Goal: Task Accomplishment & Management: Manage account settings

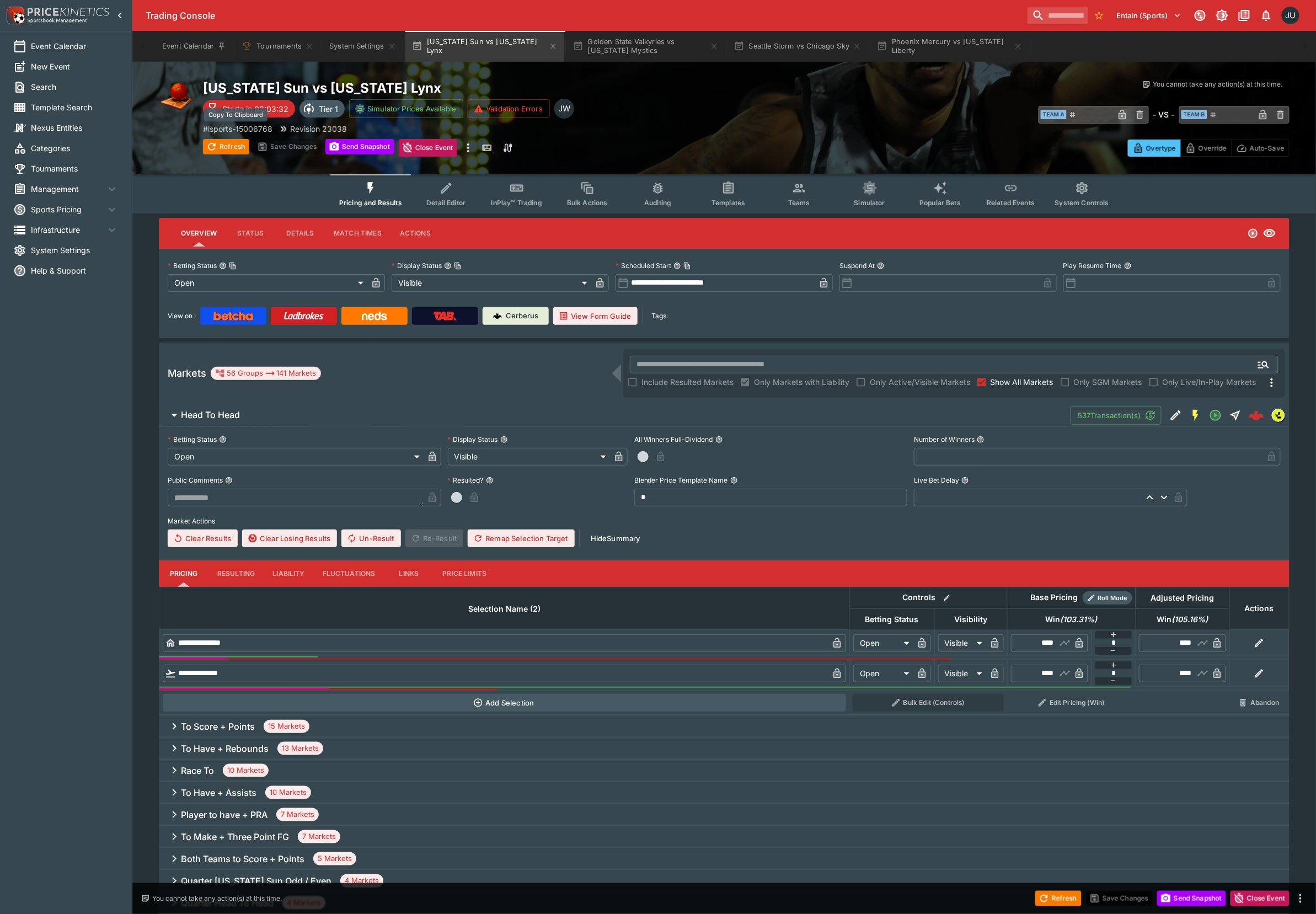
click at [268, 128] on p "# lsports-15006768" at bounding box center [238, 129] width 70 height 12
click at [645, 47] on button "Golden State Valkyries vs [US_STATE] Mystics" at bounding box center [646, 46] width 159 height 31
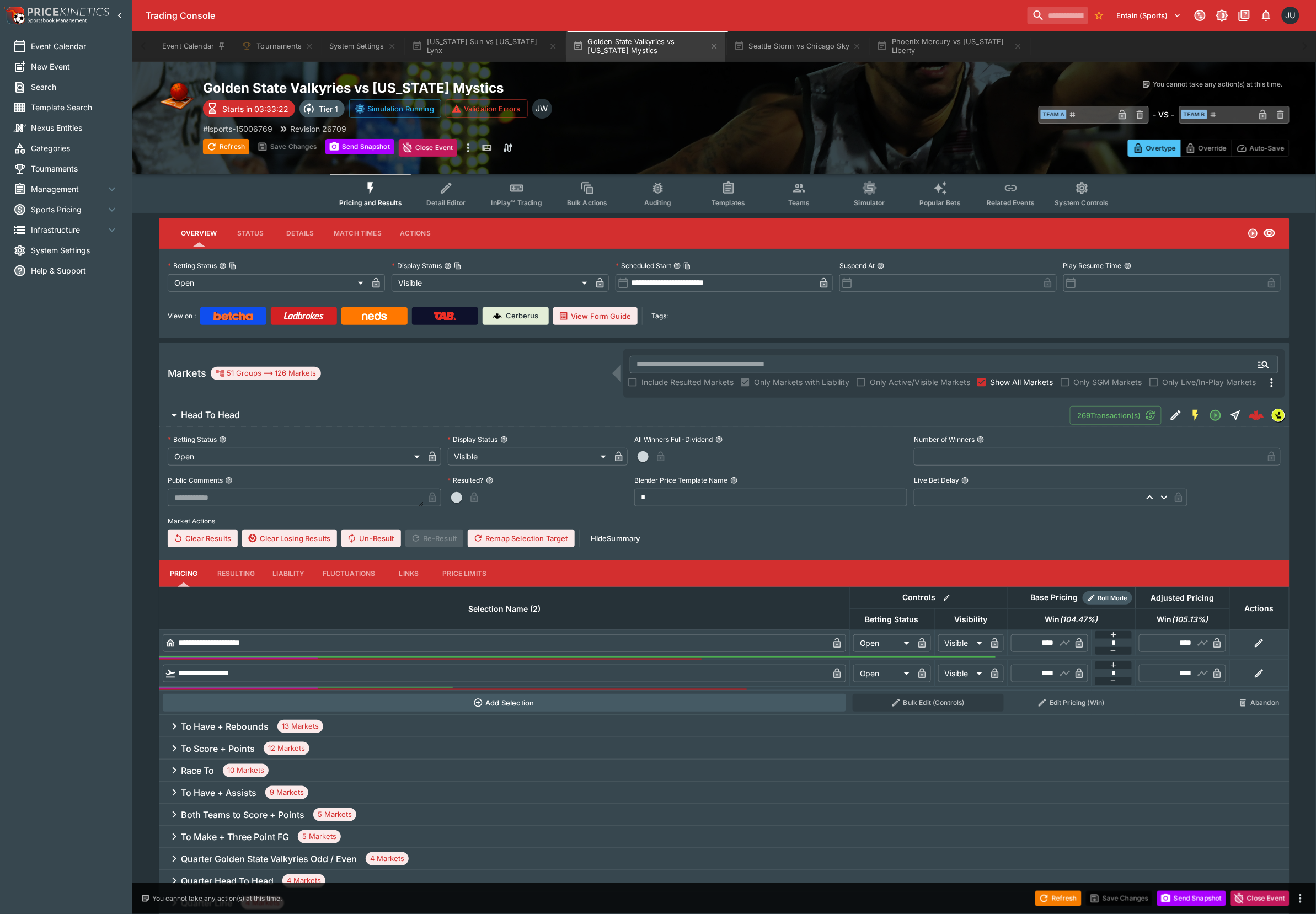
click at [259, 133] on p "# lsports-15006769" at bounding box center [238, 129] width 70 height 12
click at [786, 51] on button "Seattle Storm vs Chicago Sky" at bounding box center [798, 46] width 141 height 31
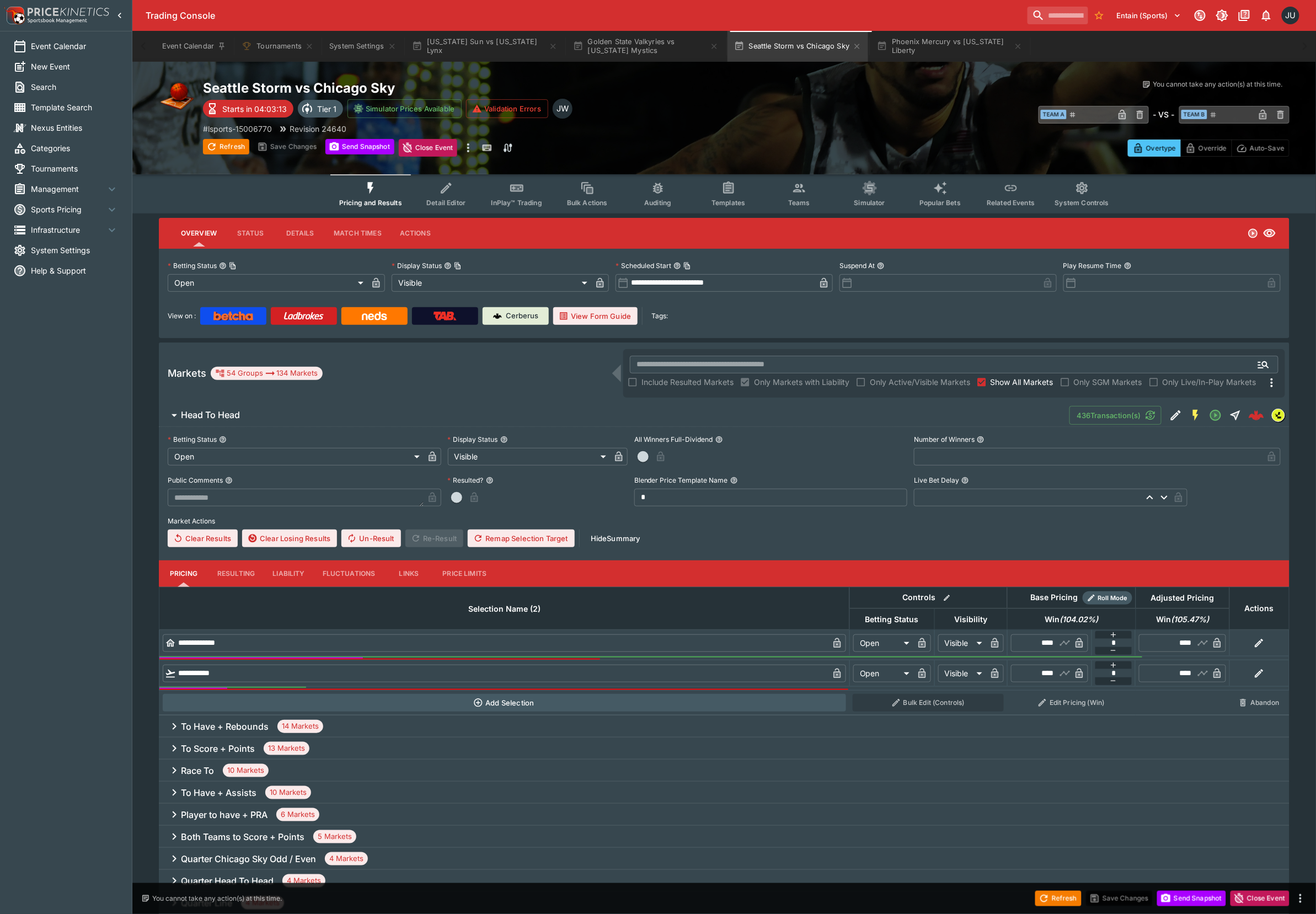
click at [249, 128] on p "# lsports-15006770" at bounding box center [237, 129] width 69 height 12
click at [935, 53] on button "Phoenix Mercury vs [US_STATE] Liberty" at bounding box center [950, 46] width 159 height 31
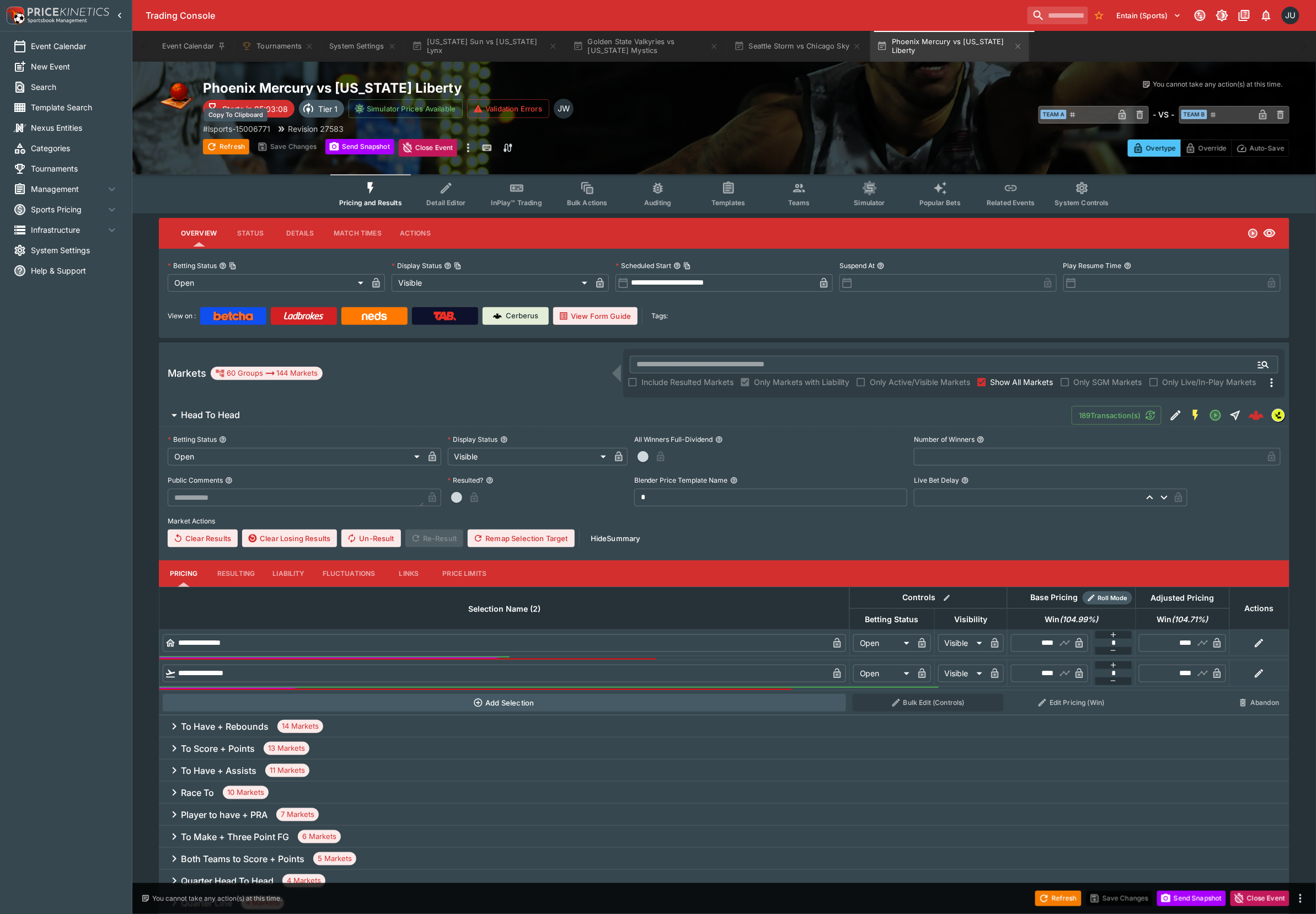
click at [267, 127] on p "# lsports-15006771" at bounding box center [237, 129] width 67 height 12
click at [364, 38] on button "System Settings" at bounding box center [363, 46] width 80 height 31
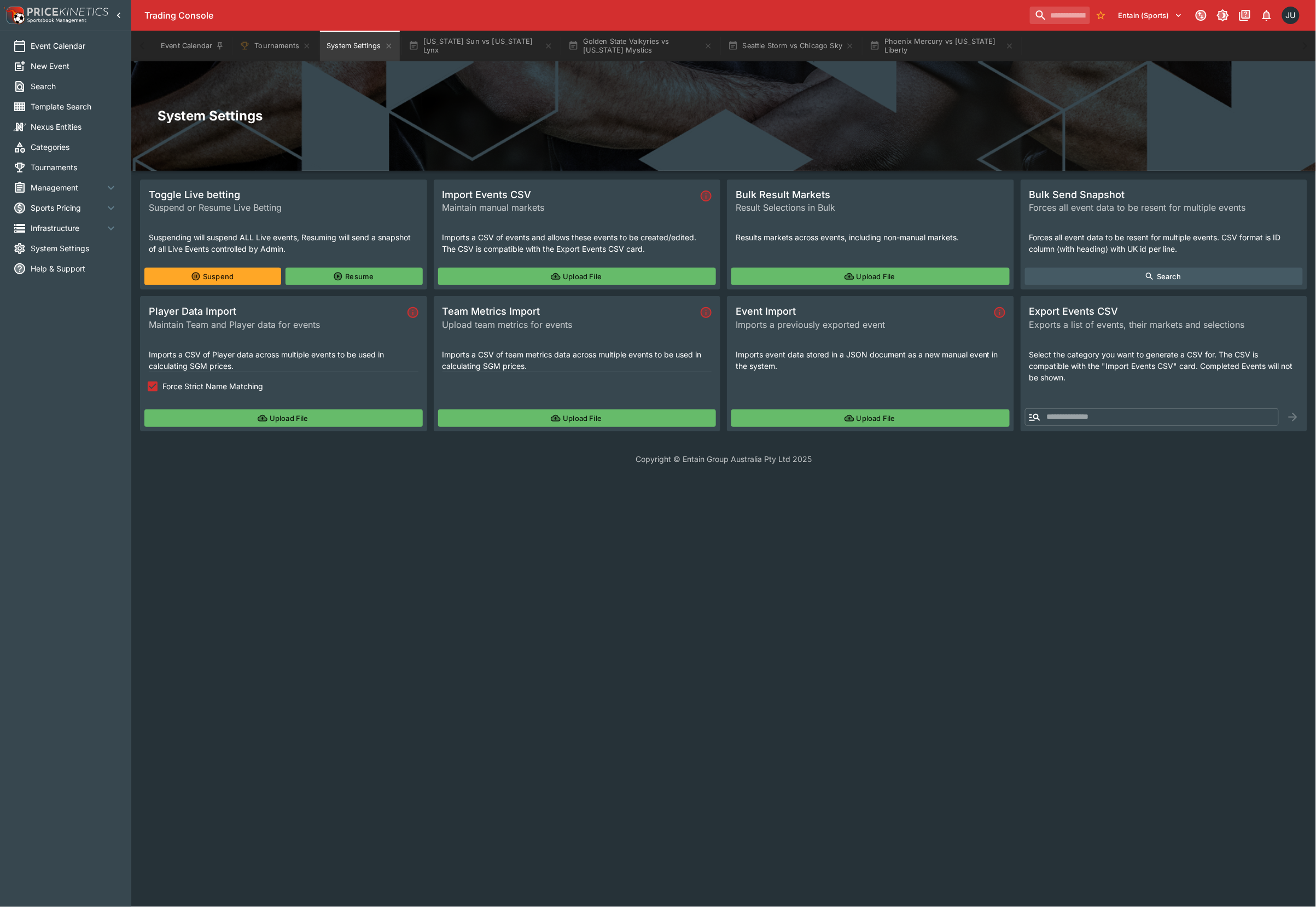
click at [216, 416] on button "Upload File" at bounding box center [283, 418] width 278 height 17
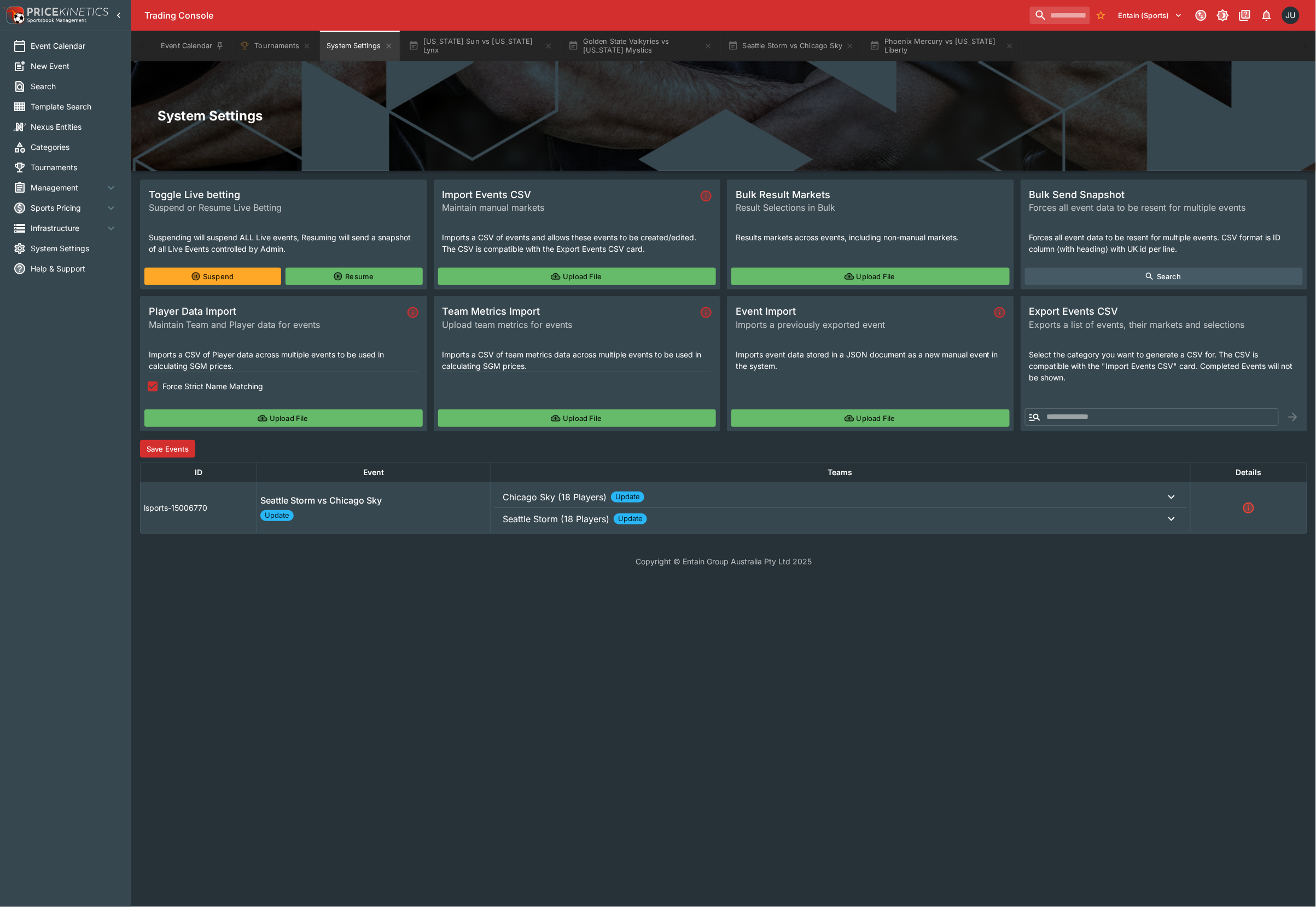
click at [189, 445] on button "Save Events" at bounding box center [168, 448] width 55 height 17
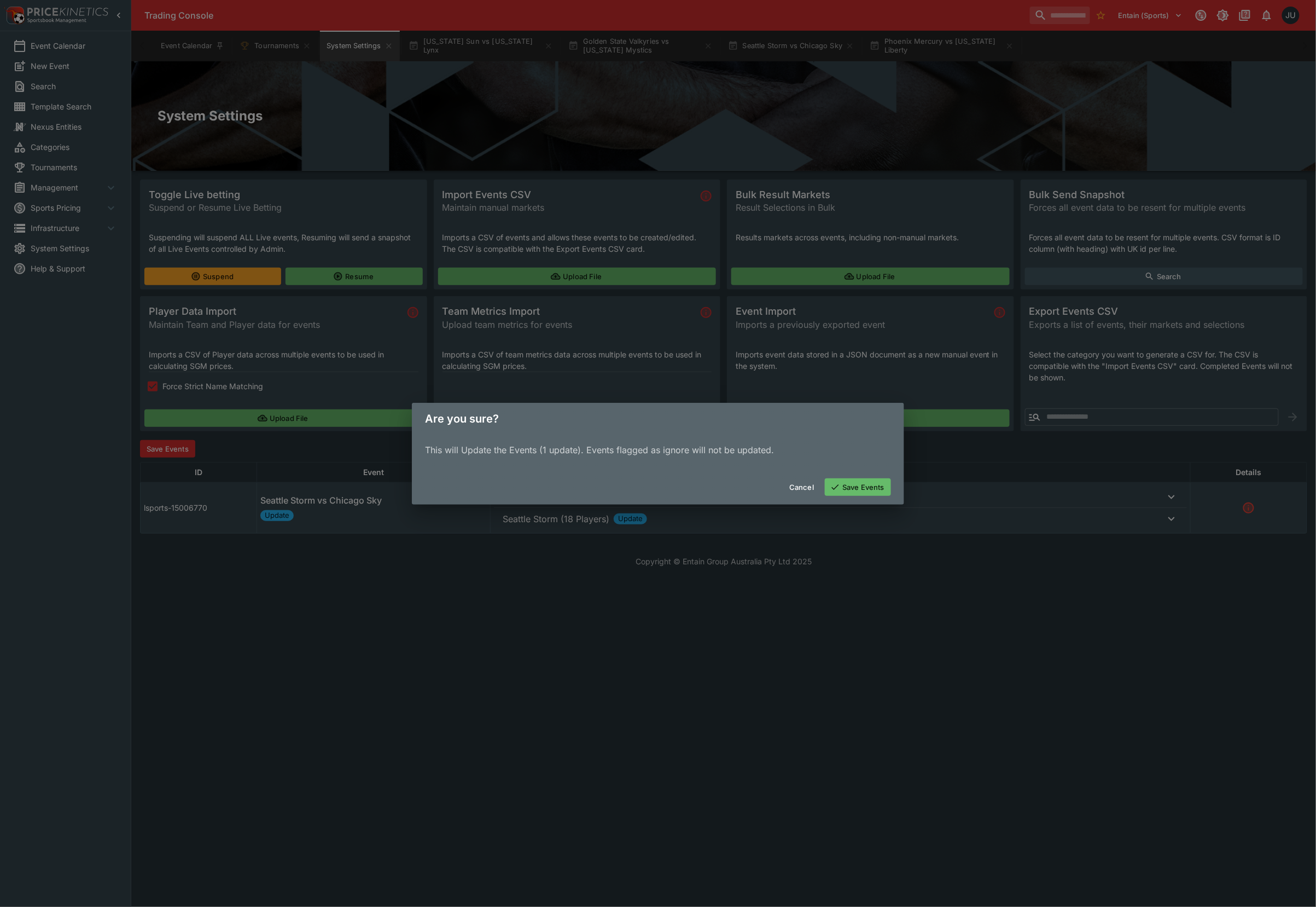
click at [860, 478] on button "Save Events" at bounding box center [857, 486] width 66 height 17
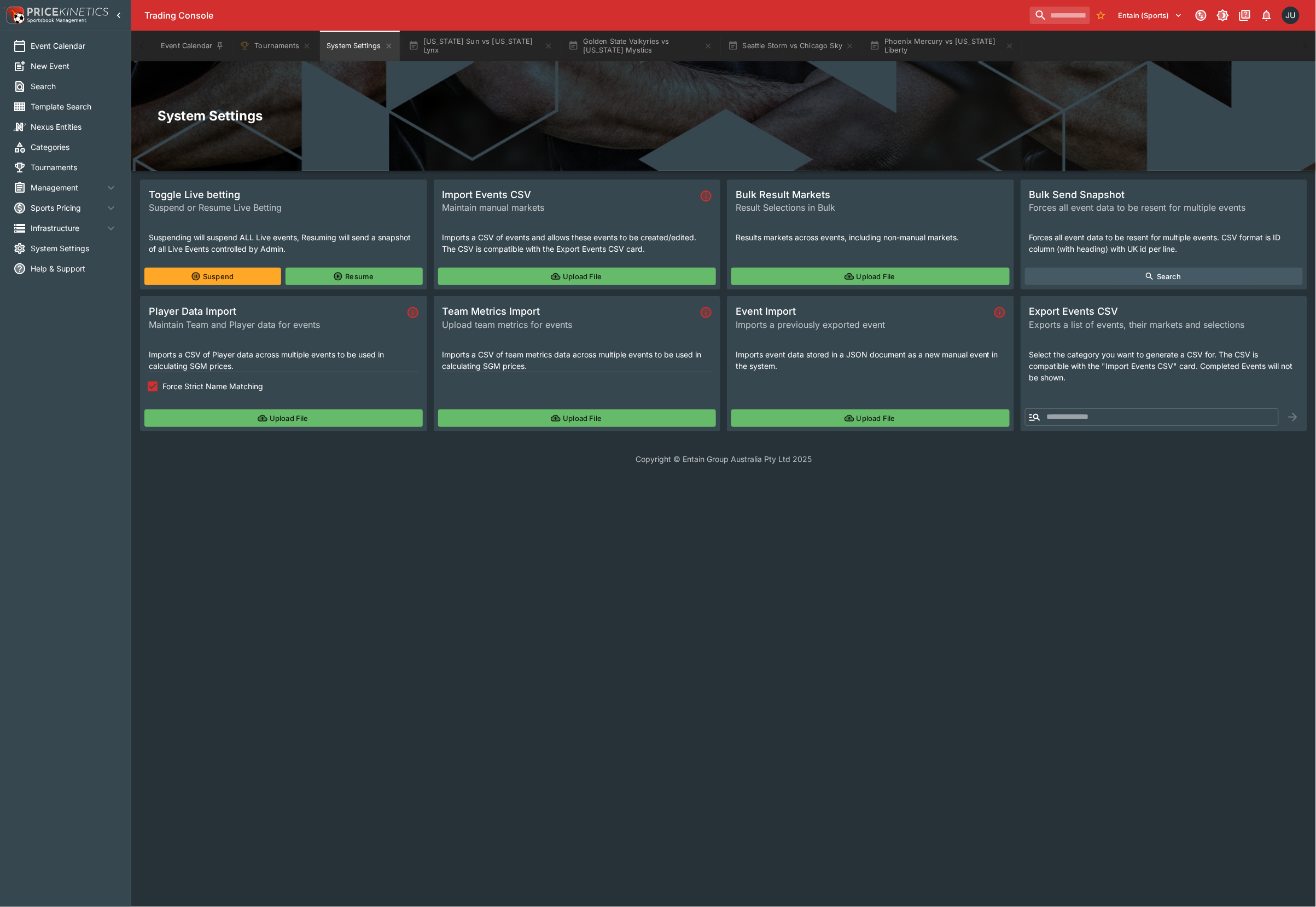
click at [256, 418] on button "Upload File" at bounding box center [283, 418] width 278 height 17
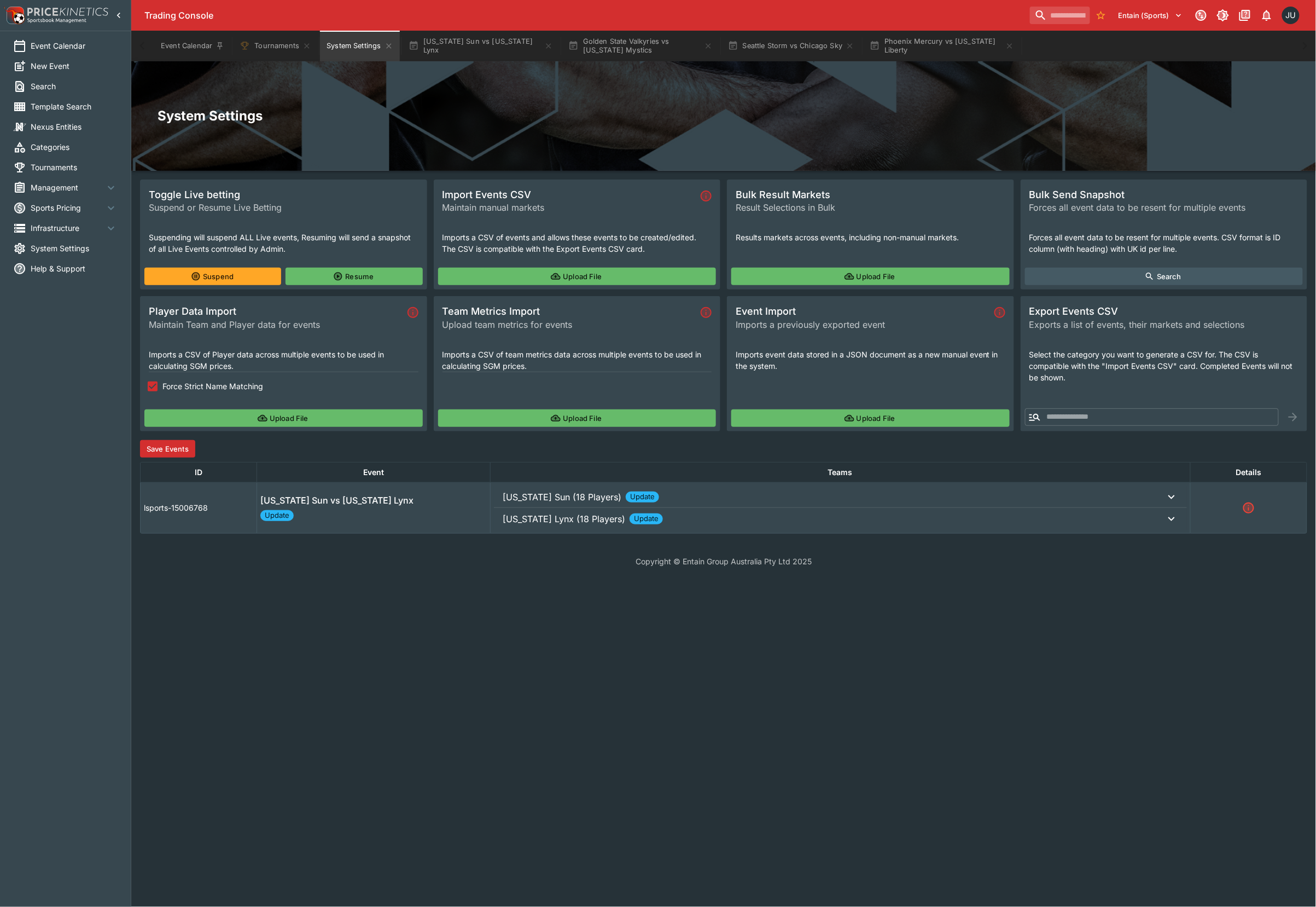
click at [180, 461] on div "Toggle Live betting Suspend or Resume Live Betting Suspending will suspend ALL …" at bounding box center [724, 356] width 1168 height 354
click at [180, 447] on button "Save Events" at bounding box center [168, 448] width 55 height 17
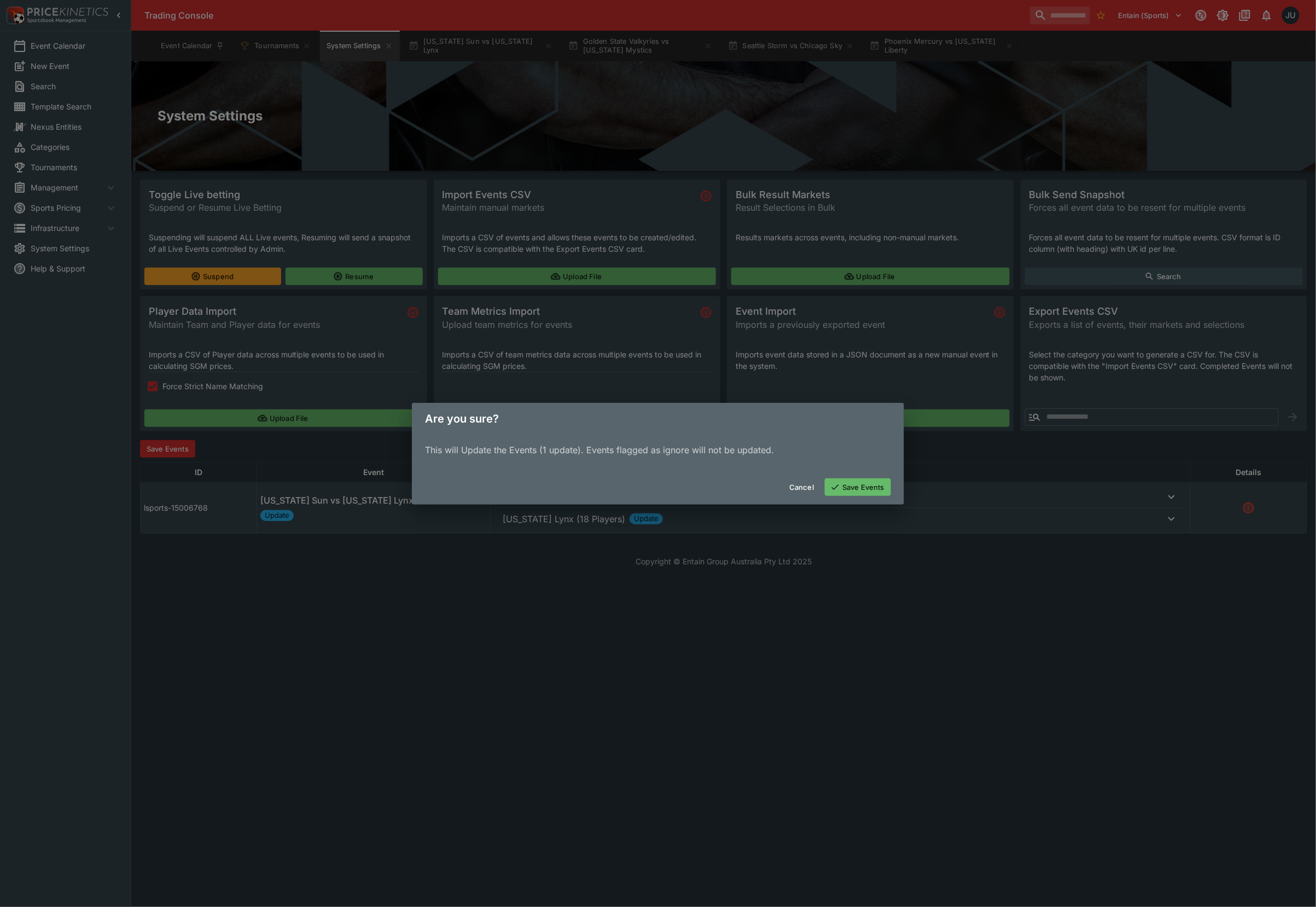
click at [876, 490] on button "Save Events" at bounding box center [857, 486] width 66 height 17
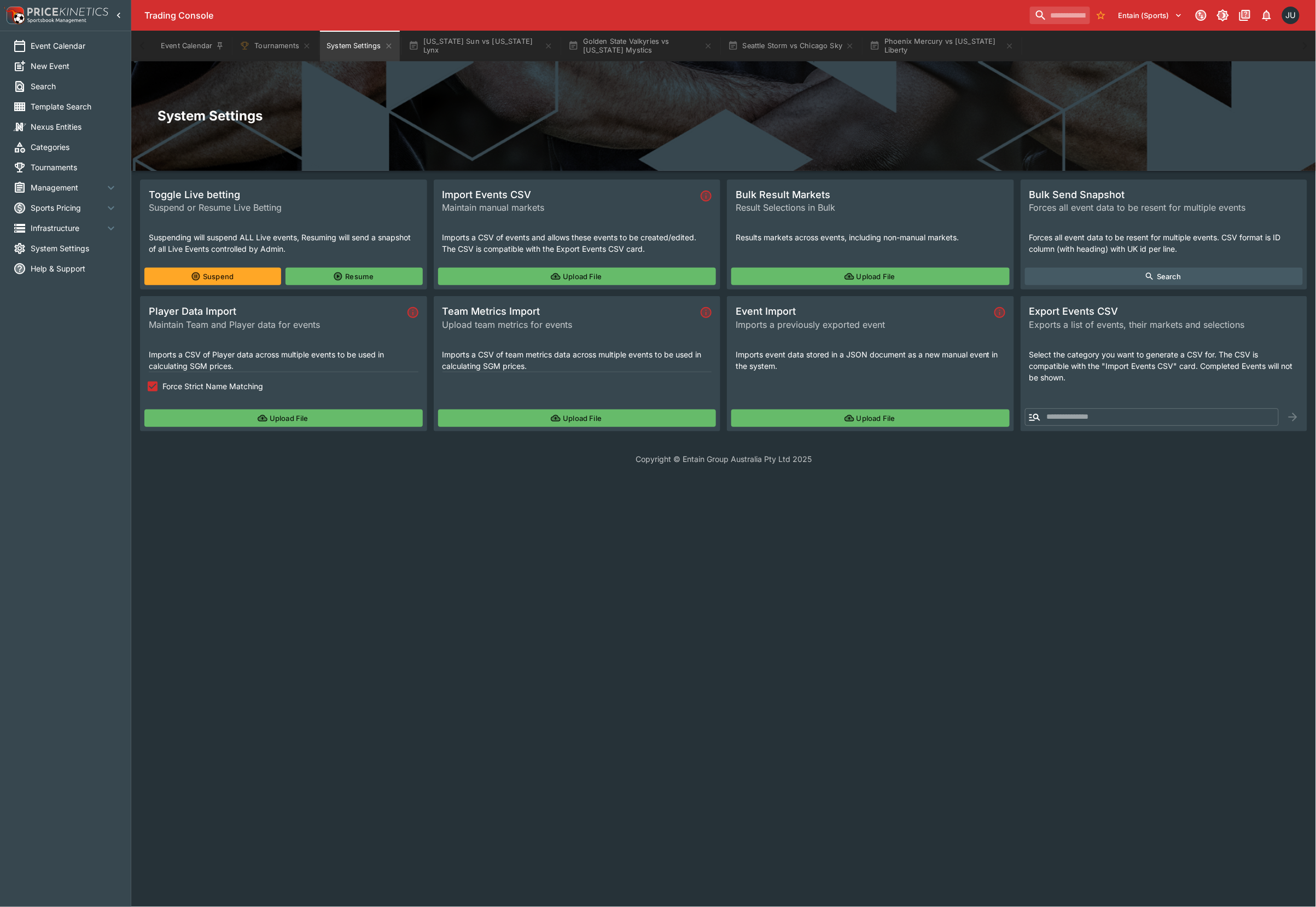
click at [298, 410] on button "Upload File" at bounding box center [283, 418] width 278 height 17
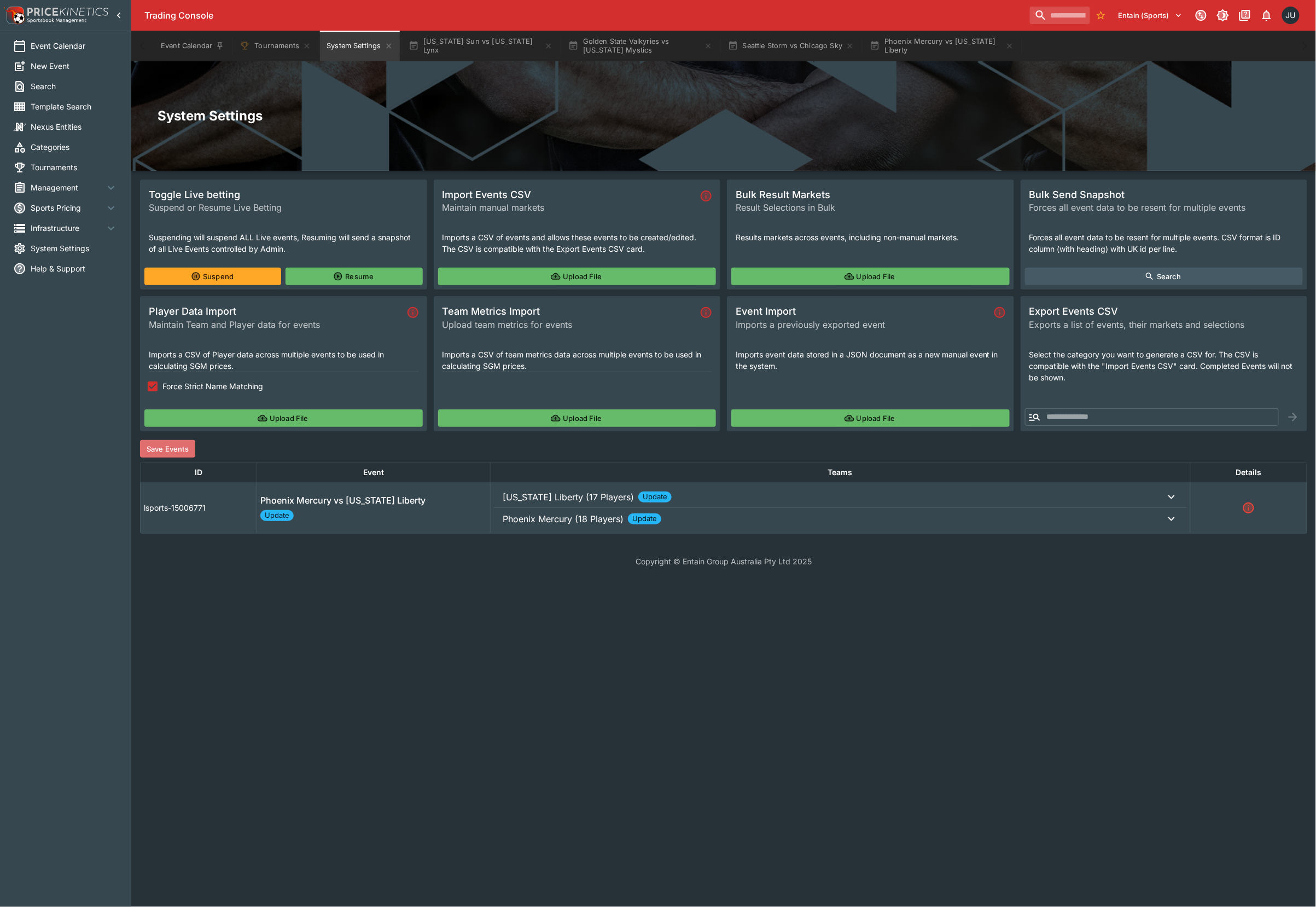
click at [168, 442] on button "Save Events" at bounding box center [168, 448] width 55 height 17
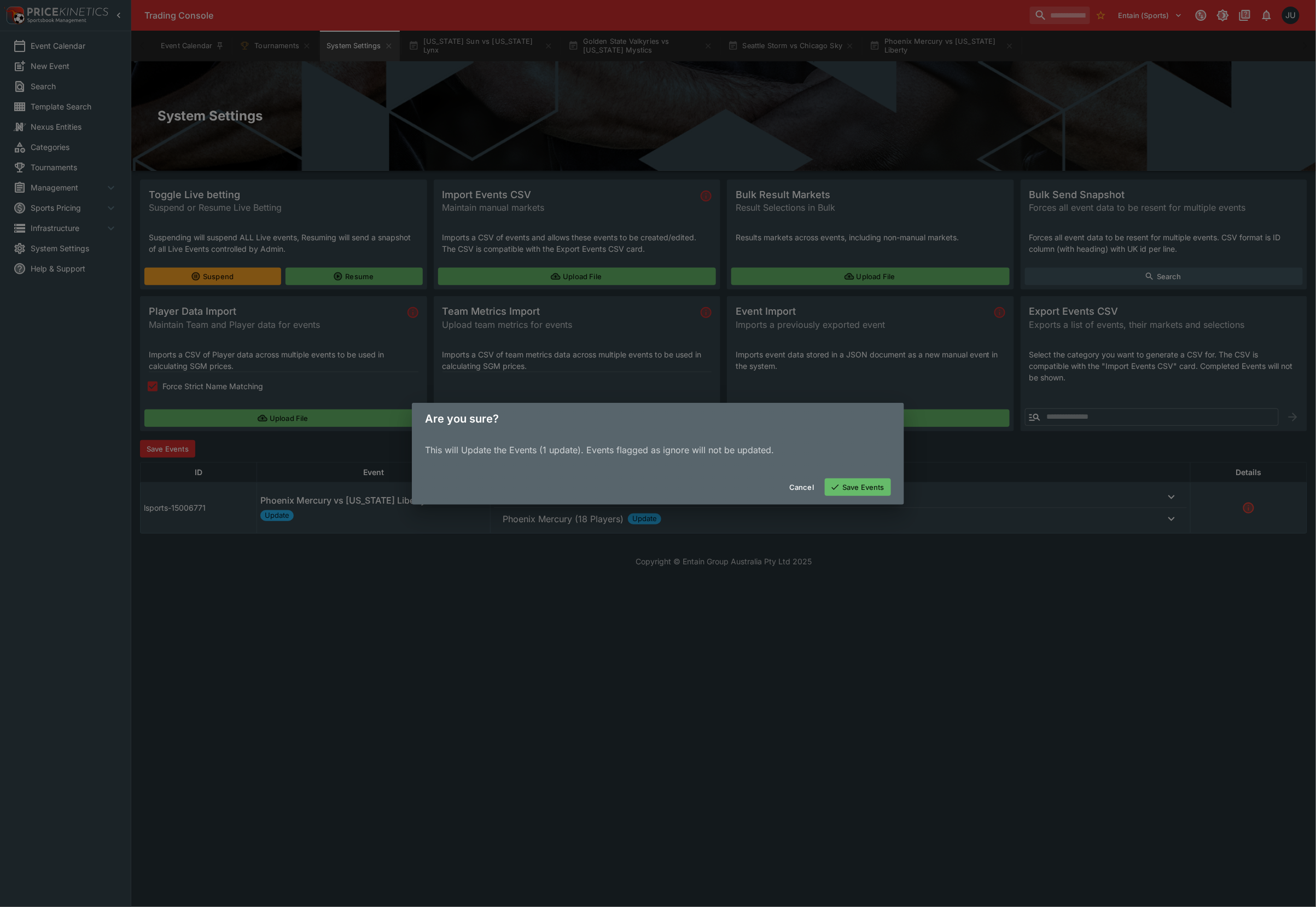
click at [878, 473] on div "Cancel Save Events" at bounding box center [658, 487] width 493 height 35
drag, startPoint x: 869, startPoint y: 482, endPoint x: 837, endPoint y: 485, distance: 32.1
click at [866, 485] on button "Save Events" at bounding box center [857, 486] width 66 height 17
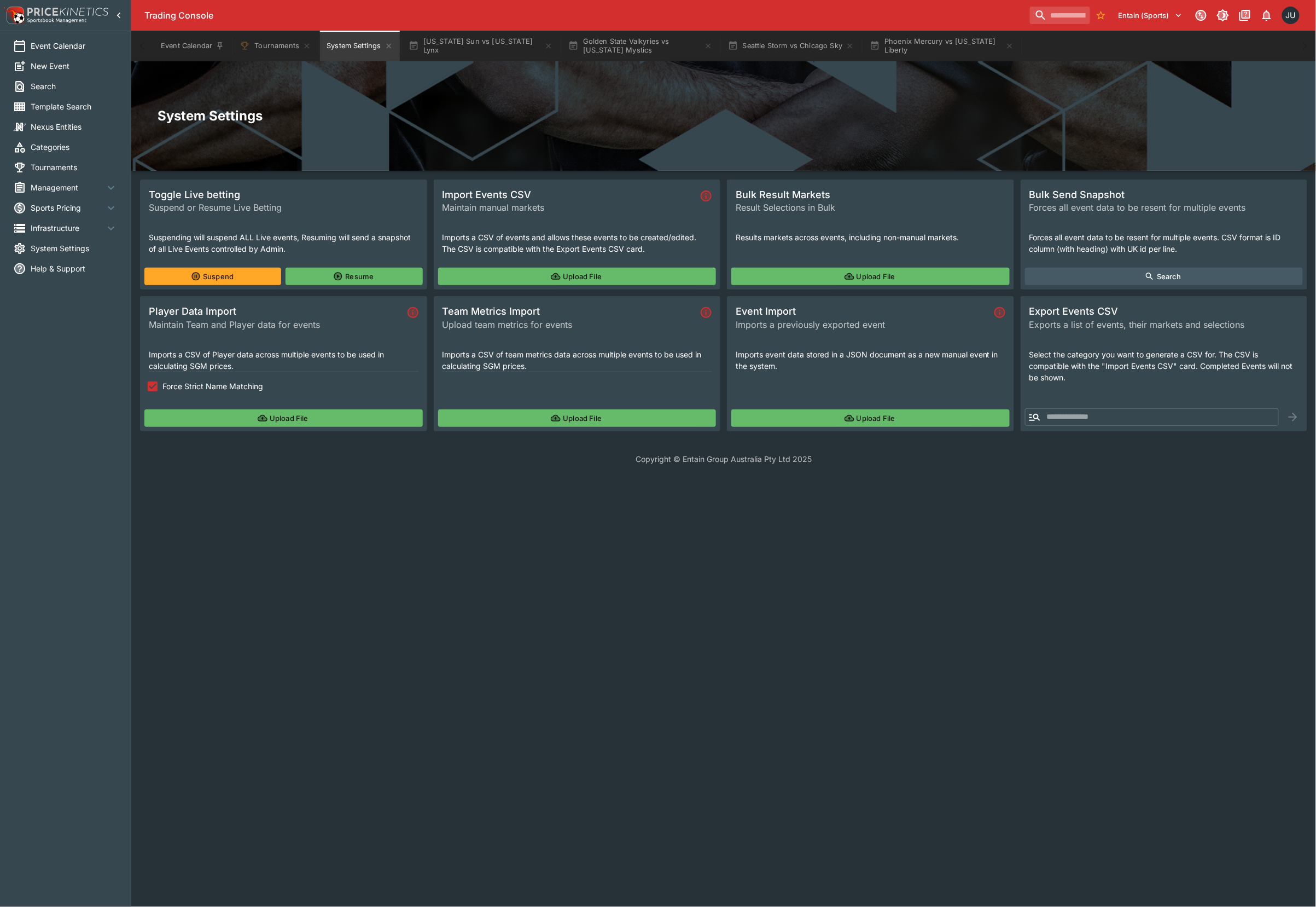
click at [258, 419] on icon "button" at bounding box center [262, 418] width 10 height 6
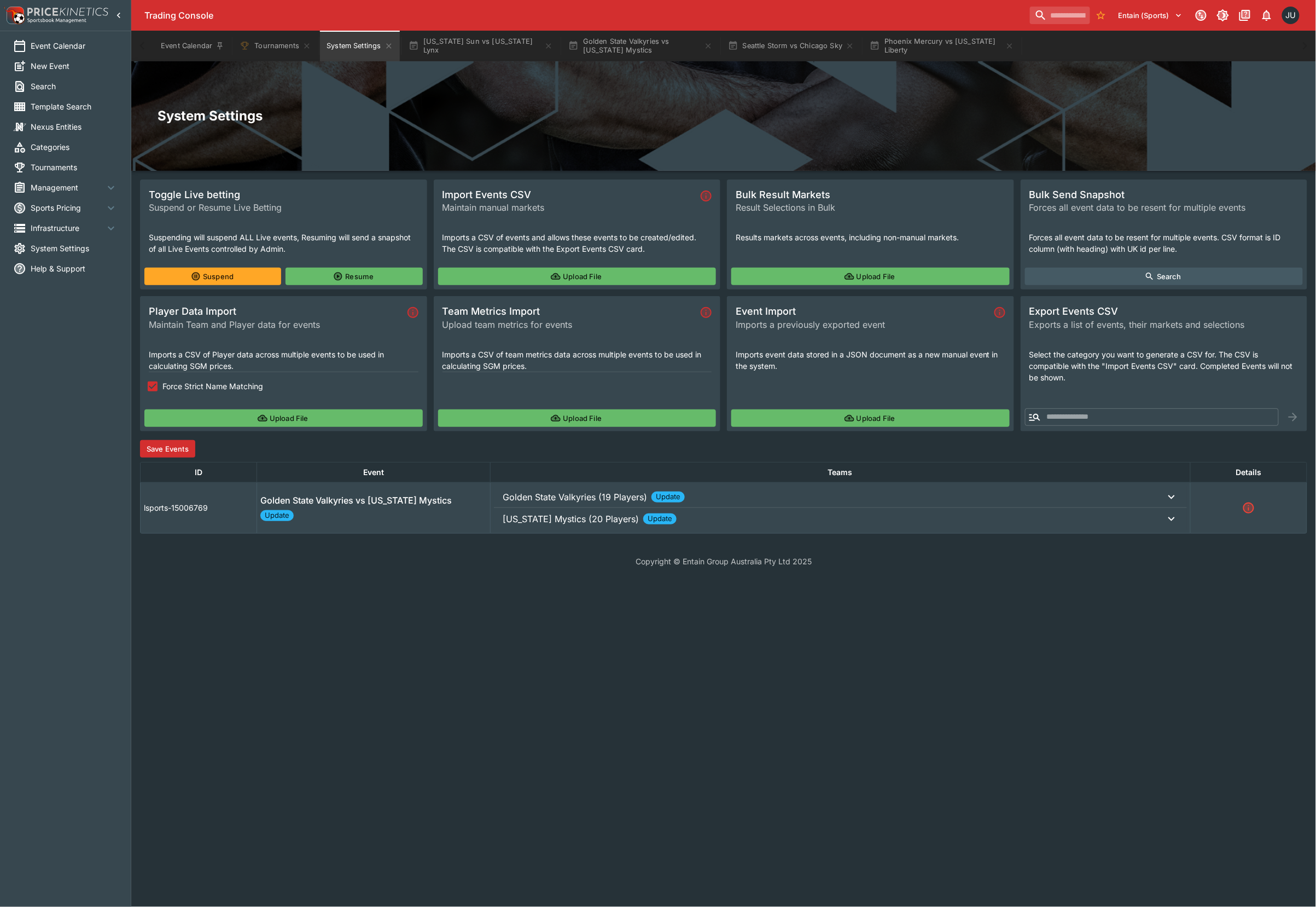
click at [137, 445] on div "System Settings Toggle Live betting Suspend or Resume Live Betting Suspending w…" at bounding box center [724, 298] width 1185 height 472
click at [186, 445] on button "Save Events" at bounding box center [168, 448] width 55 height 17
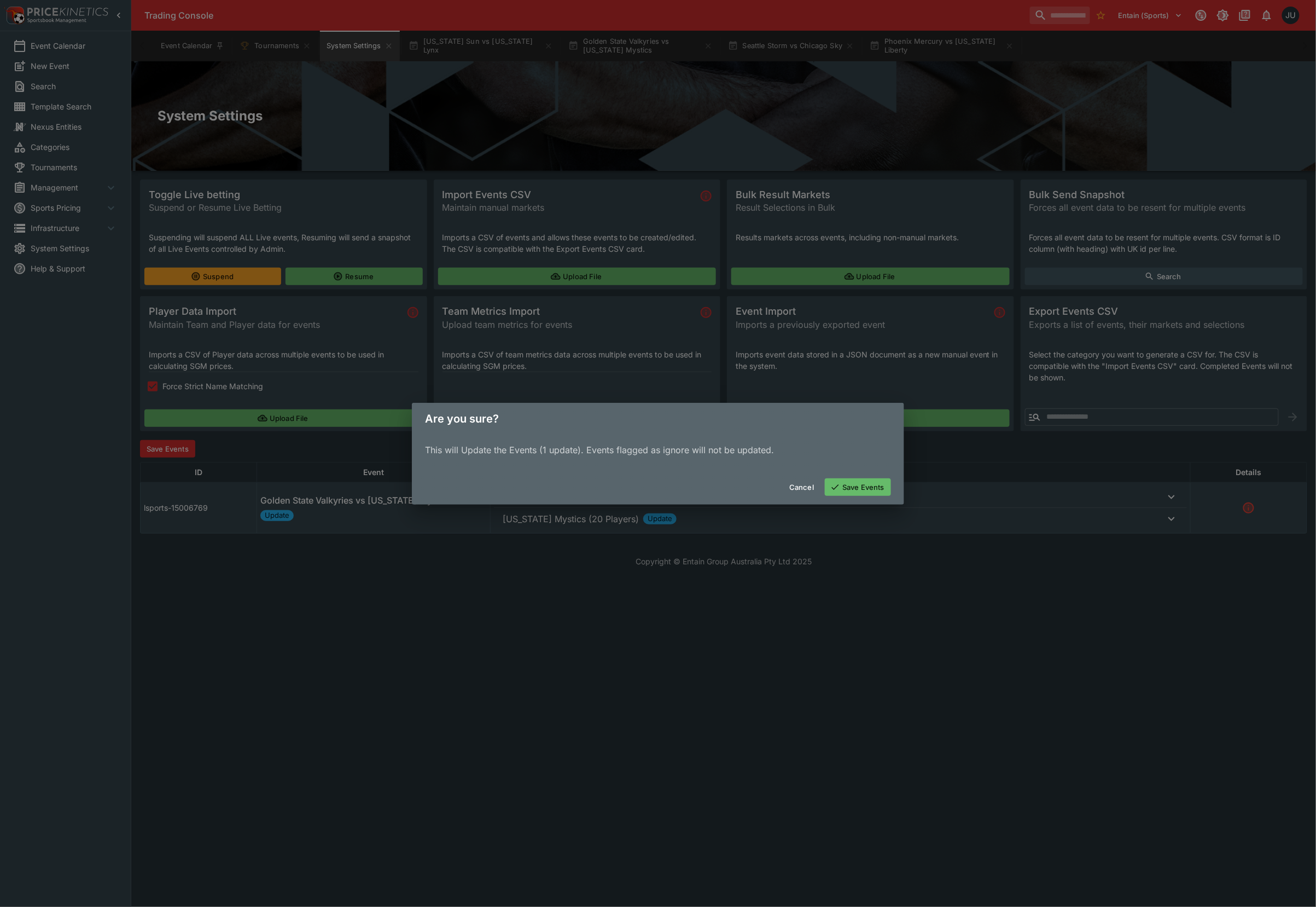
click at [855, 485] on button "Save Events" at bounding box center [857, 486] width 66 height 17
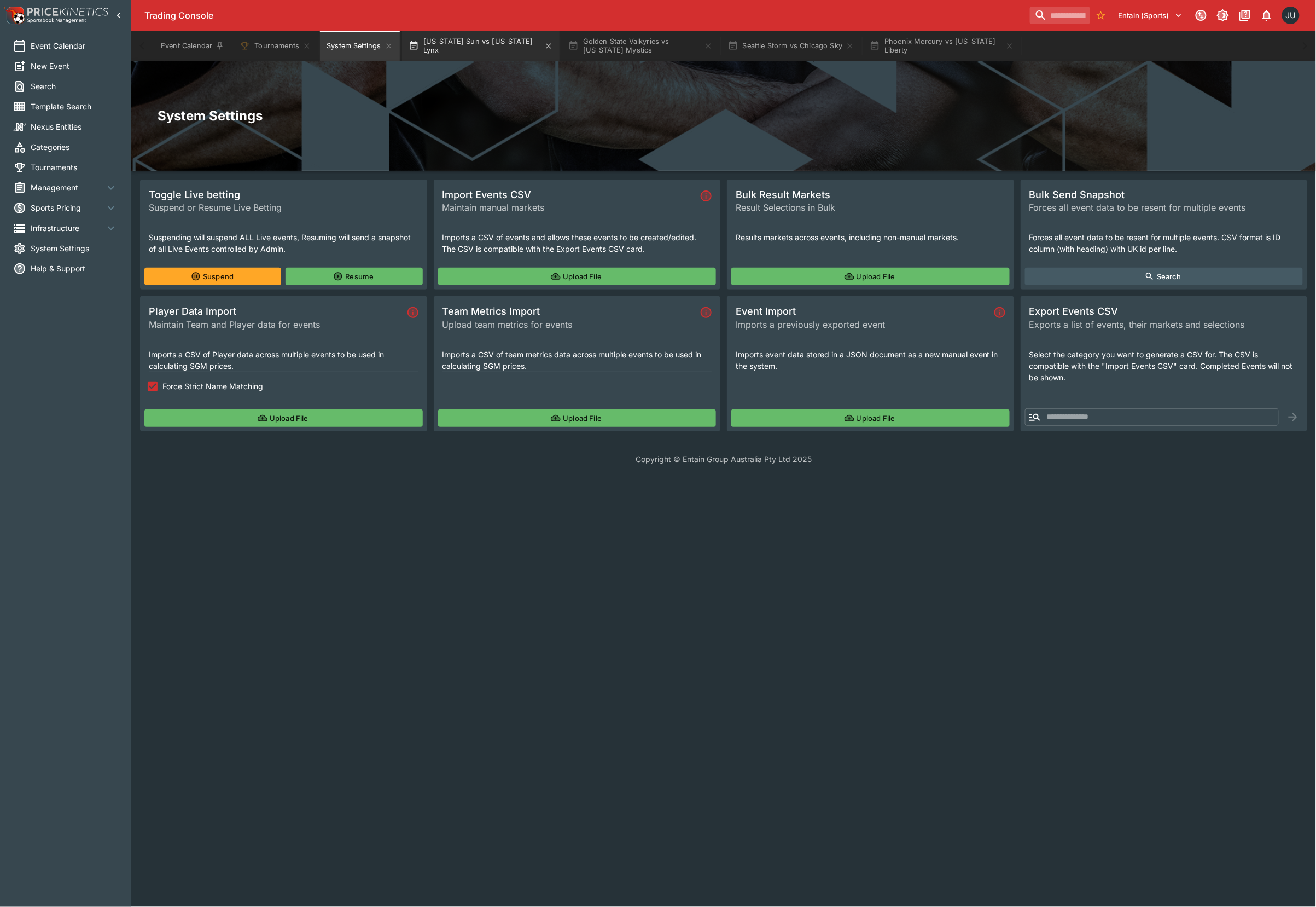
click at [473, 44] on button "[US_STATE] Sun vs [US_STATE] Lynx" at bounding box center [480, 46] width 157 height 31
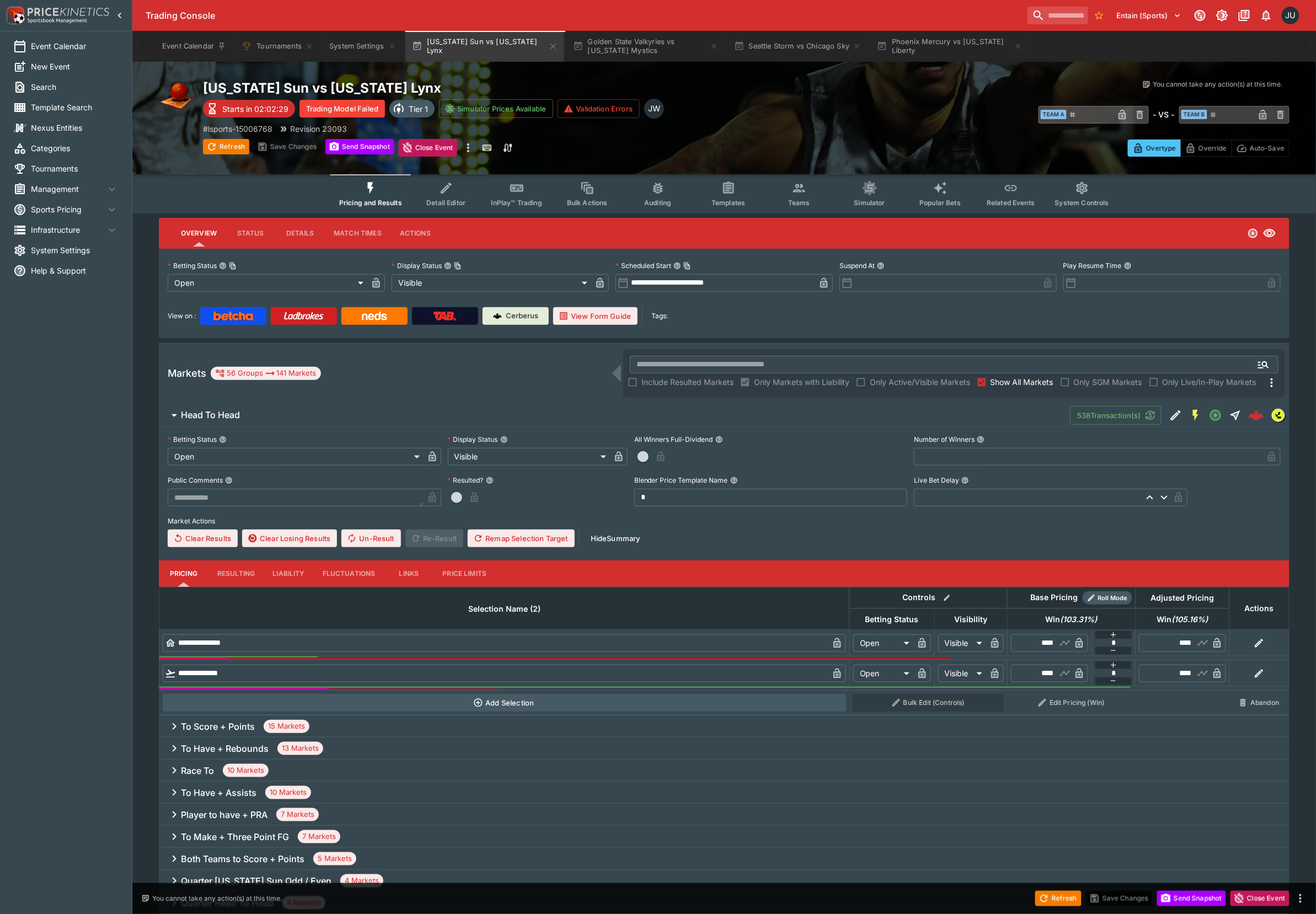
click at [782, 195] on button "Teams" at bounding box center [799, 194] width 70 height 39
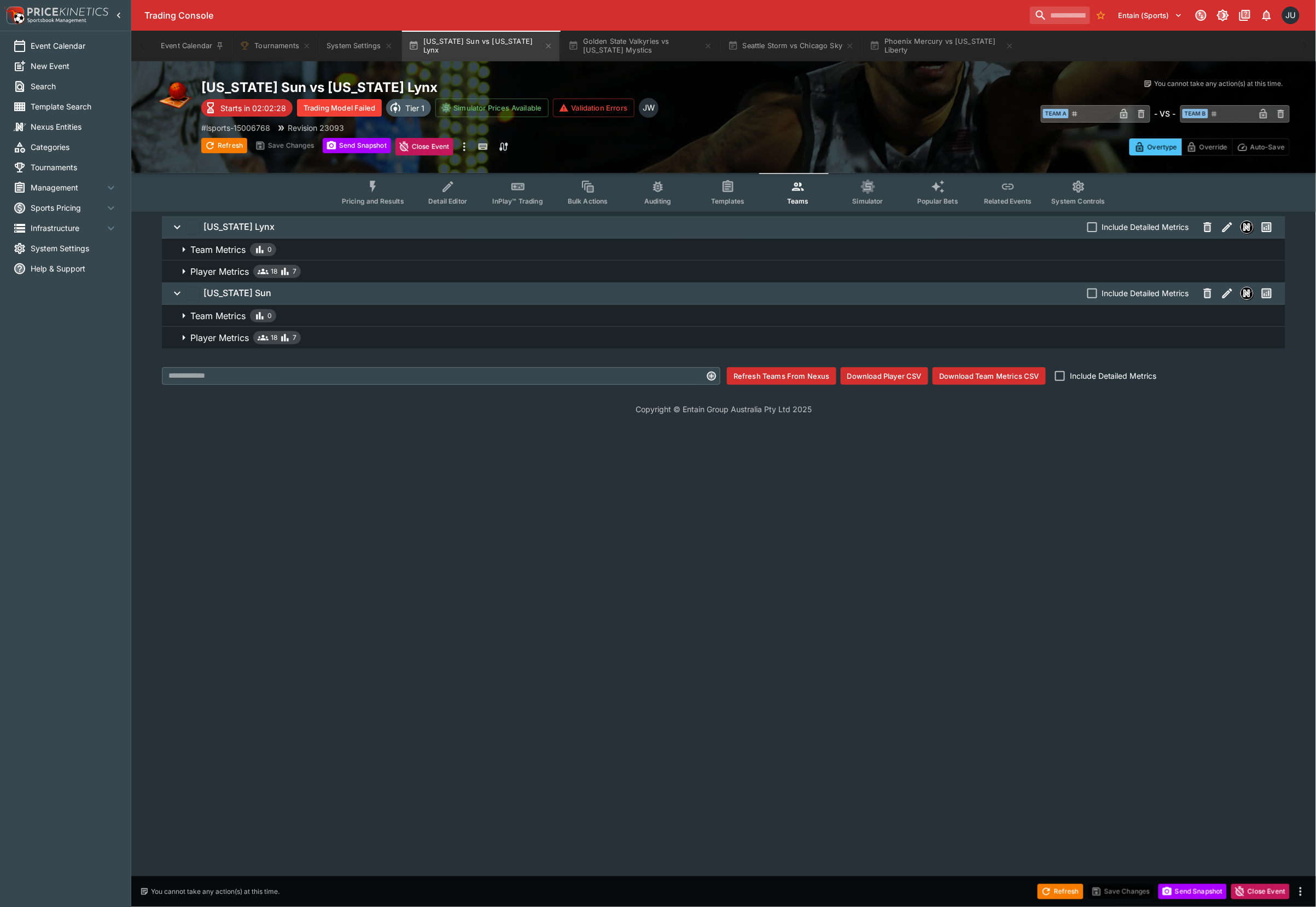
click at [335, 346] on button "Player Metrics 18 7" at bounding box center [724, 337] width 1123 height 22
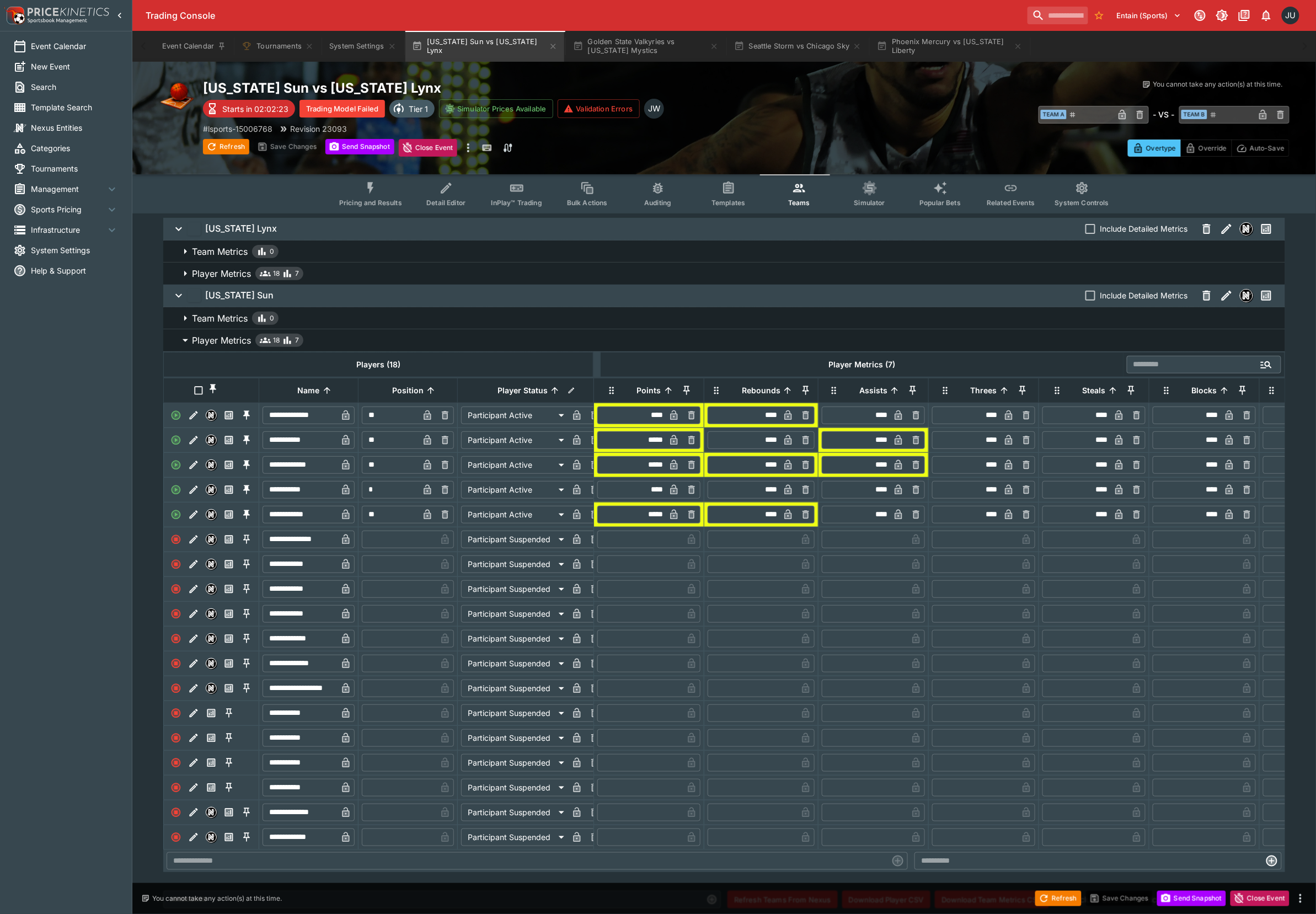
click at [334, 272] on span "Player Metrics 18 7" at bounding box center [734, 273] width 1084 height 14
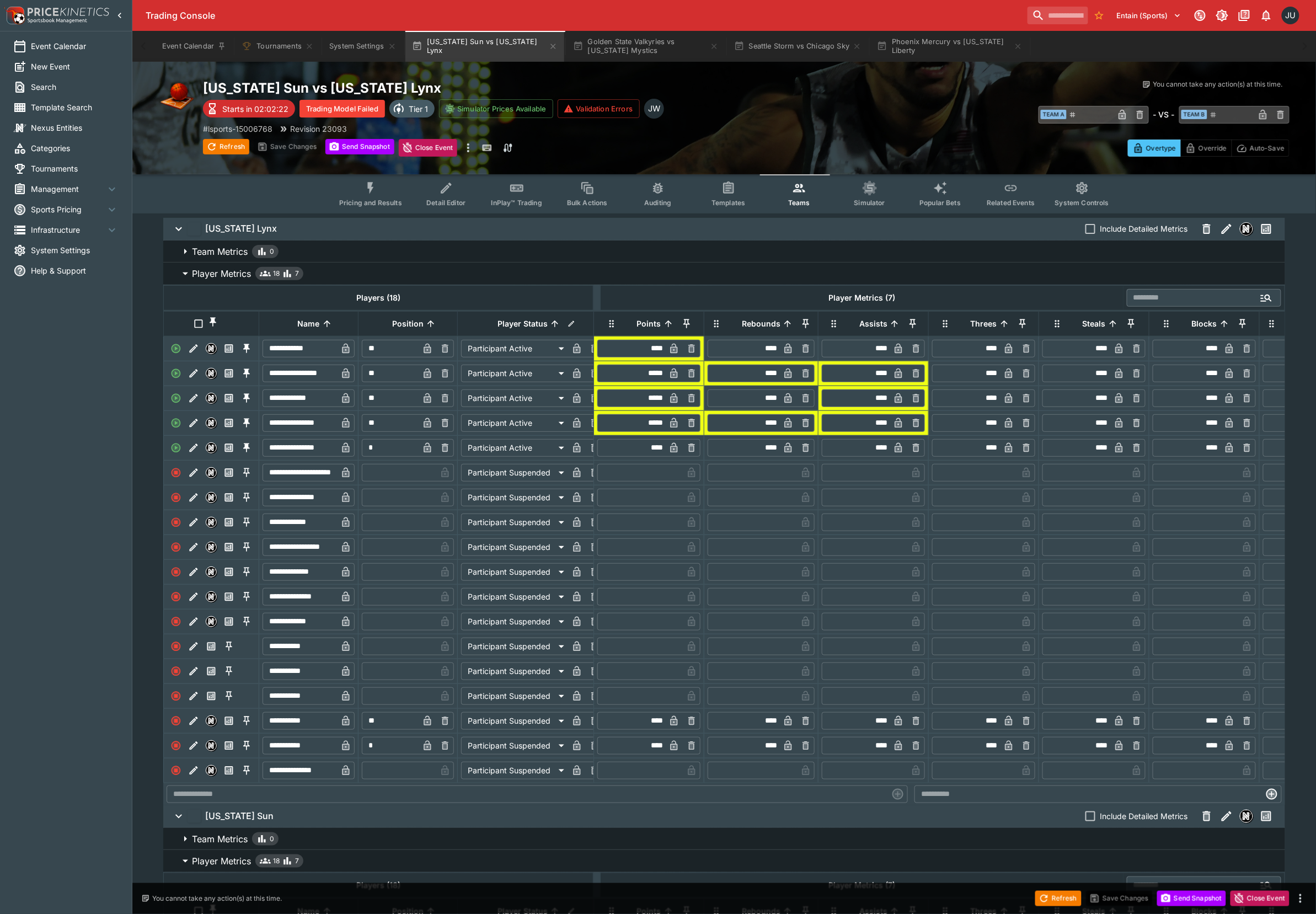
scroll to position [221, 0]
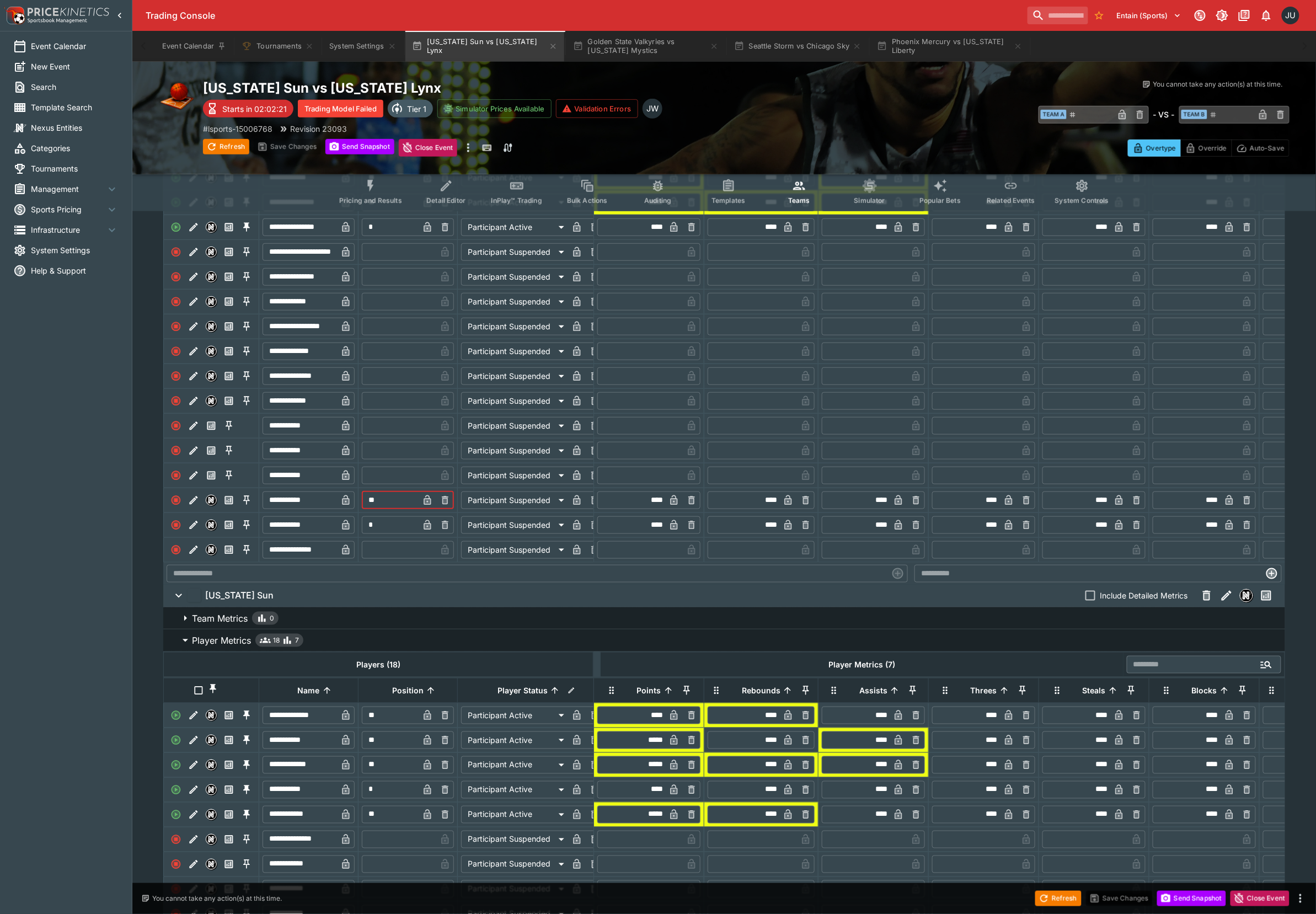
drag, startPoint x: 380, startPoint y: 508, endPoint x: 354, endPoint y: 510, distance: 26.1
click at [354, 510] on tr "**********" at bounding box center [385, 500] width 443 height 25
drag, startPoint x: 376, startPoint y: 532, endPoint x: 356, endPoint y: 539, distance: 21.2
click at [356, 537] on tr "**********" at bounding box center [385, 524] width 443 height 25
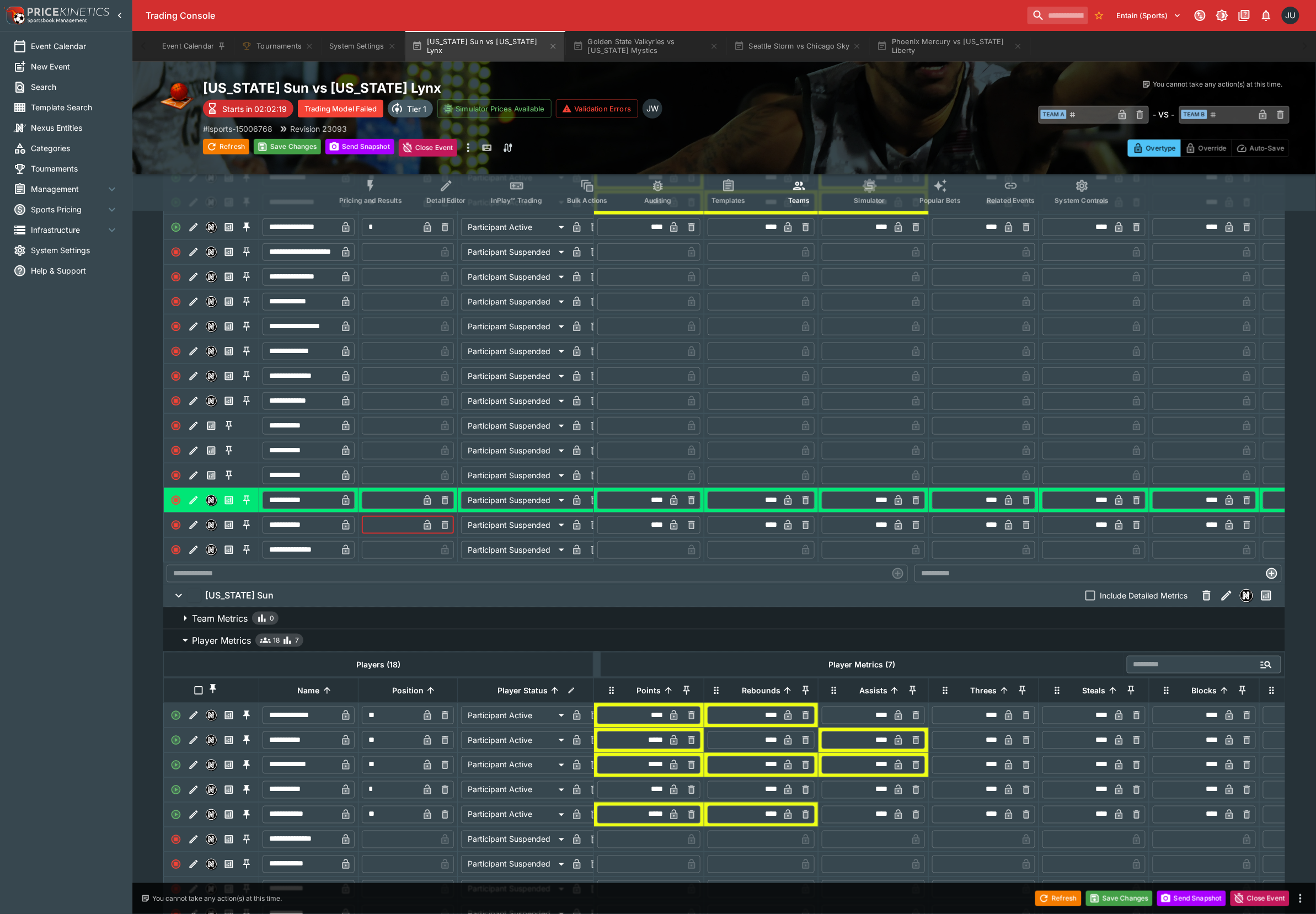
click at [384, 410] on input "text" at bounding box center [399, 401] width 74 height 17
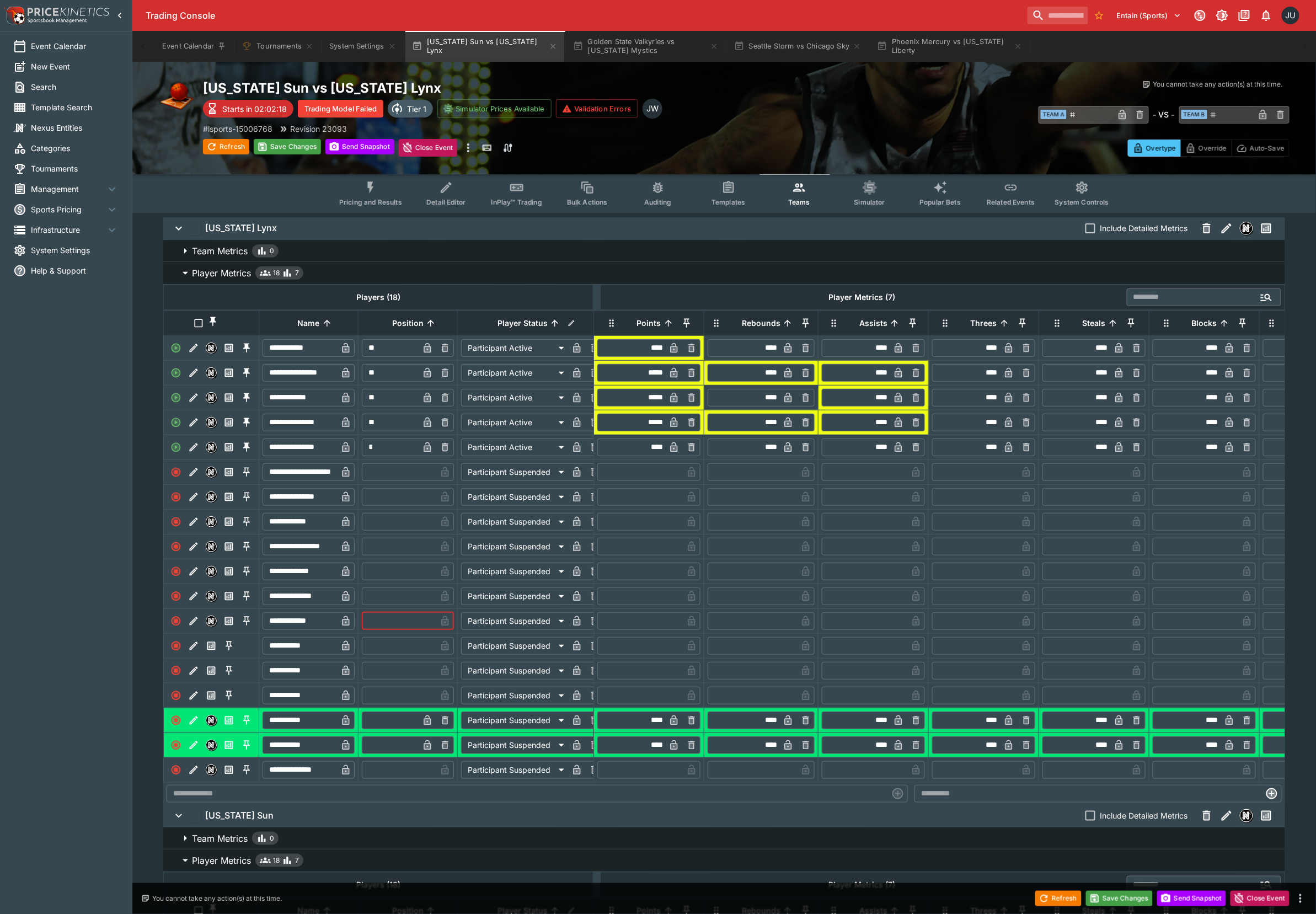
scroll to position [0, 0]
click at [284, 144] on button "Save Changes" at bounding box center [287, 146] width 67 height 15
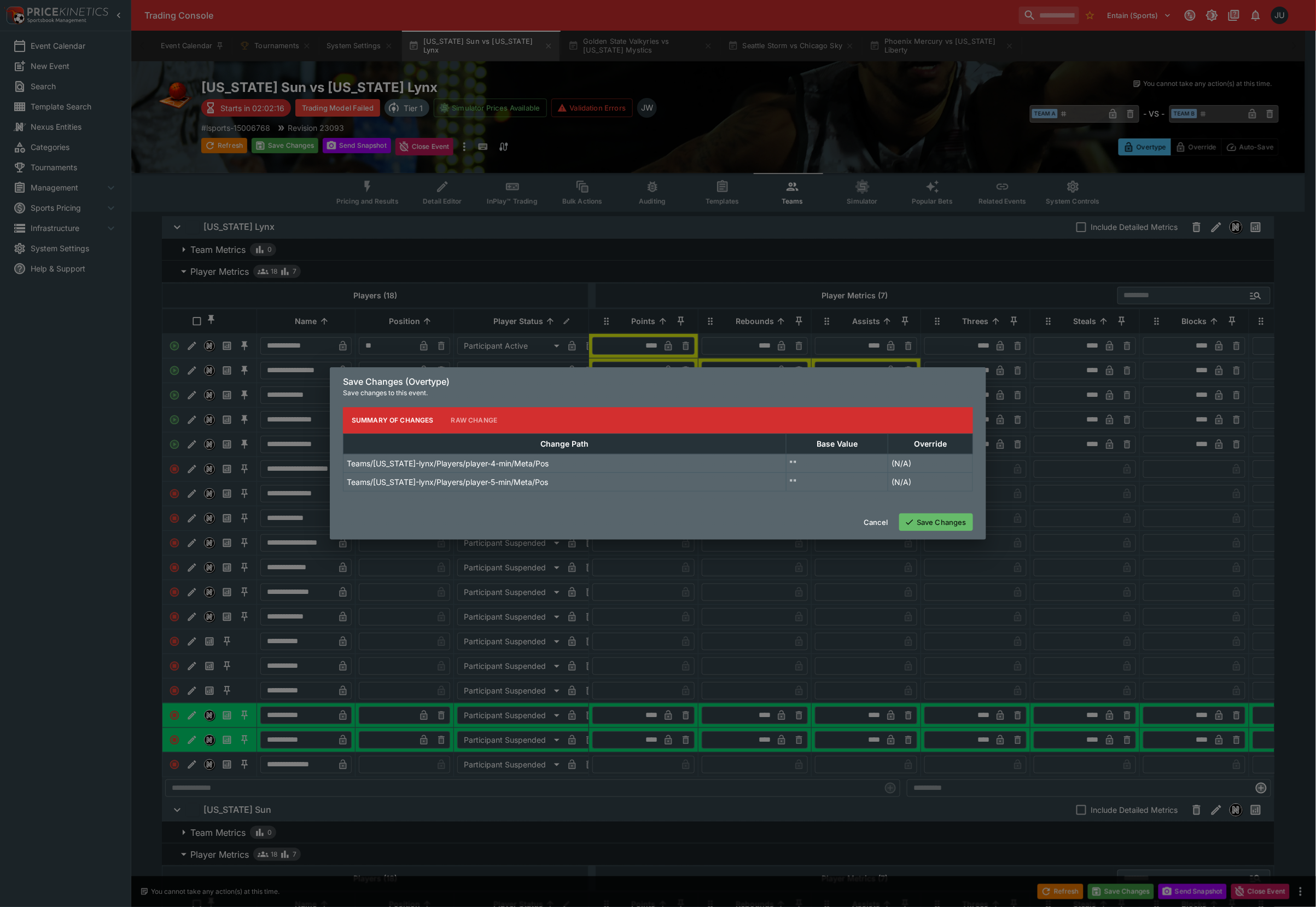
click at [940, 515] on button "Save Changes" at bounding box center [936, 522] width 74 height 17
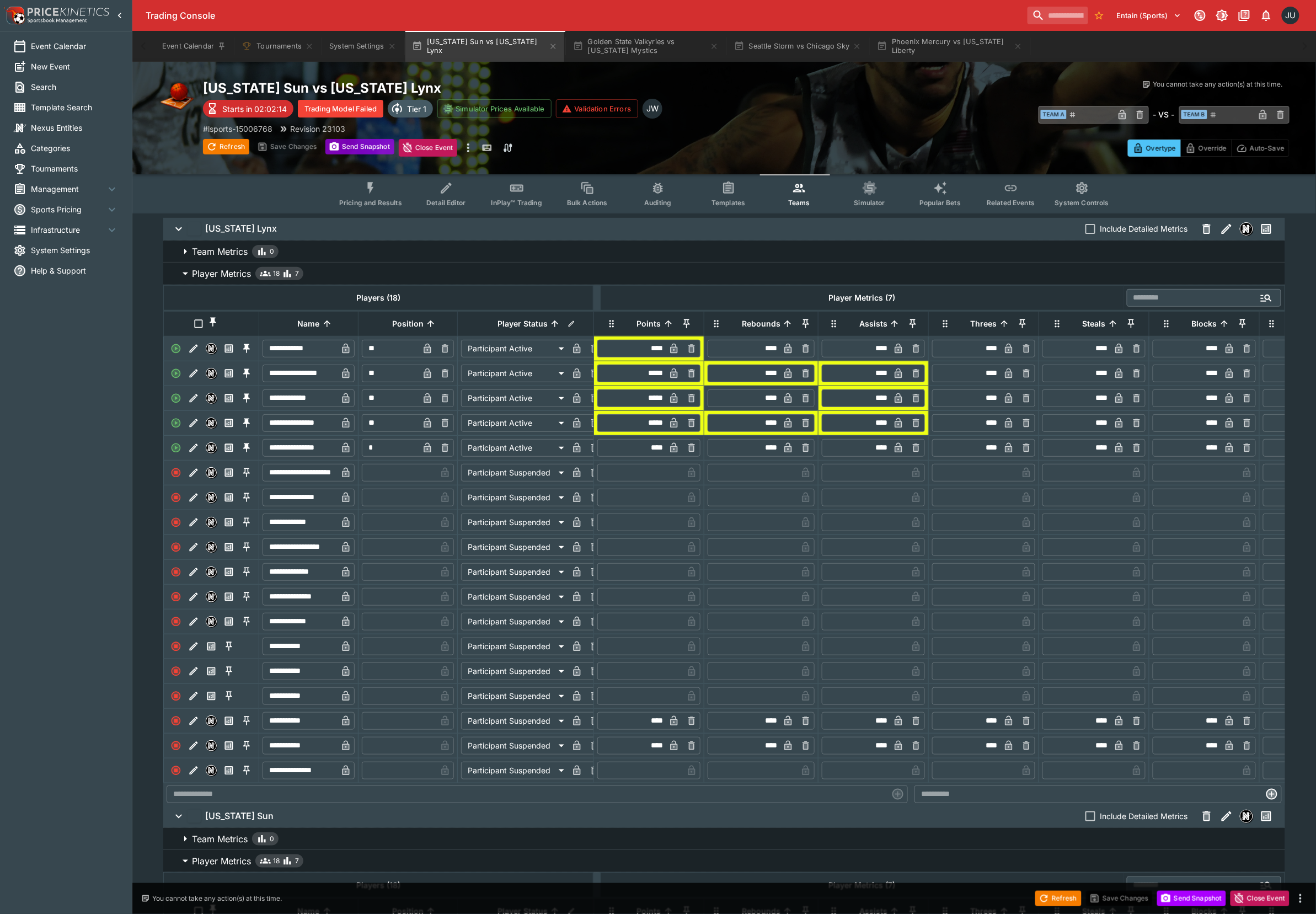
click at [368, 140] on button "Send Snapshot" at bounding box center [359, 146] width 69 height 15
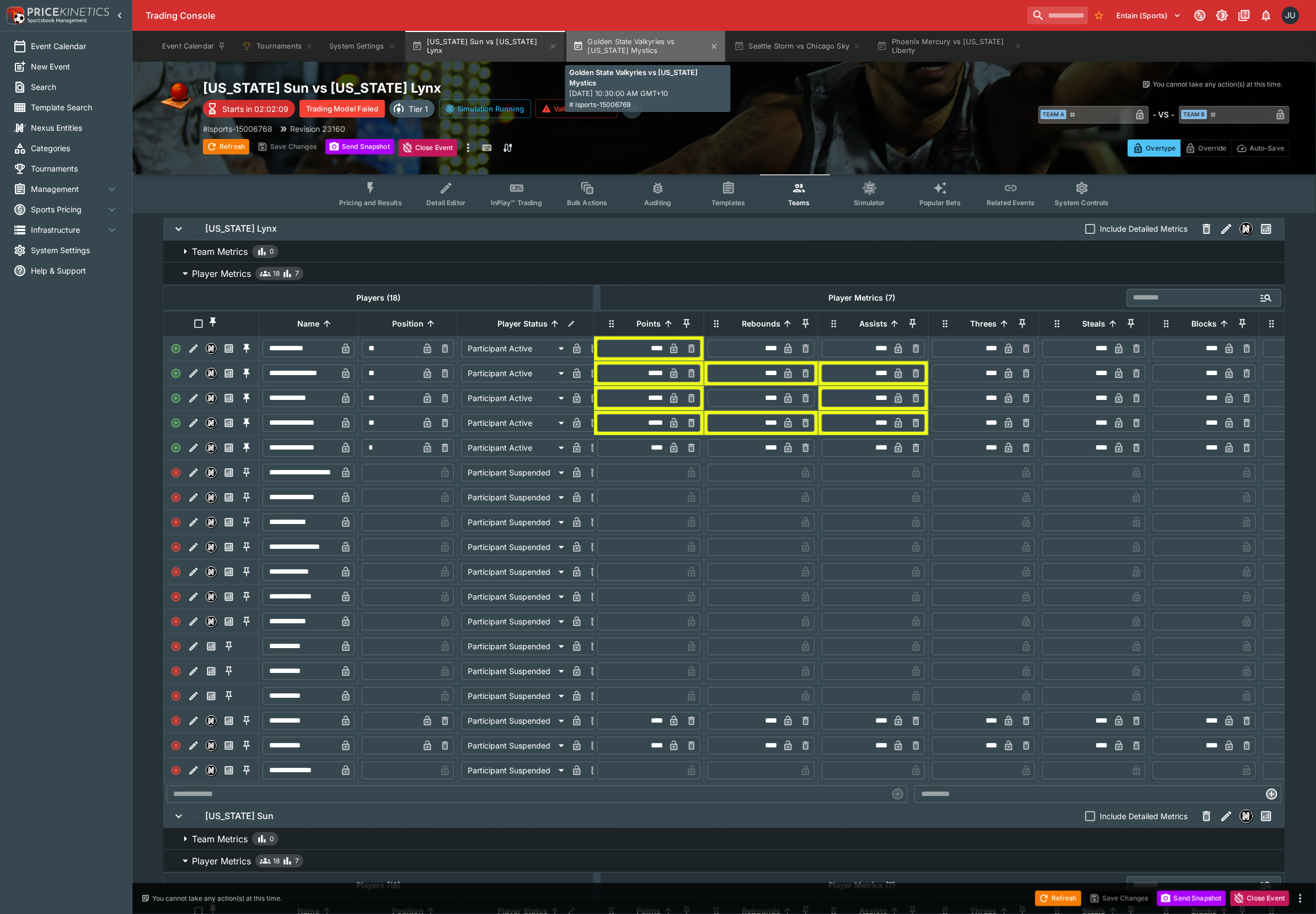
click at [663, 52] on button "Golden State Valkyries vs [US_STATE] Mystics" at bounding box center [646, 46] width 159 height 31
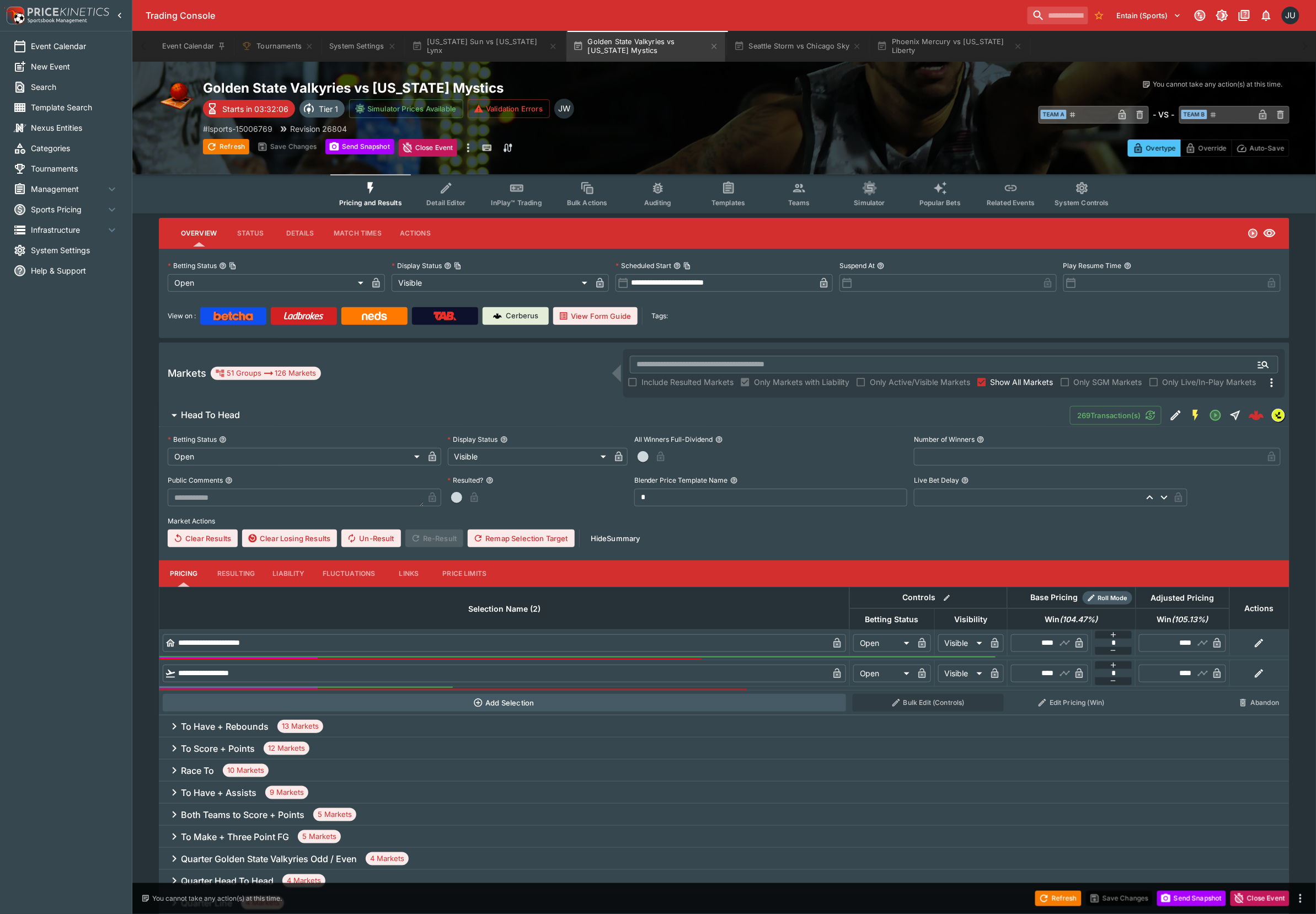
click at [813, 201] on button "Teams" at bounding box center [799, 194] width 70 height 39
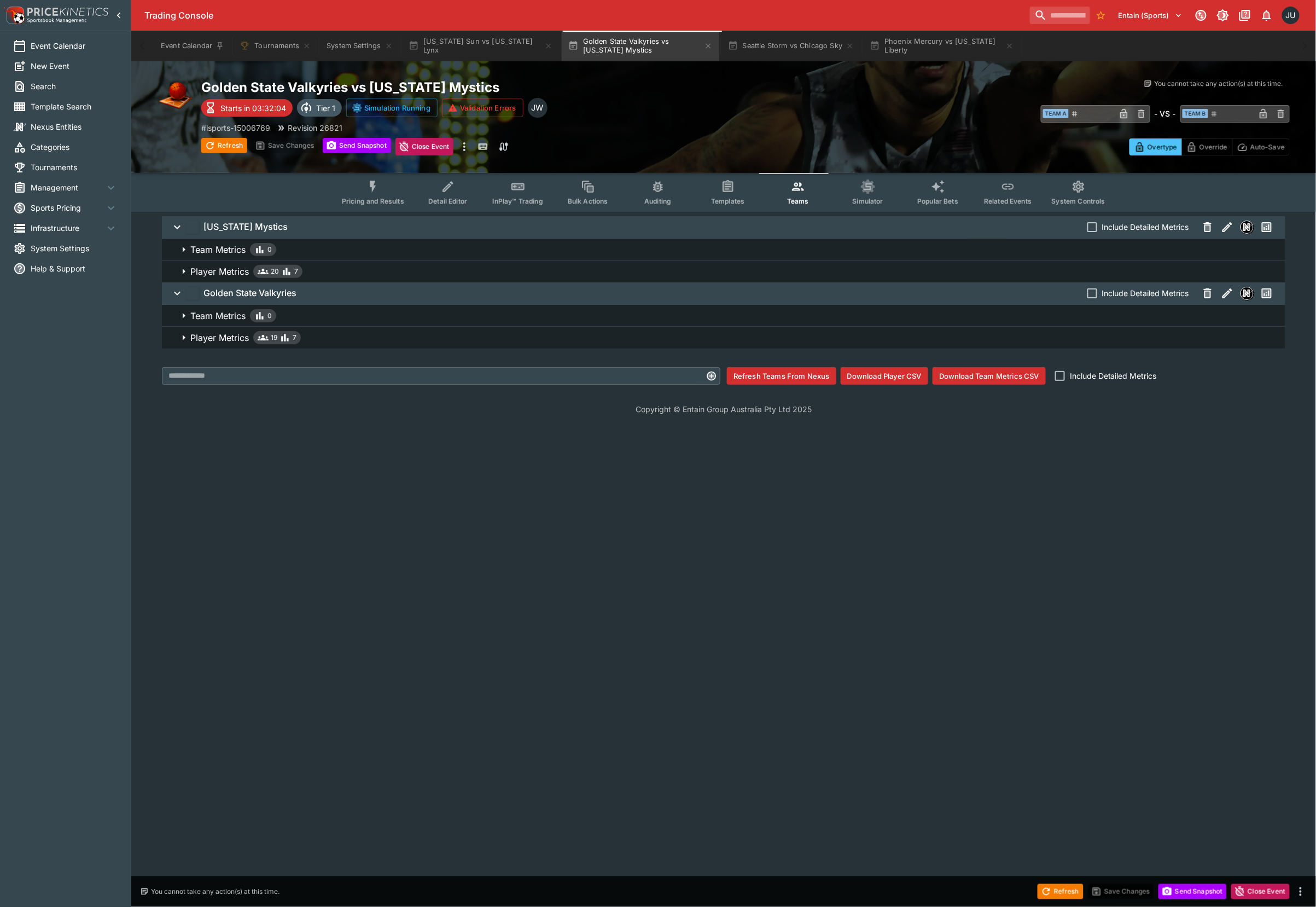
click at [251, 334] on div "Player Metrics 19 7" at bounding box center [246, 337] width 111 height 13
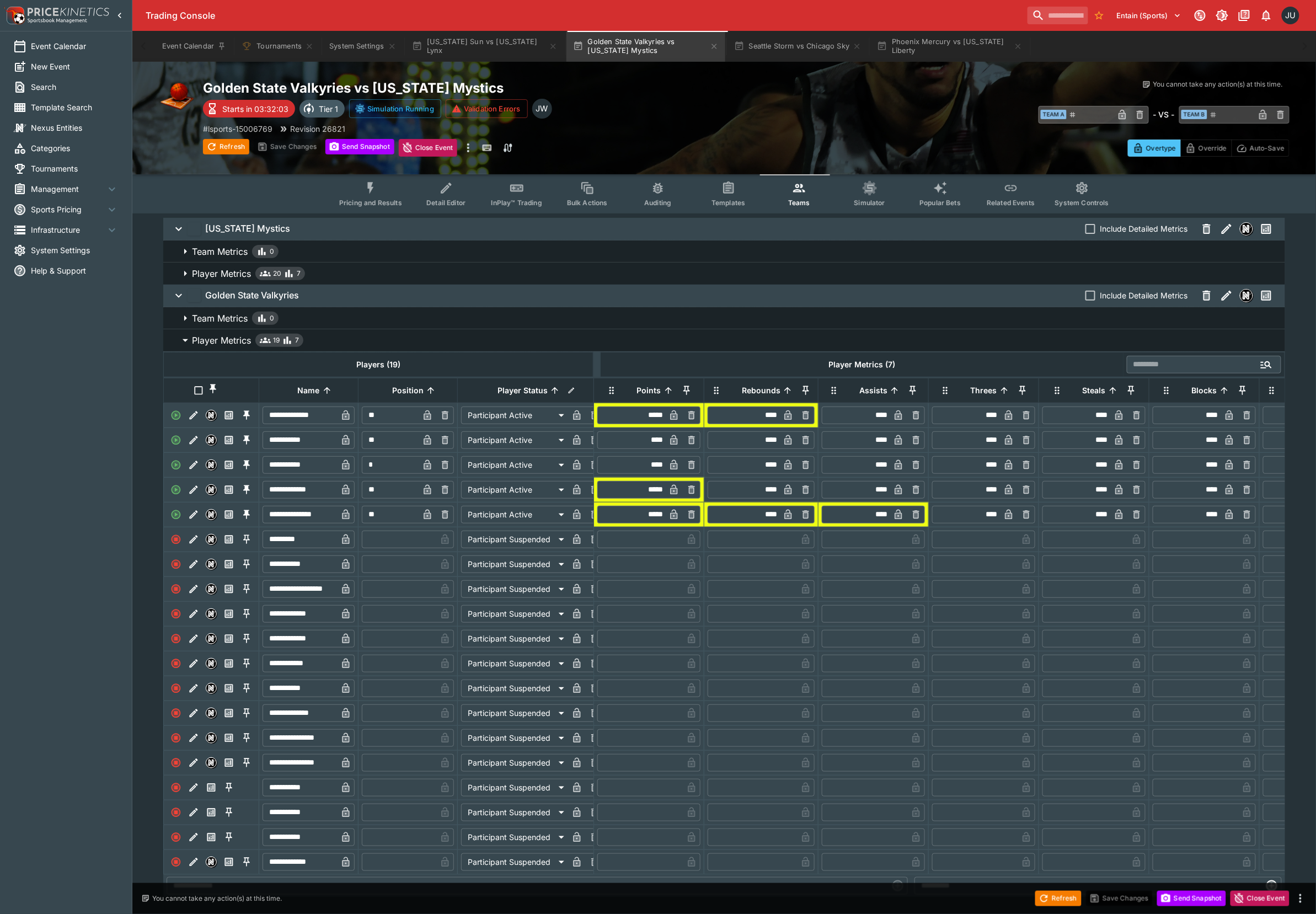
click at [234, 269] on p "Player Metrics" at bounding box center [221, 273] width 59 height 14
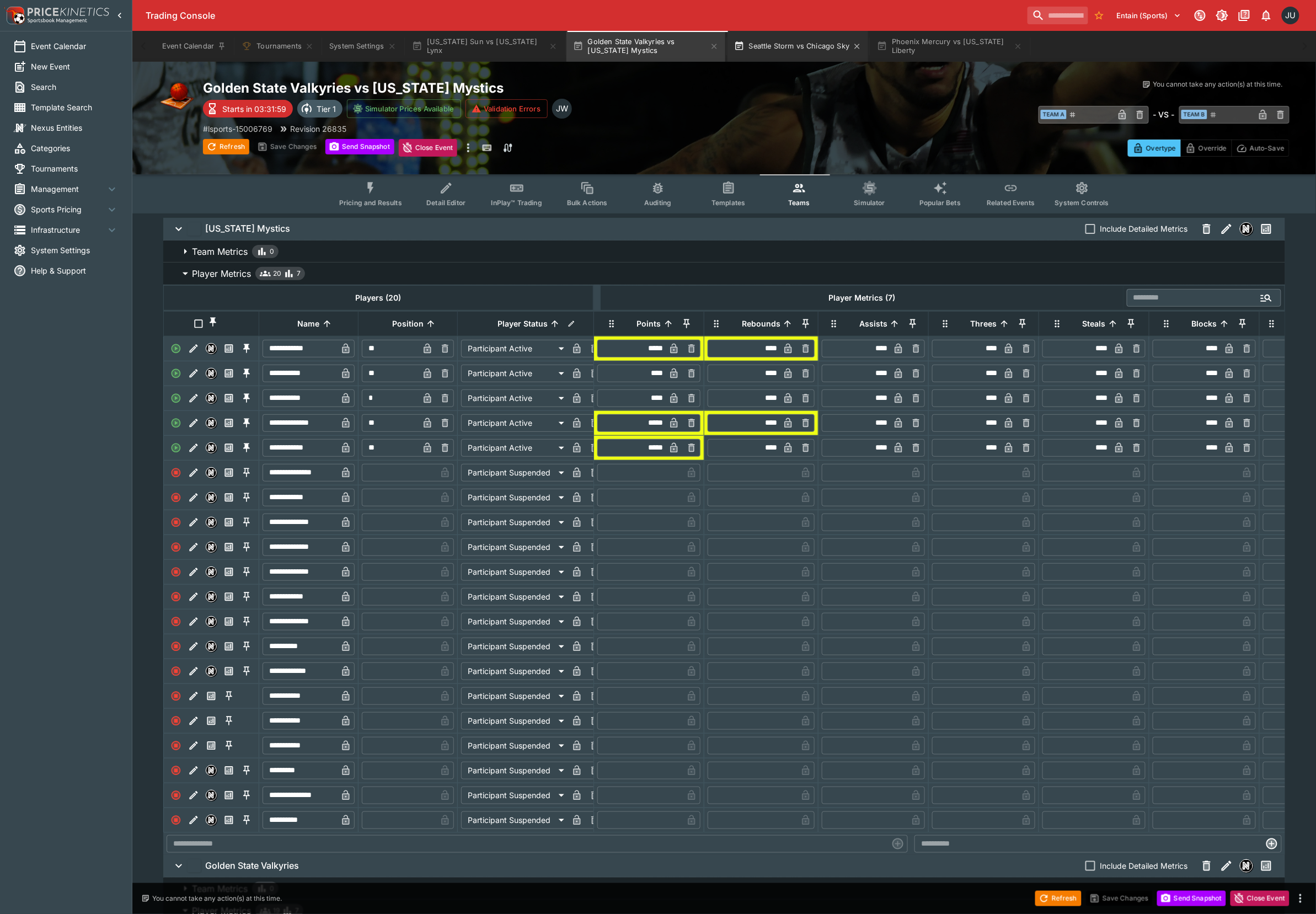
click at [832, 45] on button "Seattle Storm vs Chicago Sky" at bounding box center [798, 46] width 141 height 31
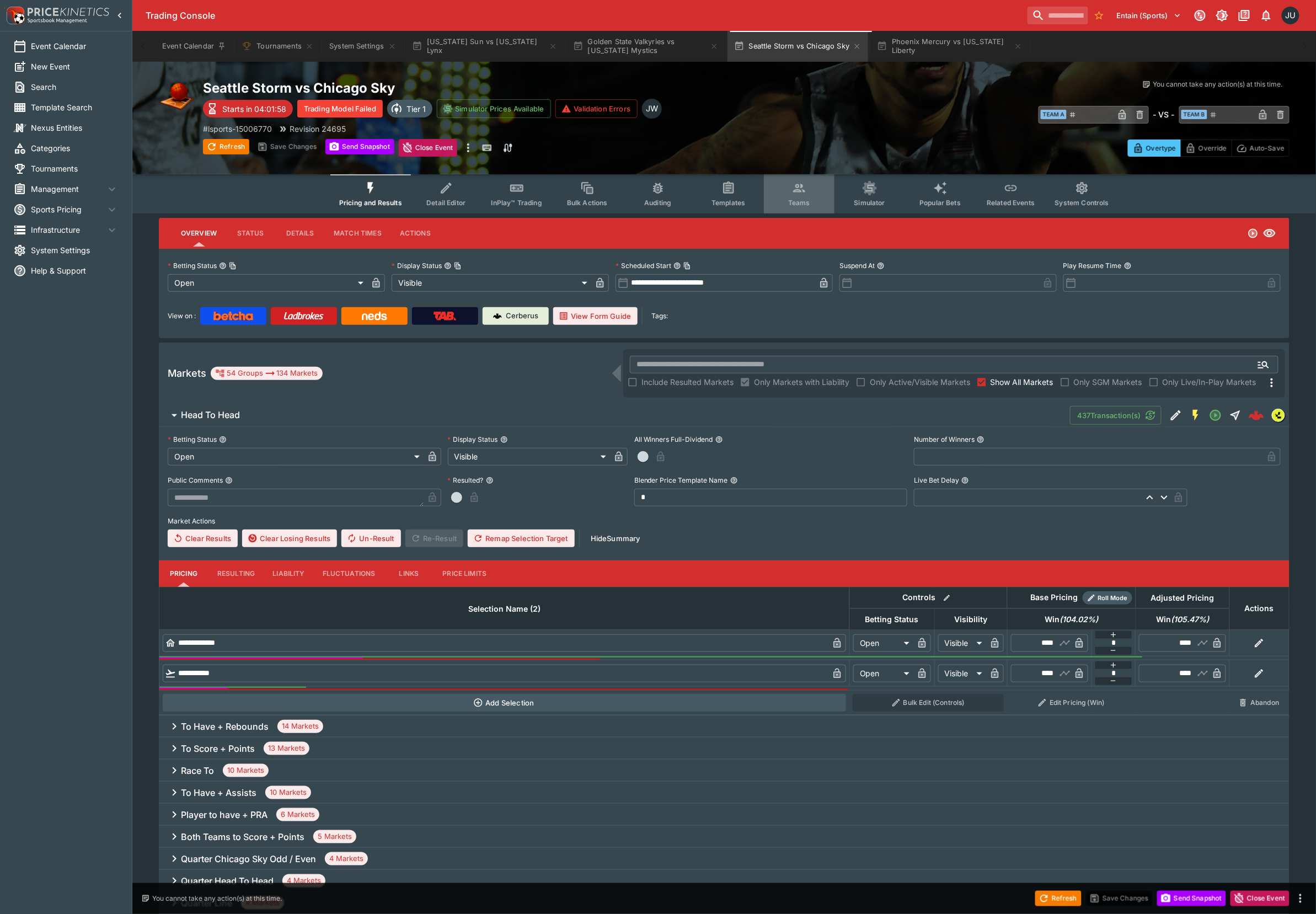
click at [802, 191] on icon "Event type filters" at bounding box center [799, 188] width 12 height 8
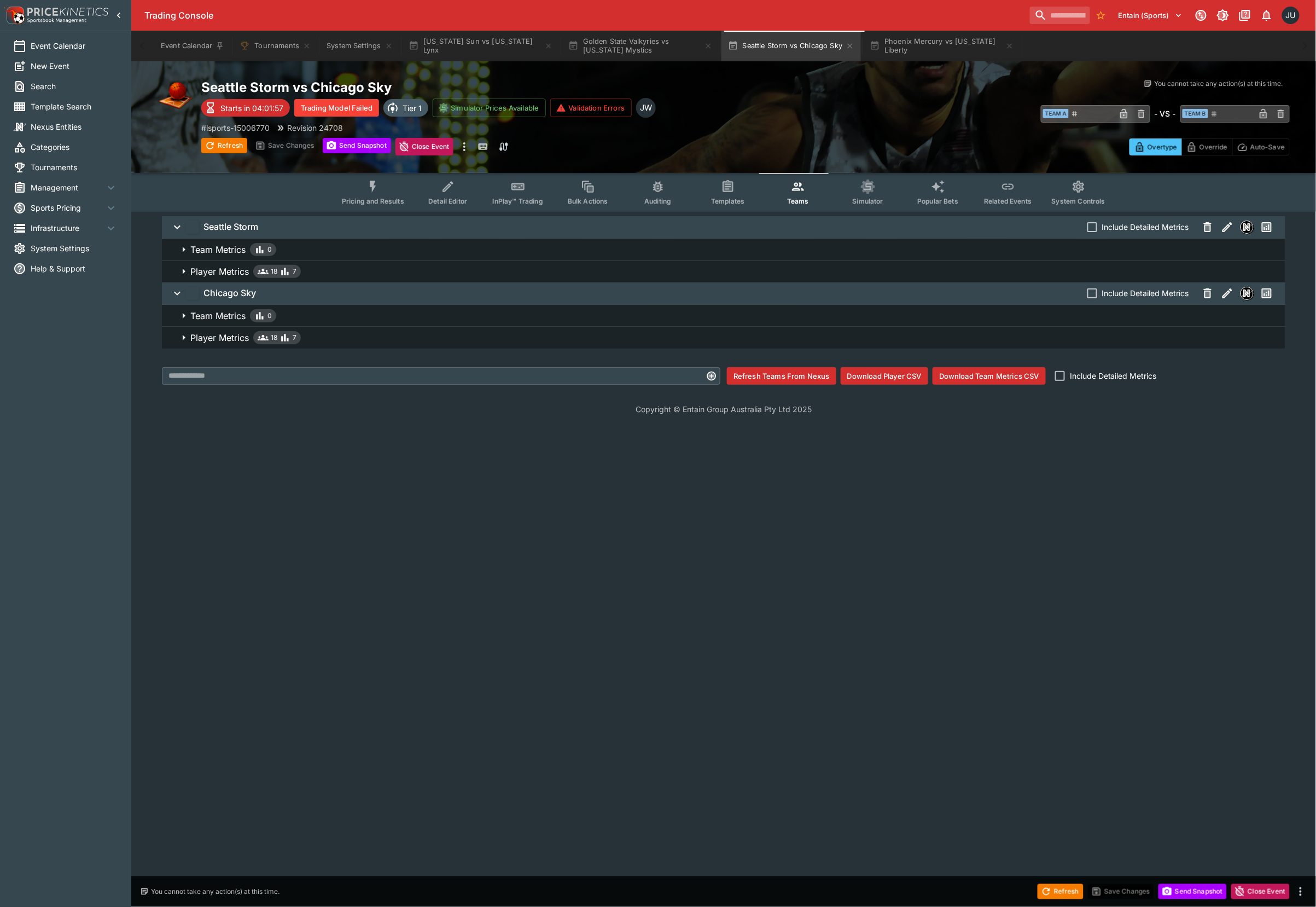
click at [217, 342] on p "Player Metrics" at bounding box center [219, 337] width 58 height 13
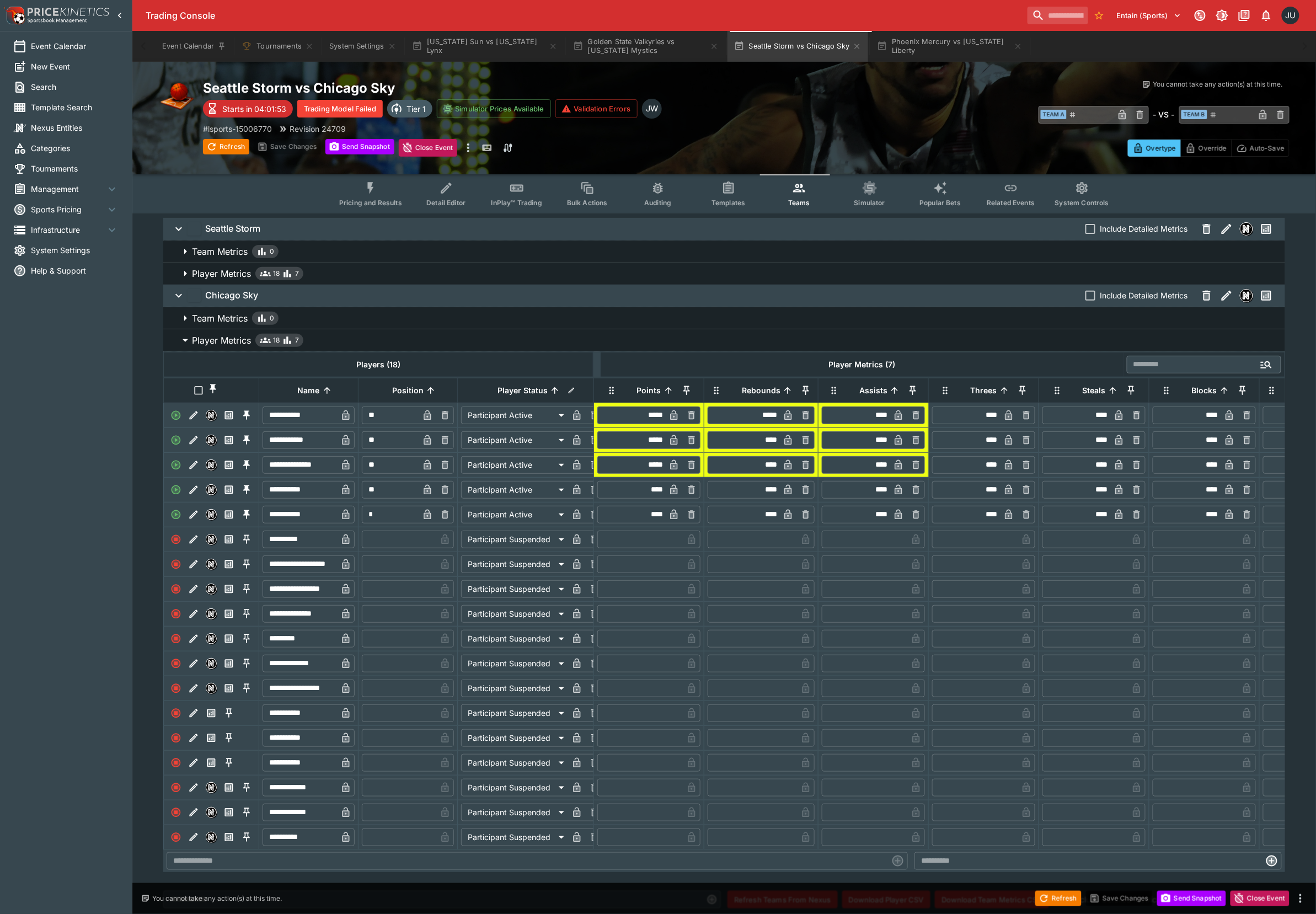
click at [219, 274] on p "Player Metrics" at bounding box center [221, 273] width 59 height 14
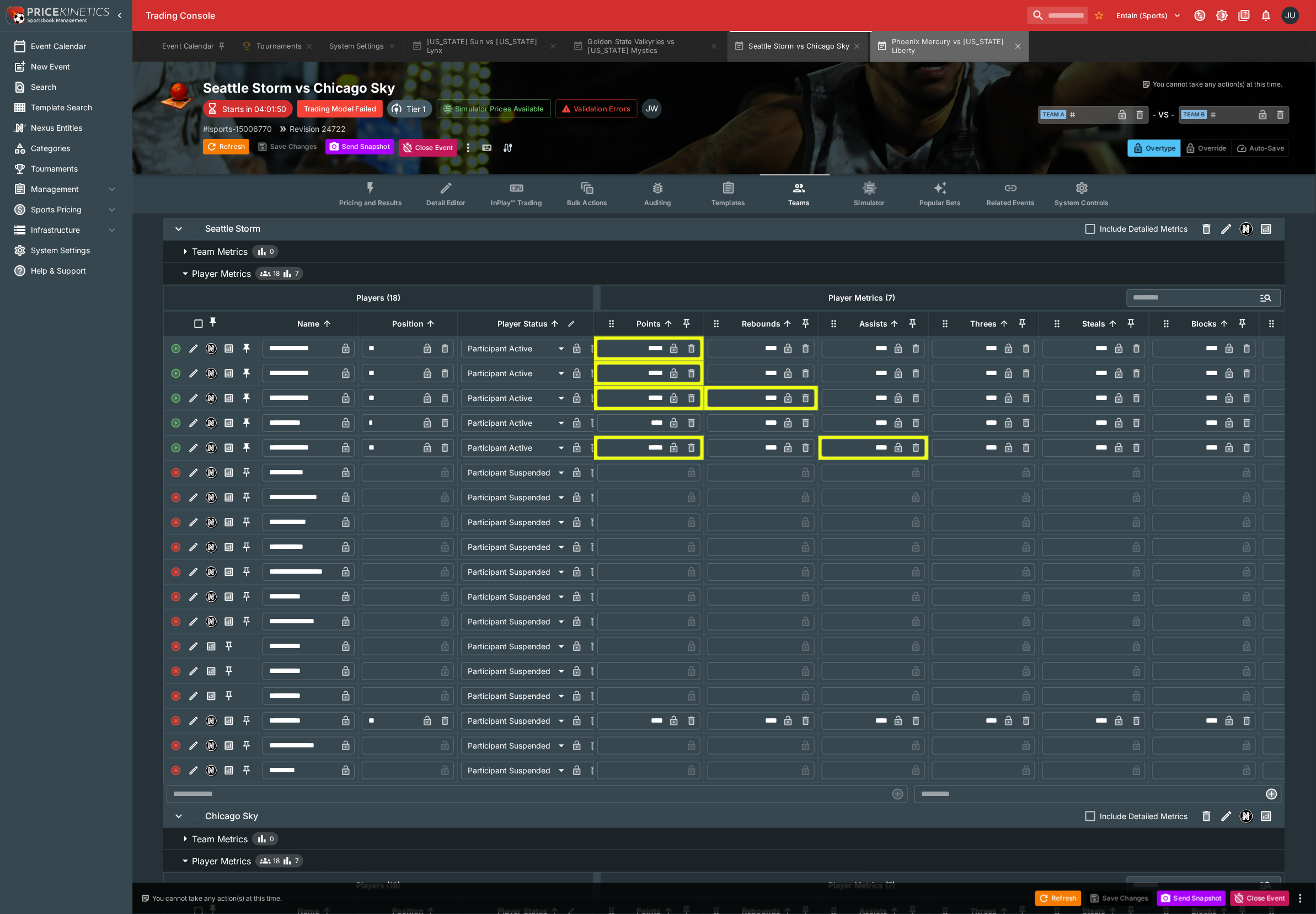
click at [910, 43] on button "Phoenix Mercury vs [US_STATE] Liberty" at bounding box center [950, 46] width 159 height 31
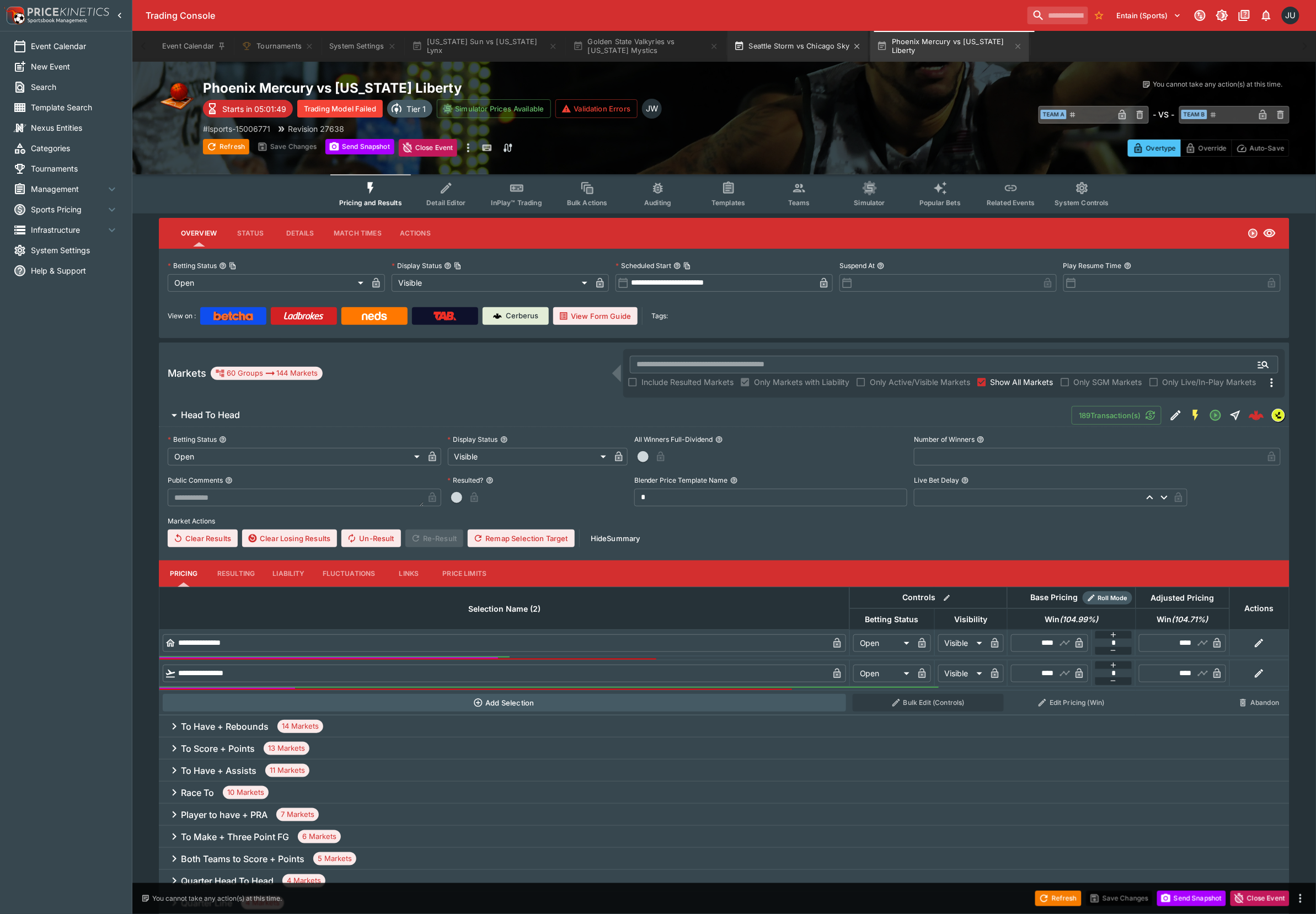
click at [792, 42] on button "Seattle Storm vs Chicago Sky" at bounding box center [798, 46] width 141 height 31
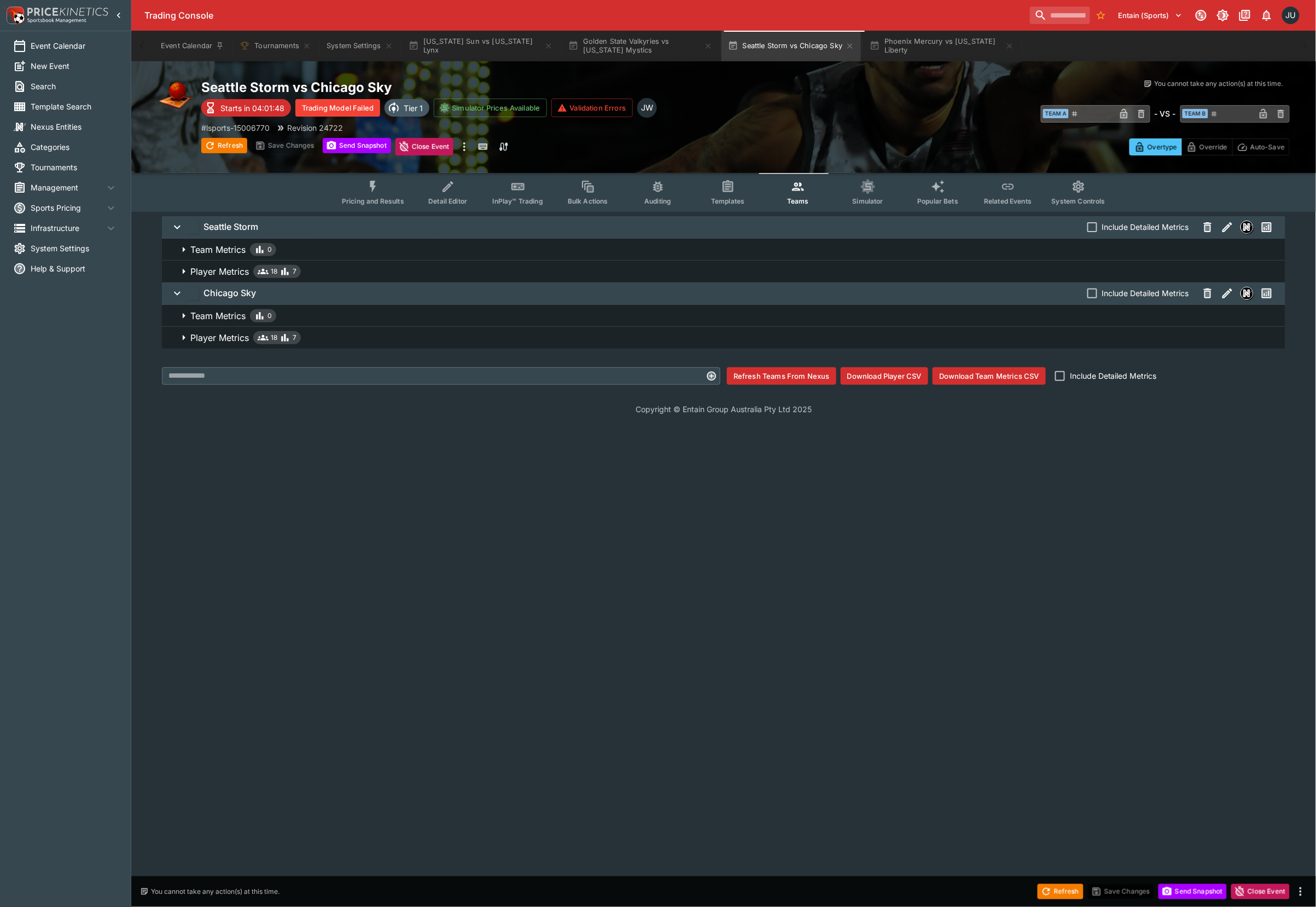
click at [381, 333] on span "Player Metrics 18 7" at bounding box center [734, 337] width 1086 height 13
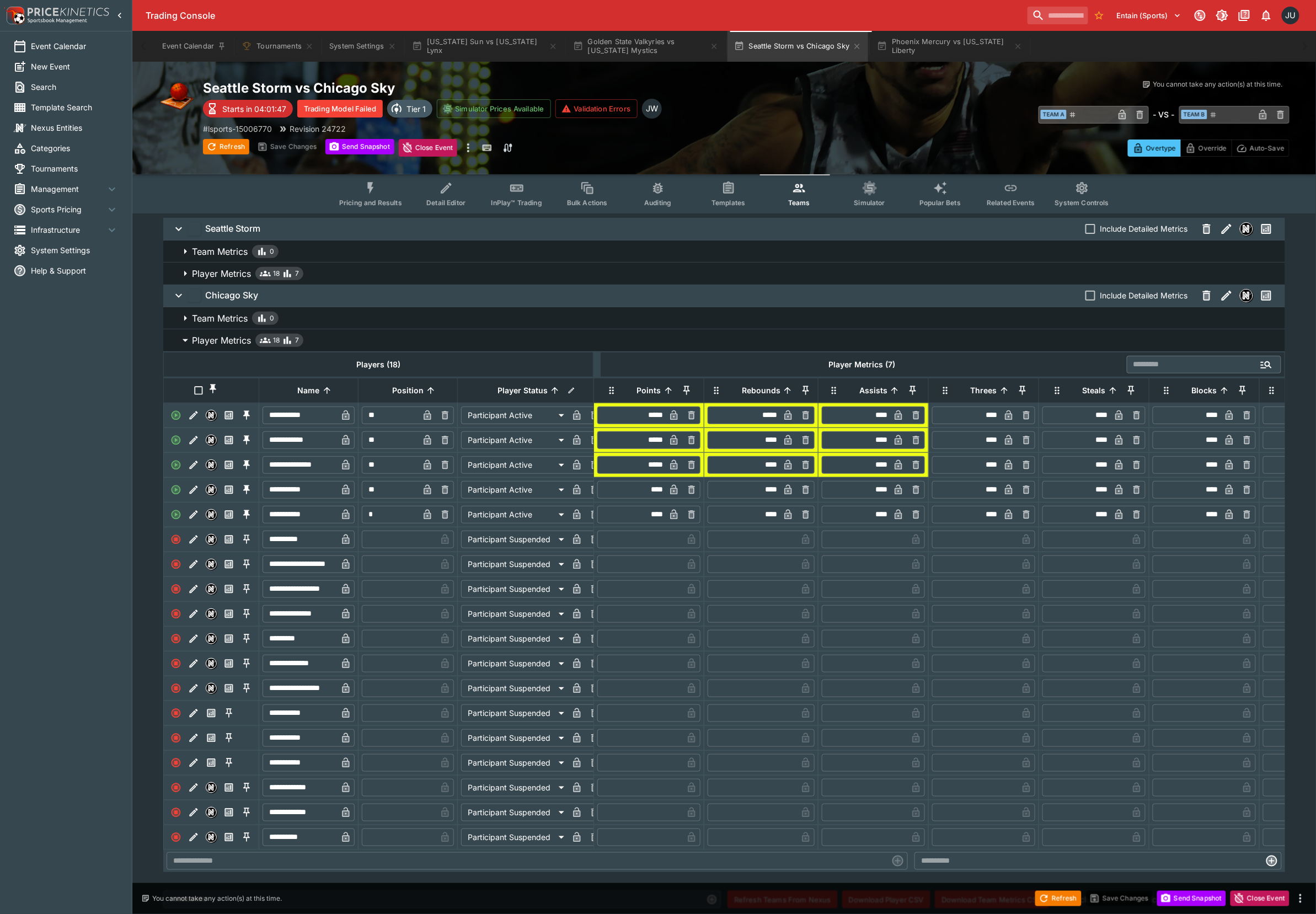
click at [377, 277] on span "Player Metrics 18 7" at bounding box center [734, 273] width 1084 height 14
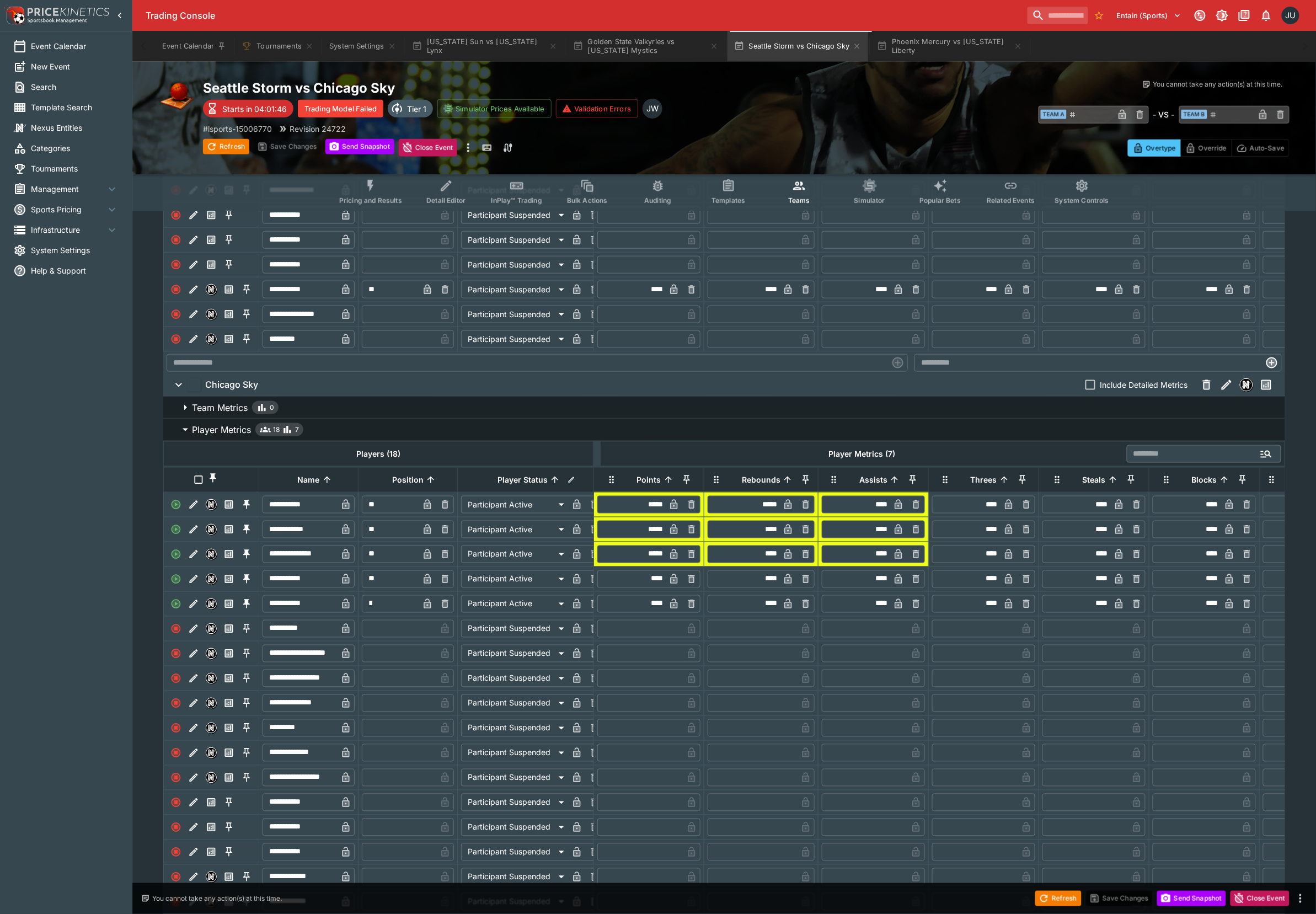
scroll to position [441, 0]
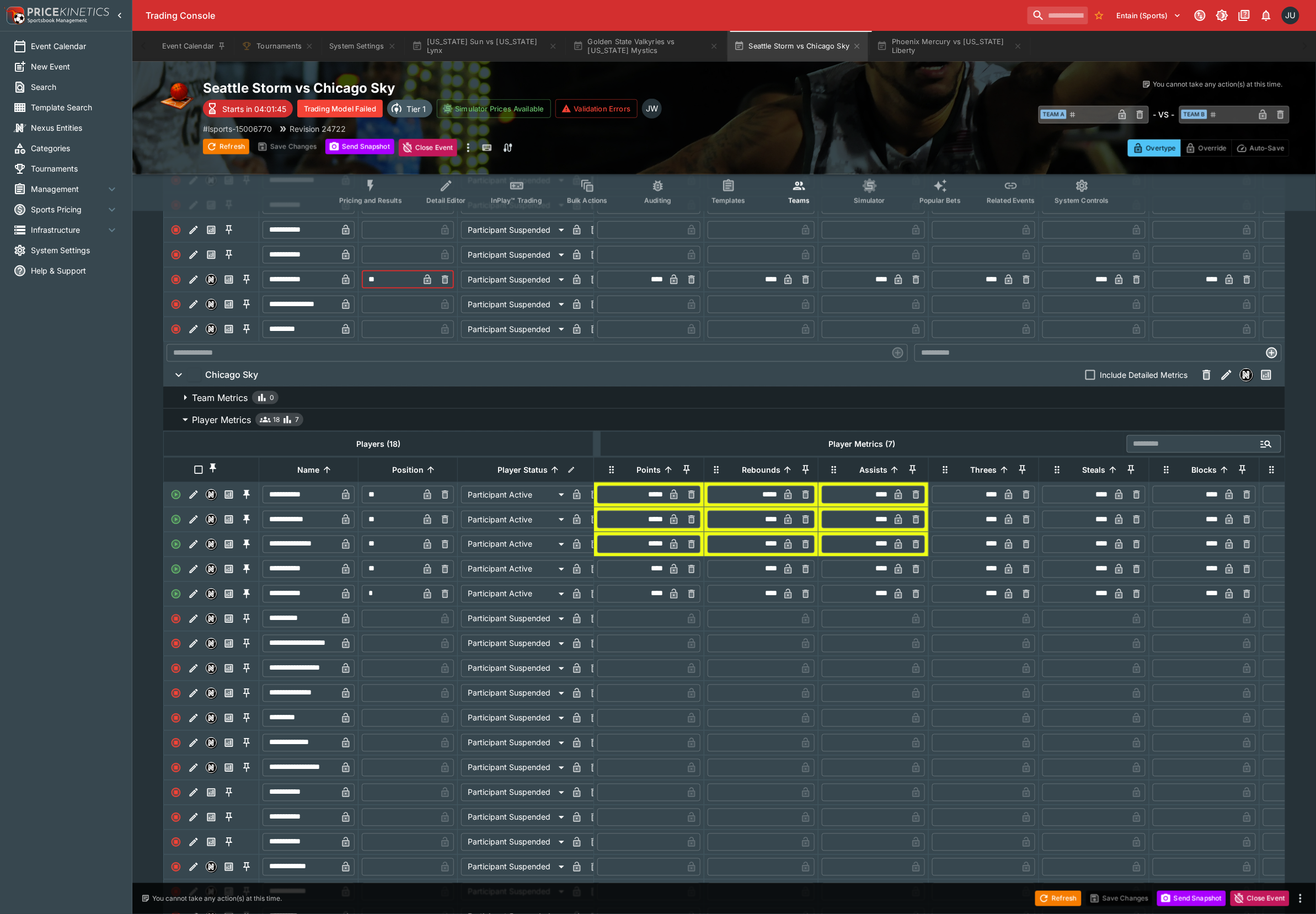
drag, startPoint x: 395, startPoint y: 296, endPoint x: 370, endPoint y: 299, distance: 25.2
click at [370, 288] on input "**" at bounding box center [390, 279] width 57 height 17
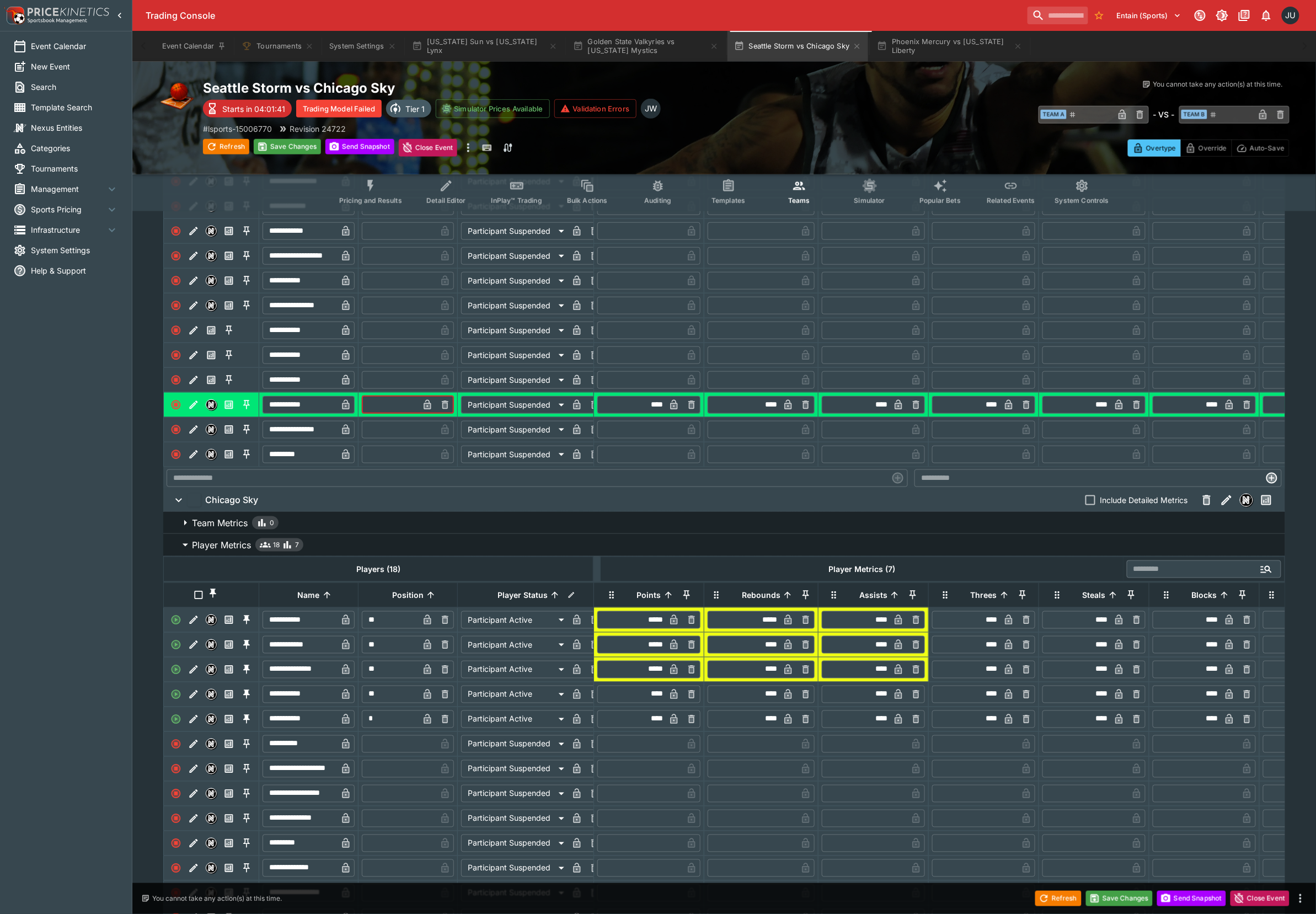
scroll to position [22, 0]
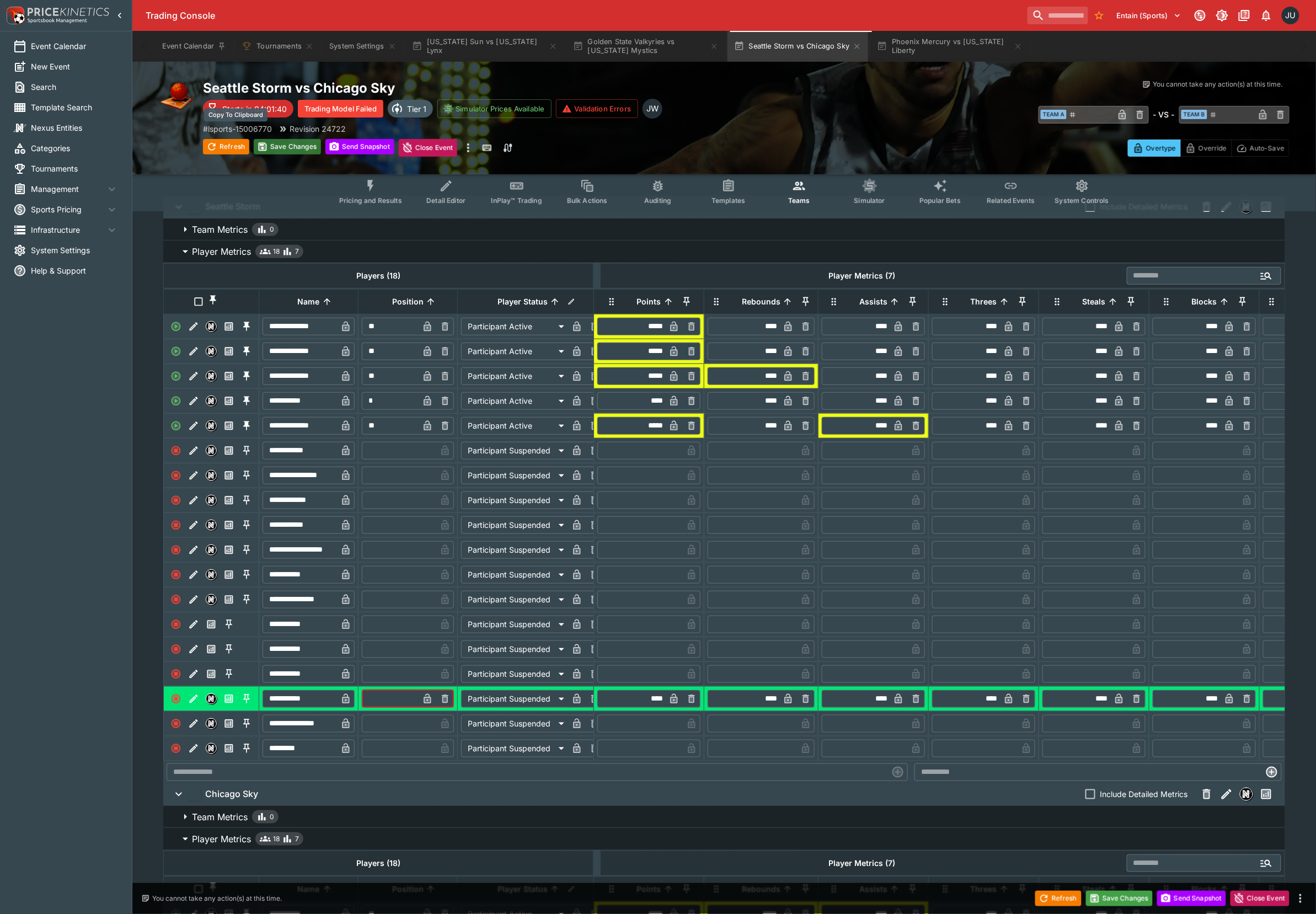
click at [295, 146] on button "Save Changes" at bounding box center [287, 146] width 67 height 15
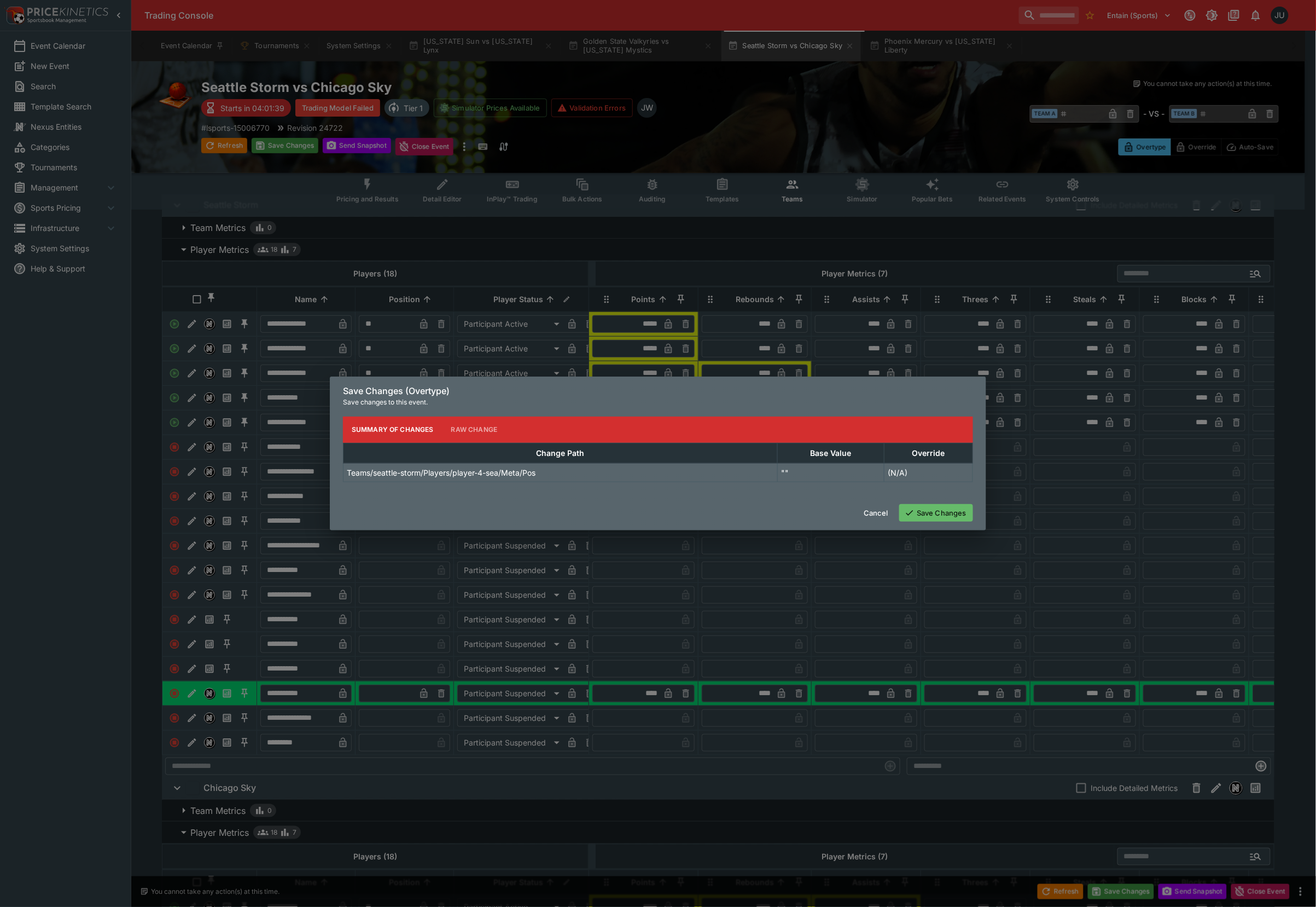
click at [919, 512] on button "Save Changes" at bounding box center [936, 512] width 74 height 17
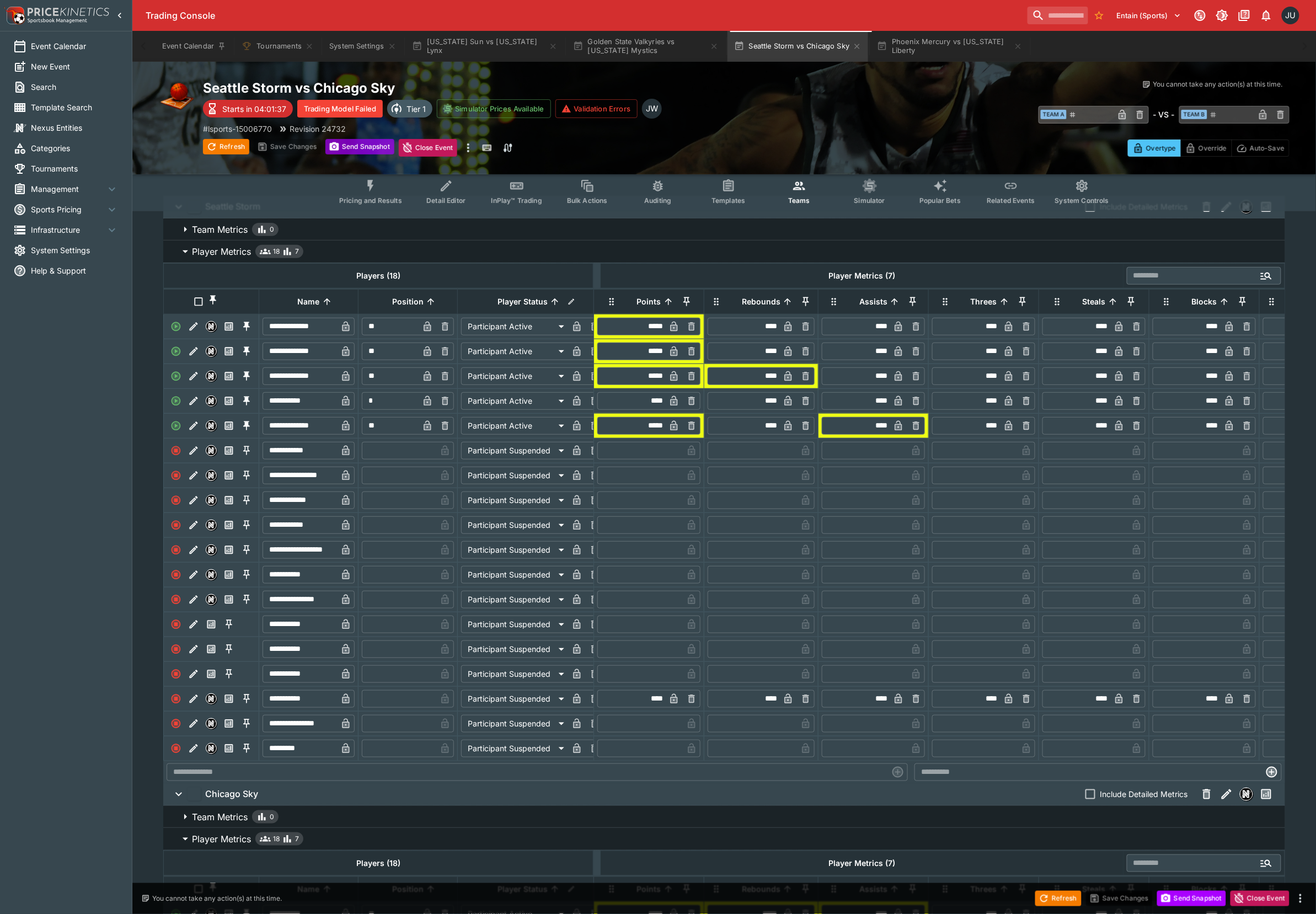
click at [353, 146] on button "Send Snapshot" at bounding box center [359, 146] width 69 height 15
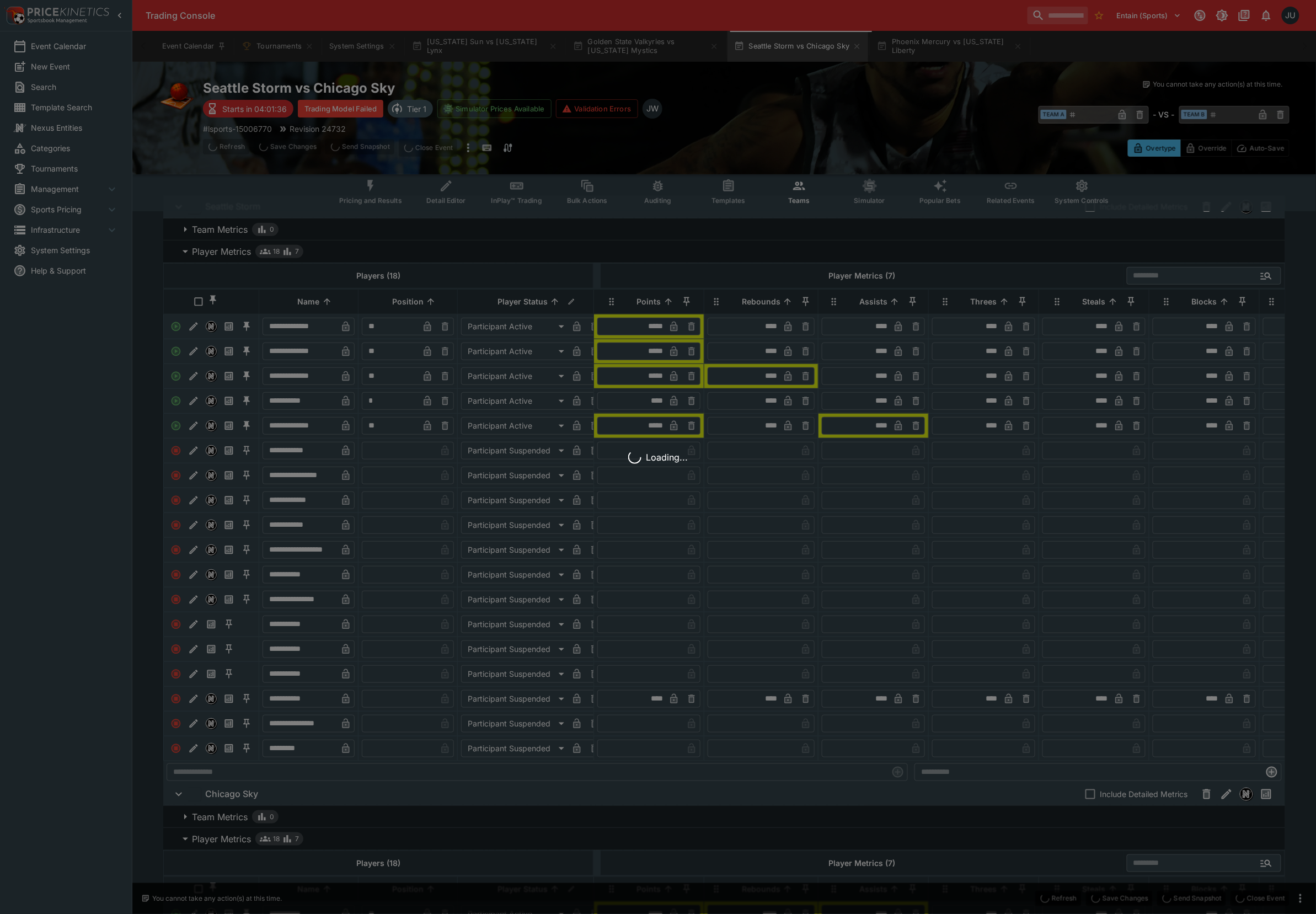
click at [937, 44] on div "Loading..." at bounding box center [658, 457] width 1316 height 914
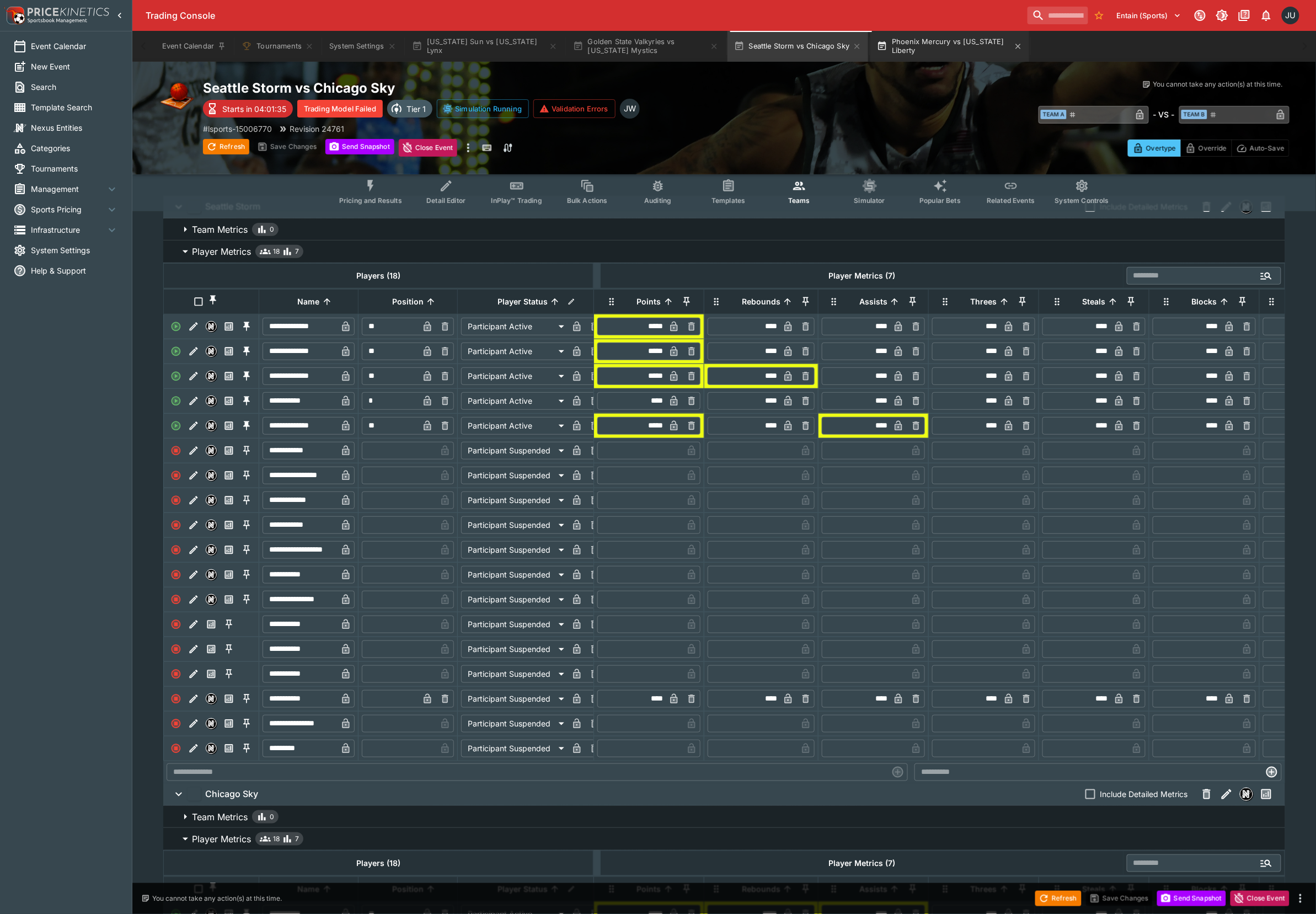
click at [943, 55] on button "Phoenix Mercury vs [US_STATE] Liberty" at bounding box center [950, 46] width 159 height 31
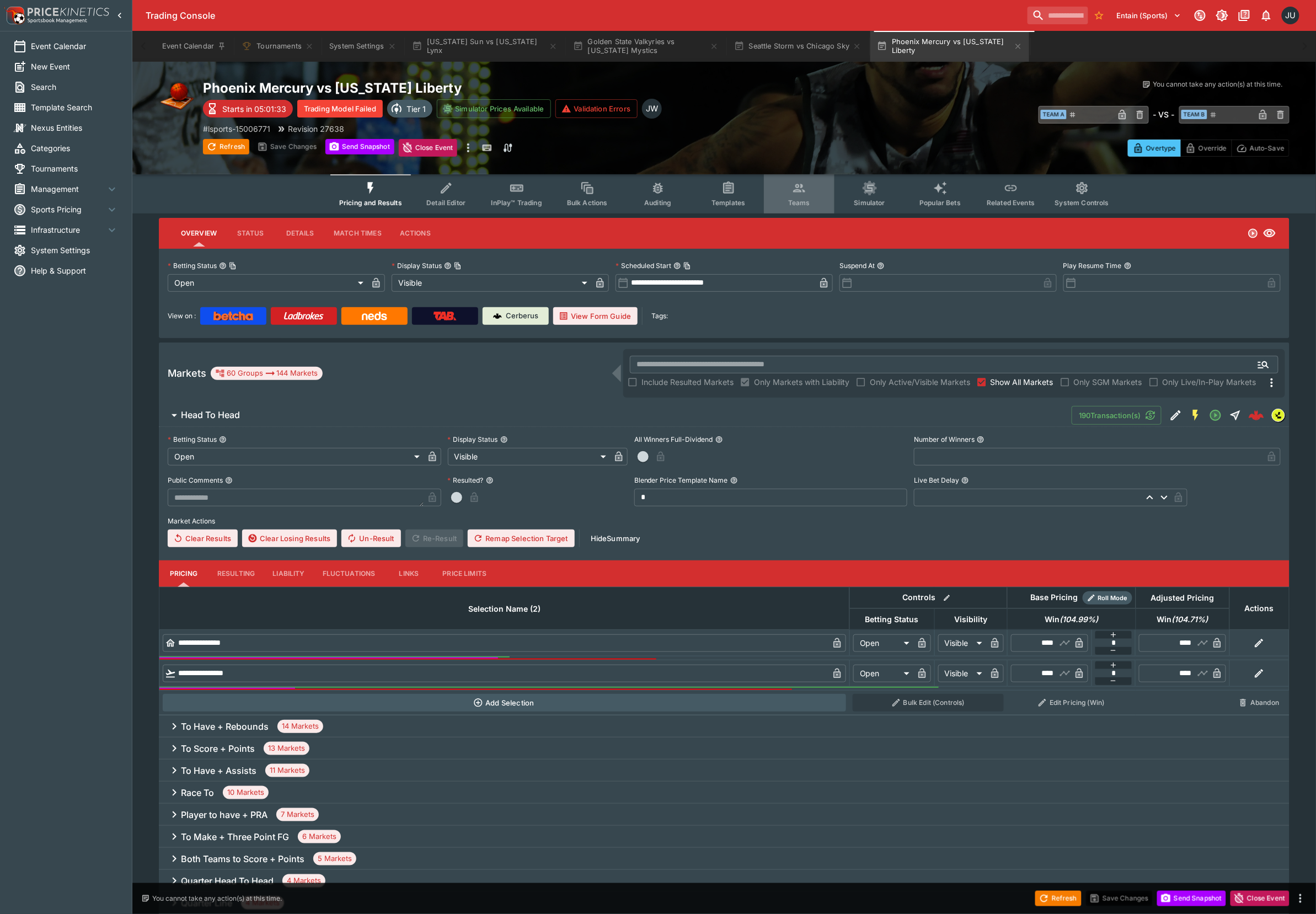
click at [816, 190] on button "Teams" at bounding box center [799, 194] width 70 height 39
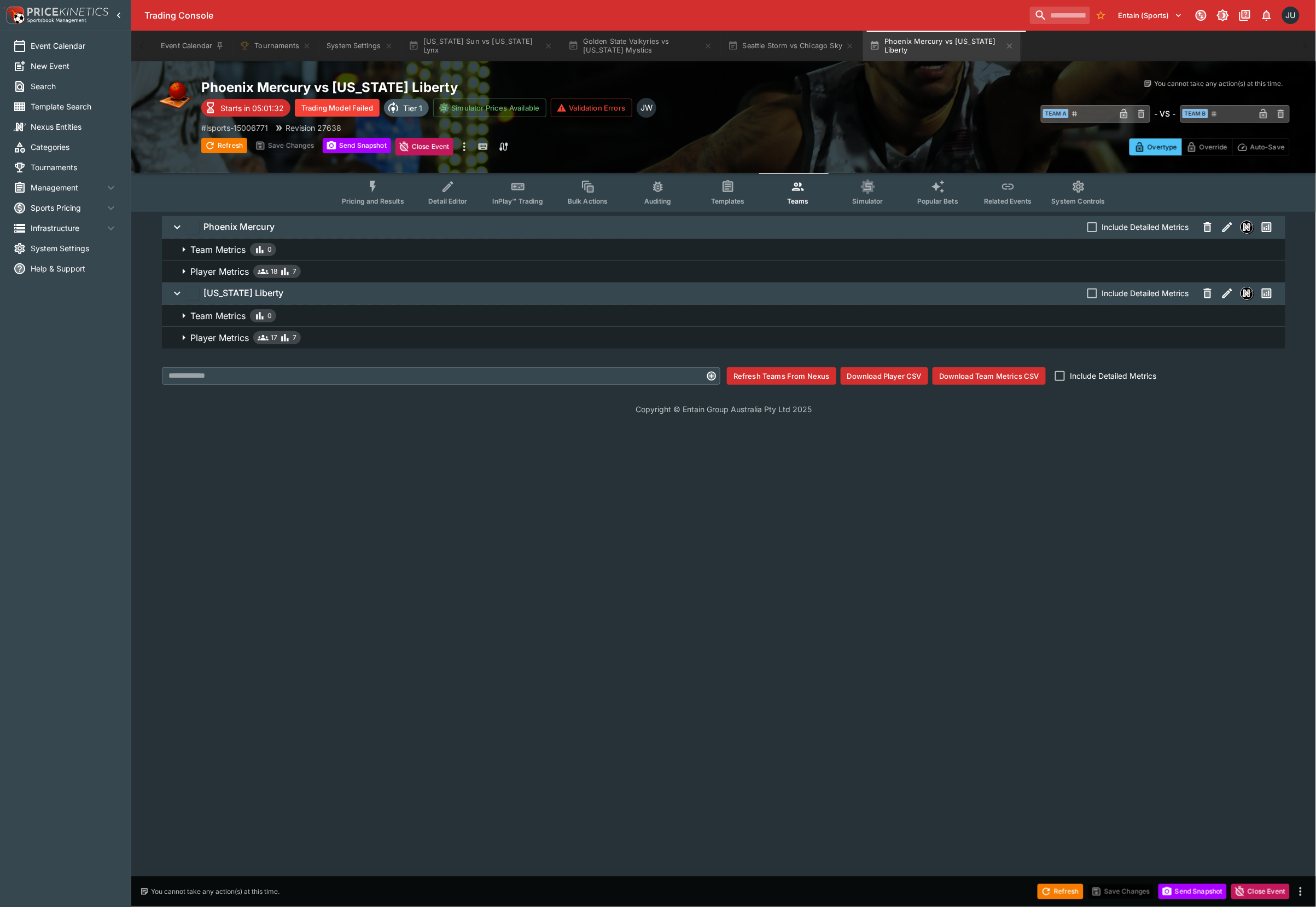
click at [233, 340] on p "Player Metrics" at bounding box center [219, 337] width 58 height 13
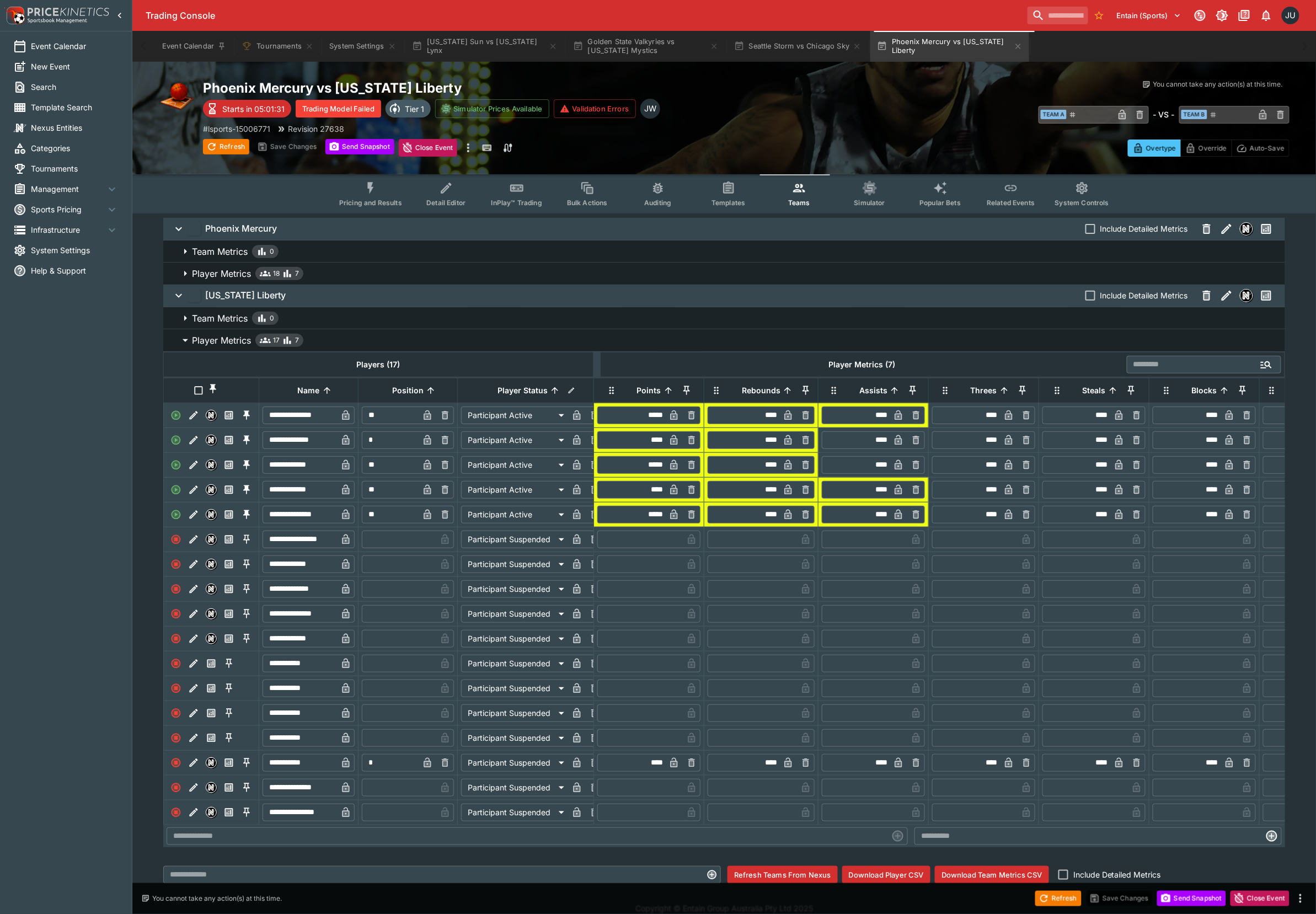
click at [230, 267] on p "Player Metrics" at bounding box center [221, 273] width 59 height 14
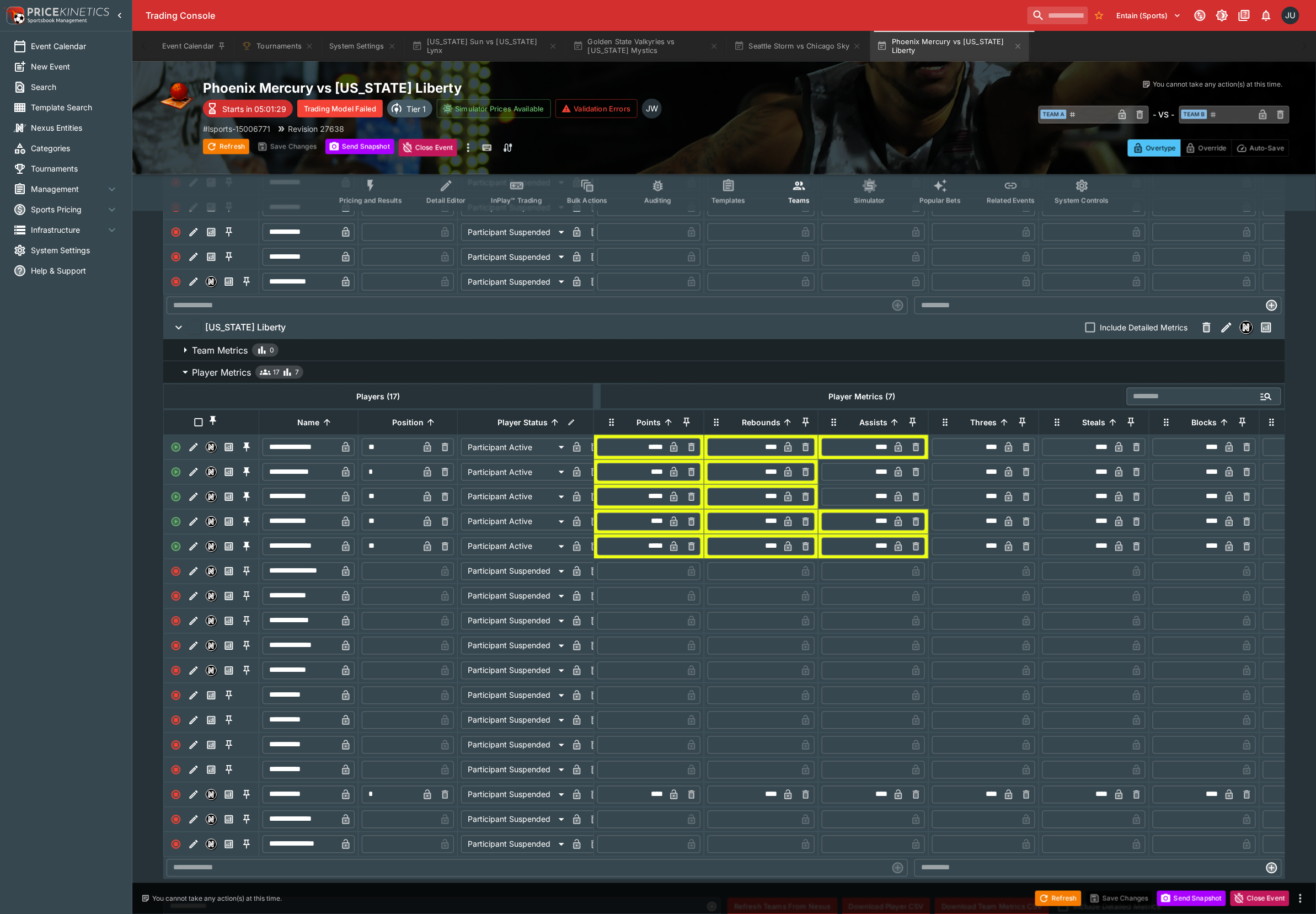
scroll to position [585, 0]
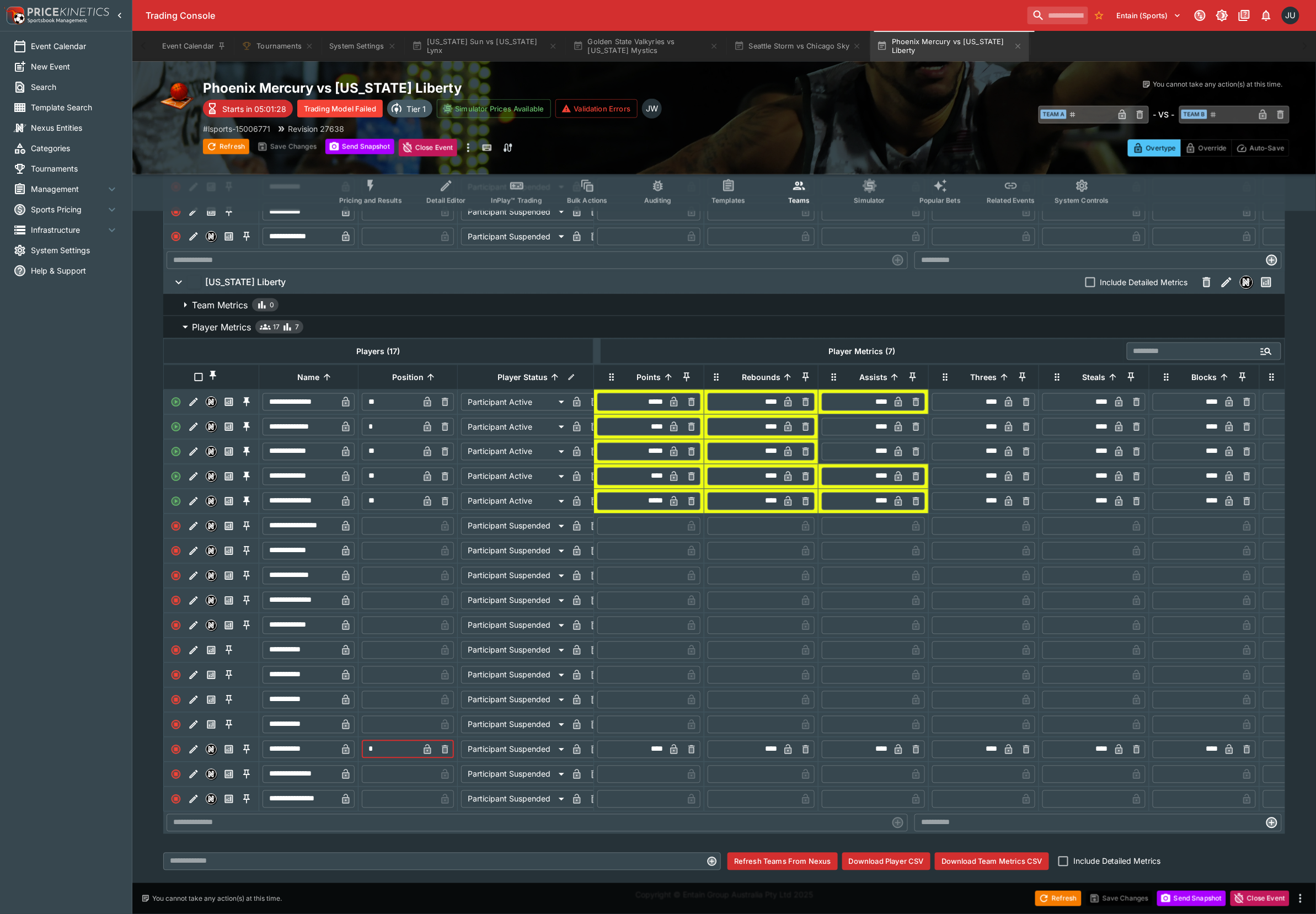
click at [337, 746] on tr "**********" at bounding box center [385, 749] width 443 height 25
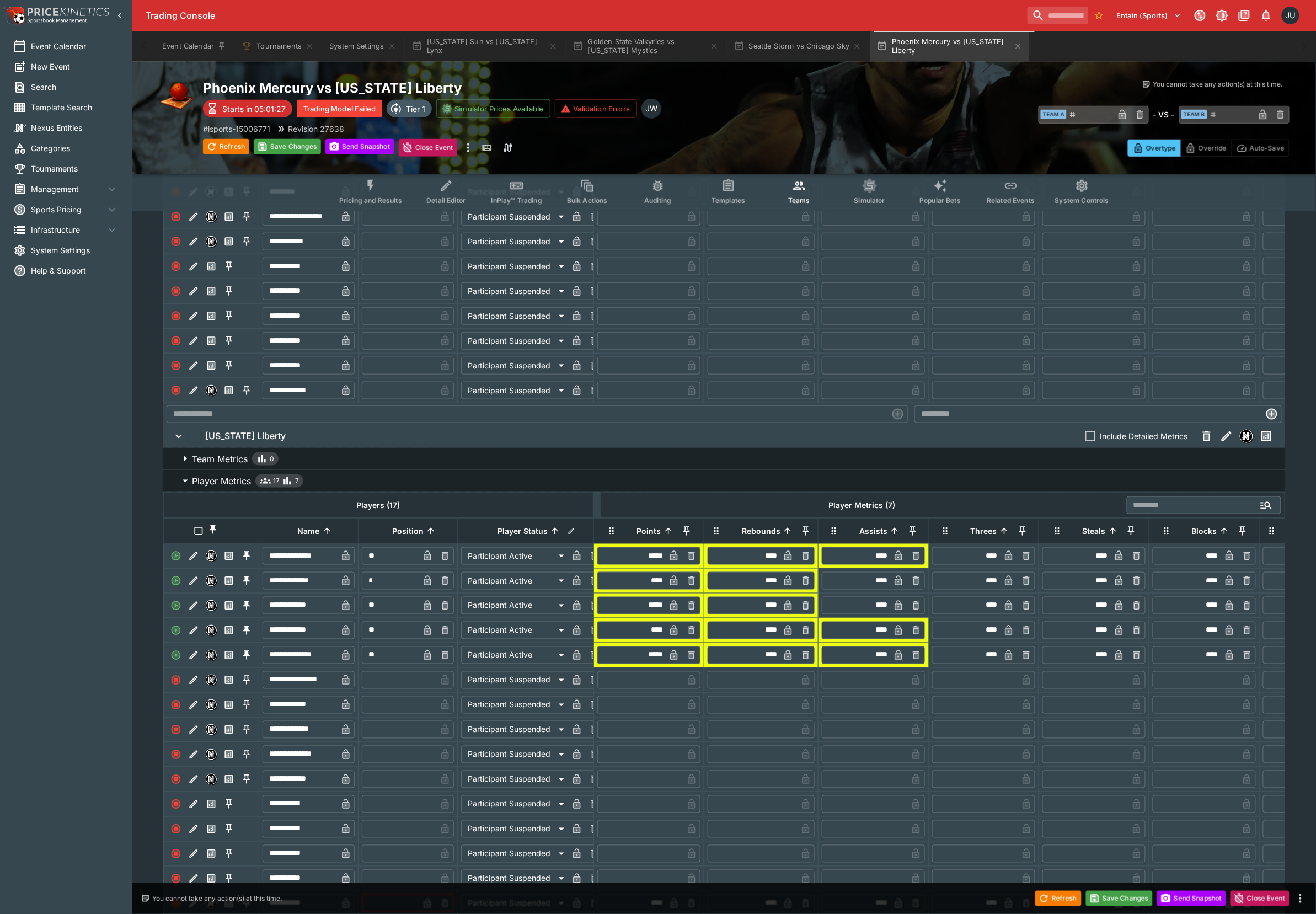
scroll to position [364, 0]
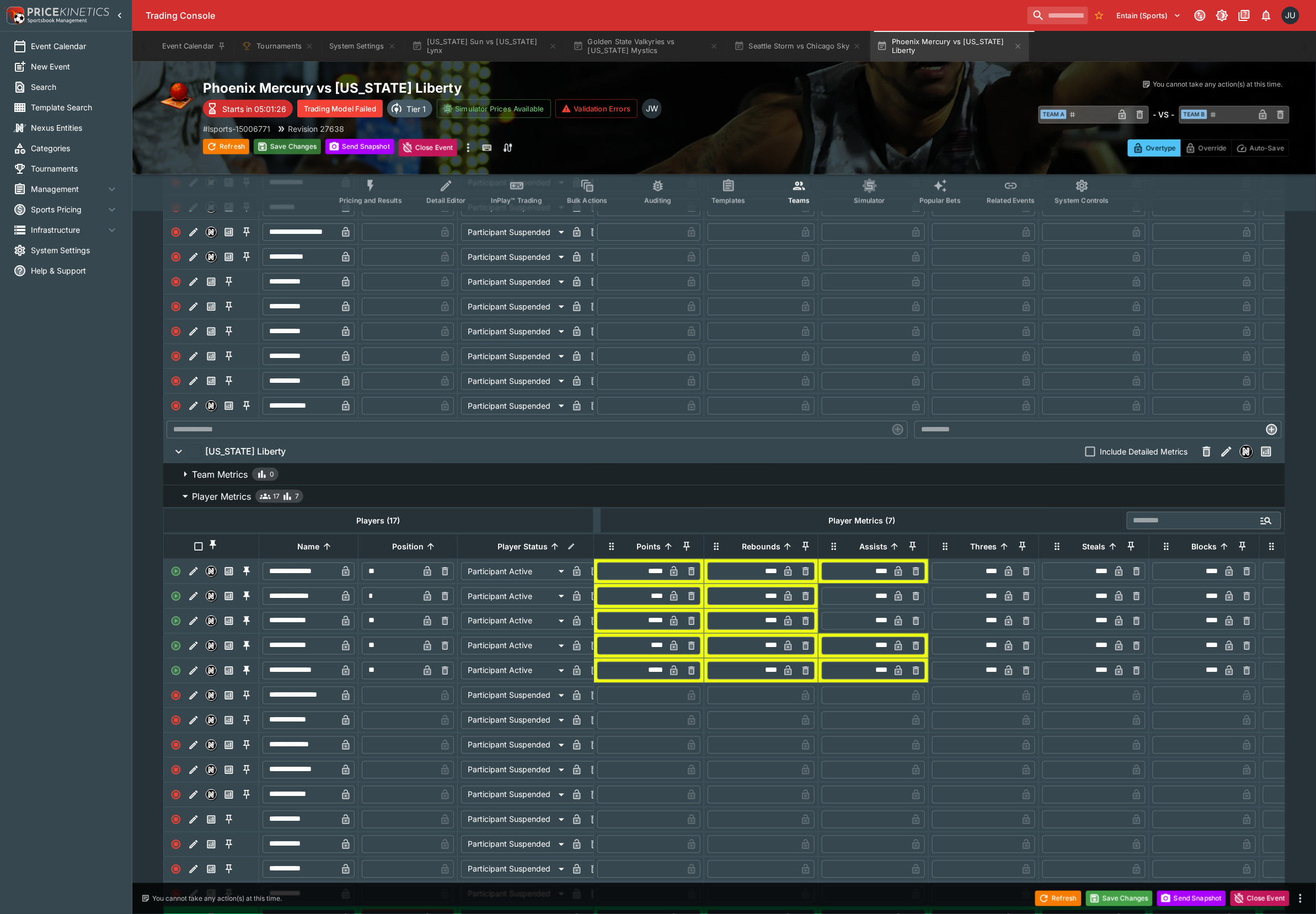
click at [288, 150] on button "Save Changes" at bounding box center [287, 146] width 67 height 15
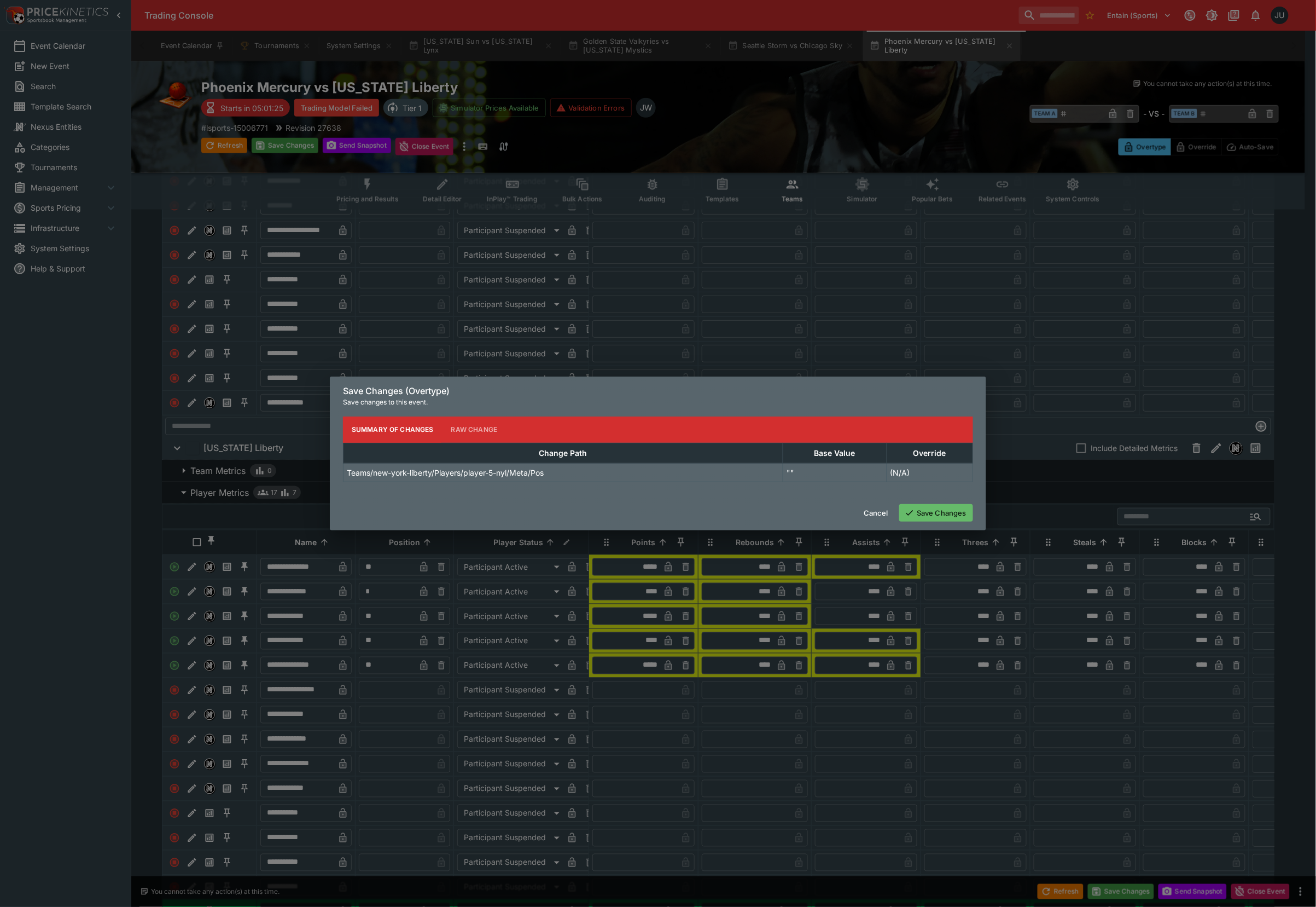
click at [935, 508] on button "Save Changes" at bounding box center [936, 512] width 74 height 17
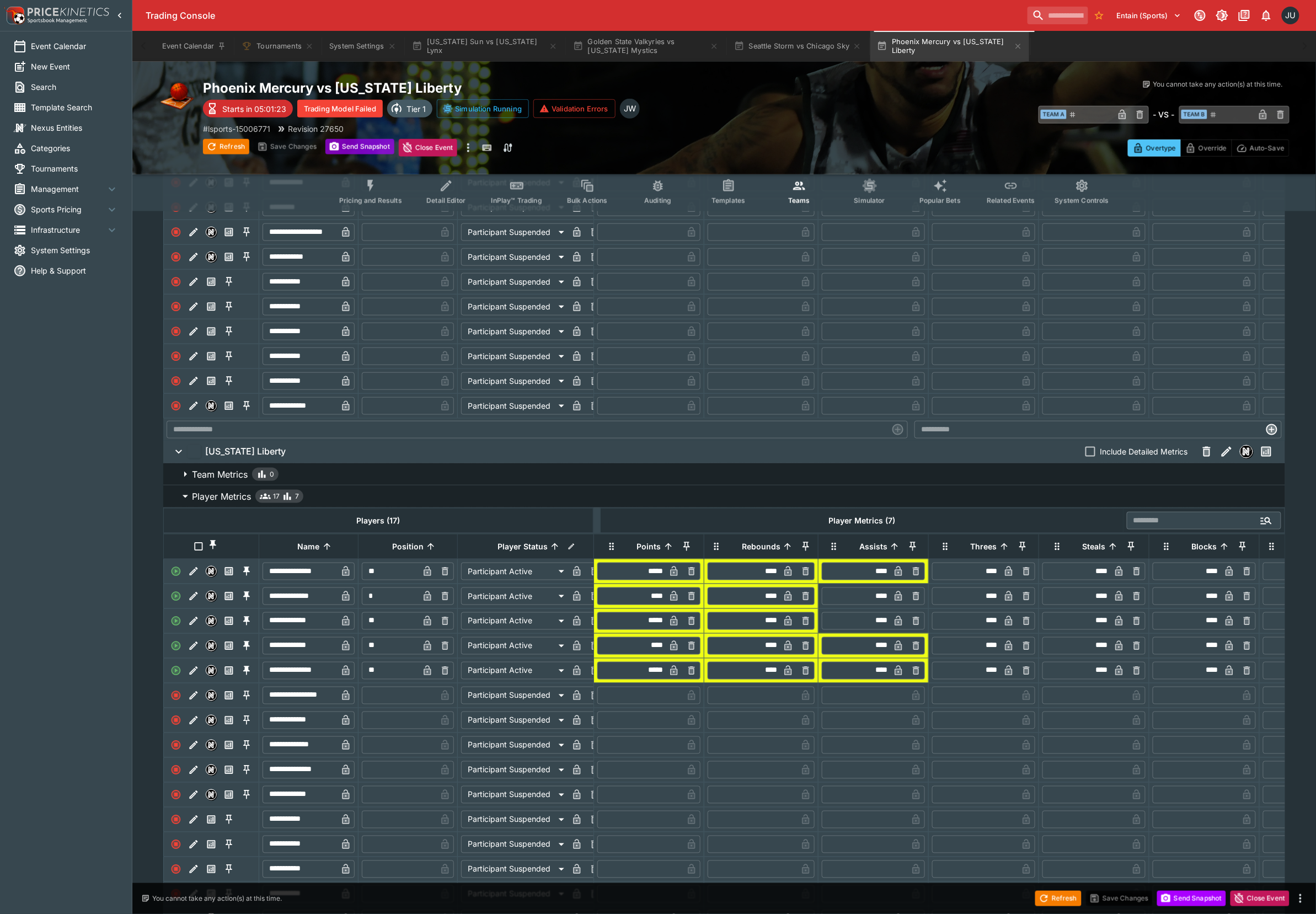
click at [364, 152] on button "Send Snapshot" at bounding box center [359, 146] width 69 height 15
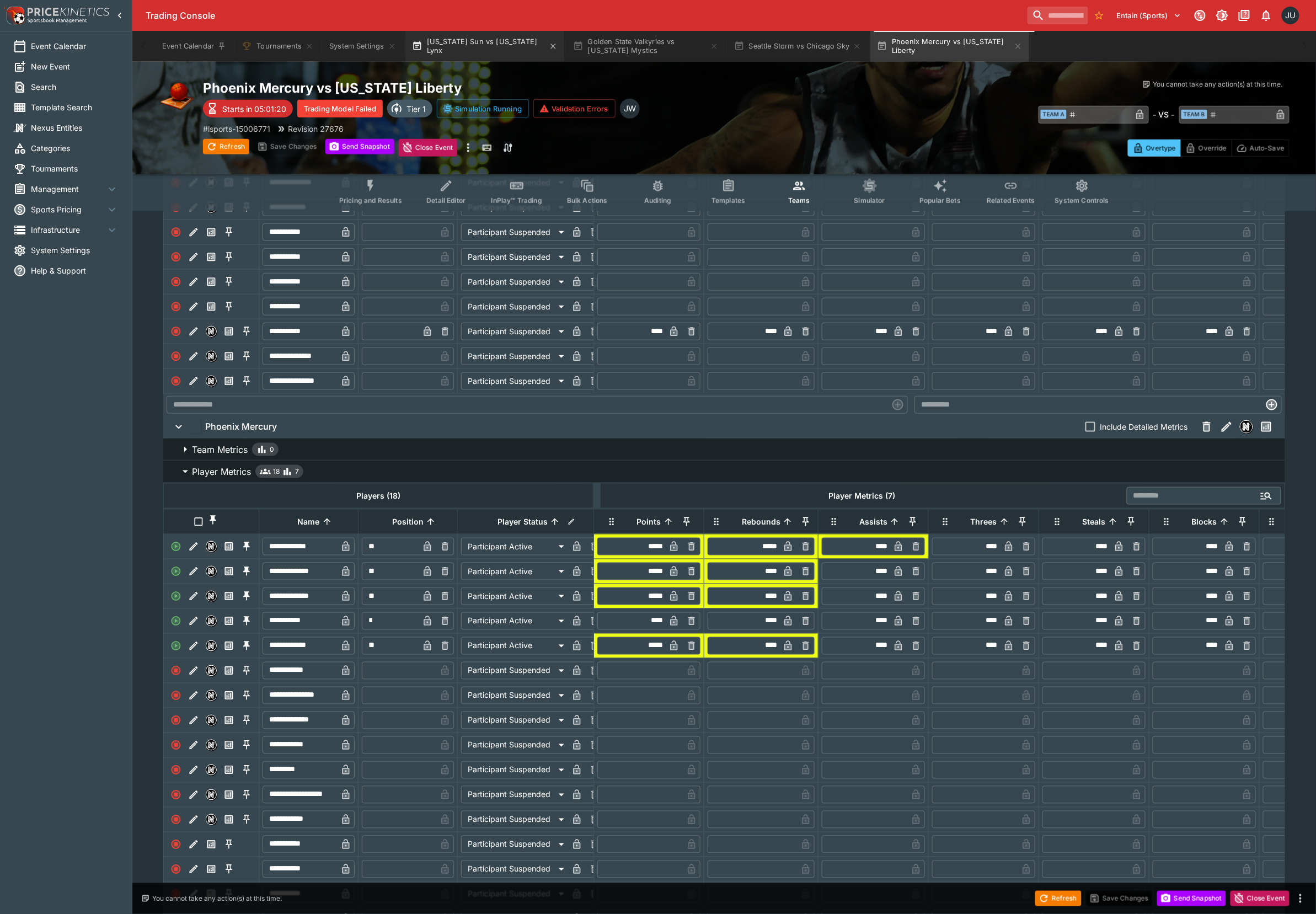
click at [471, 50] on button "[US_STATE] Sun vs [US_STATE] Lynx" at bounding box center [484, 46] width 159 height 31
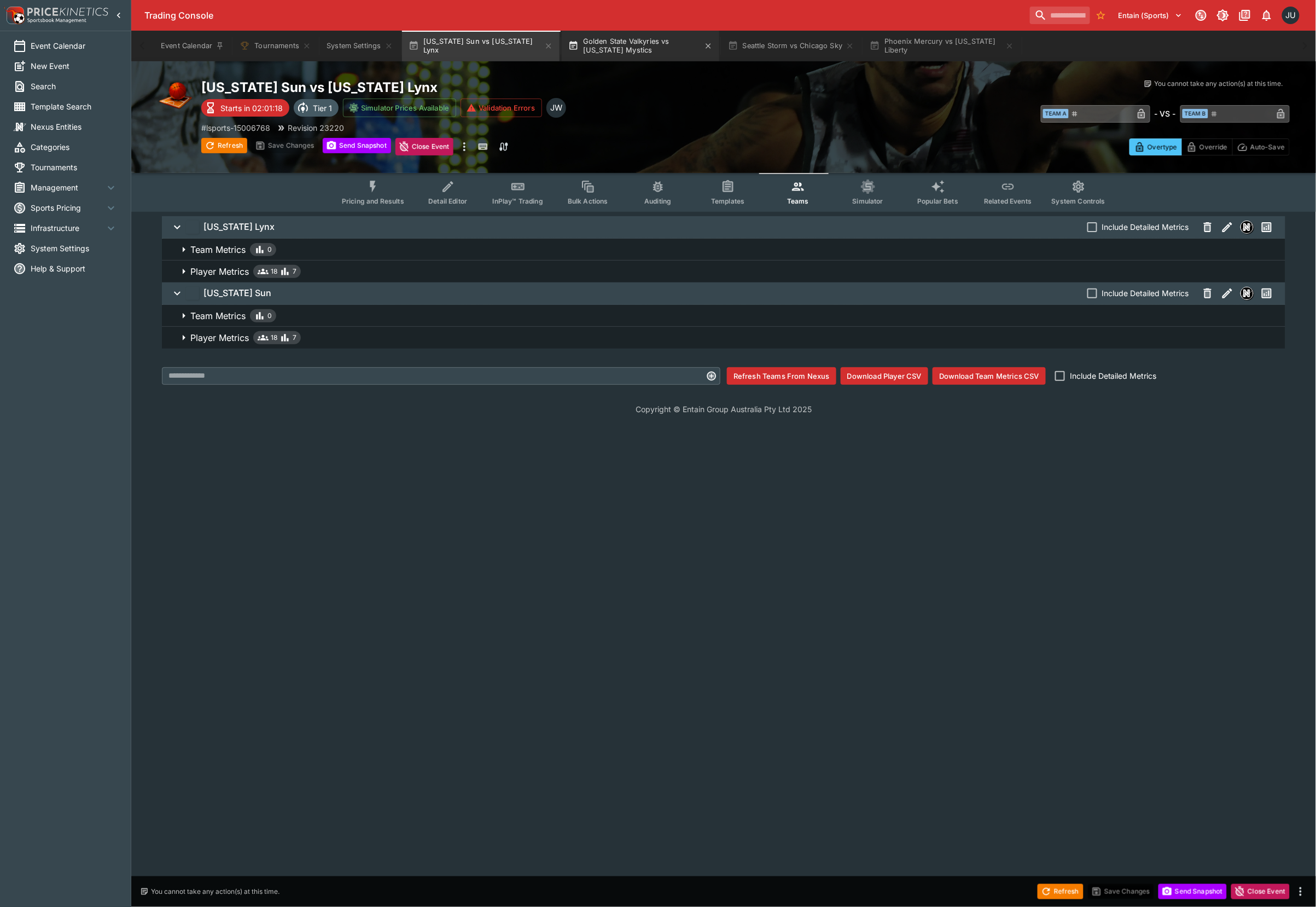
click at [627, 44] on button "Golden State Valkyries vs [US_STATE] Mystics" at bounding box center [640, 46] width 157 height 31
click at [809, 47] on button "Seattle Storm vs Chicago Sky" at bounding box center [791, 46] width 140 height 31
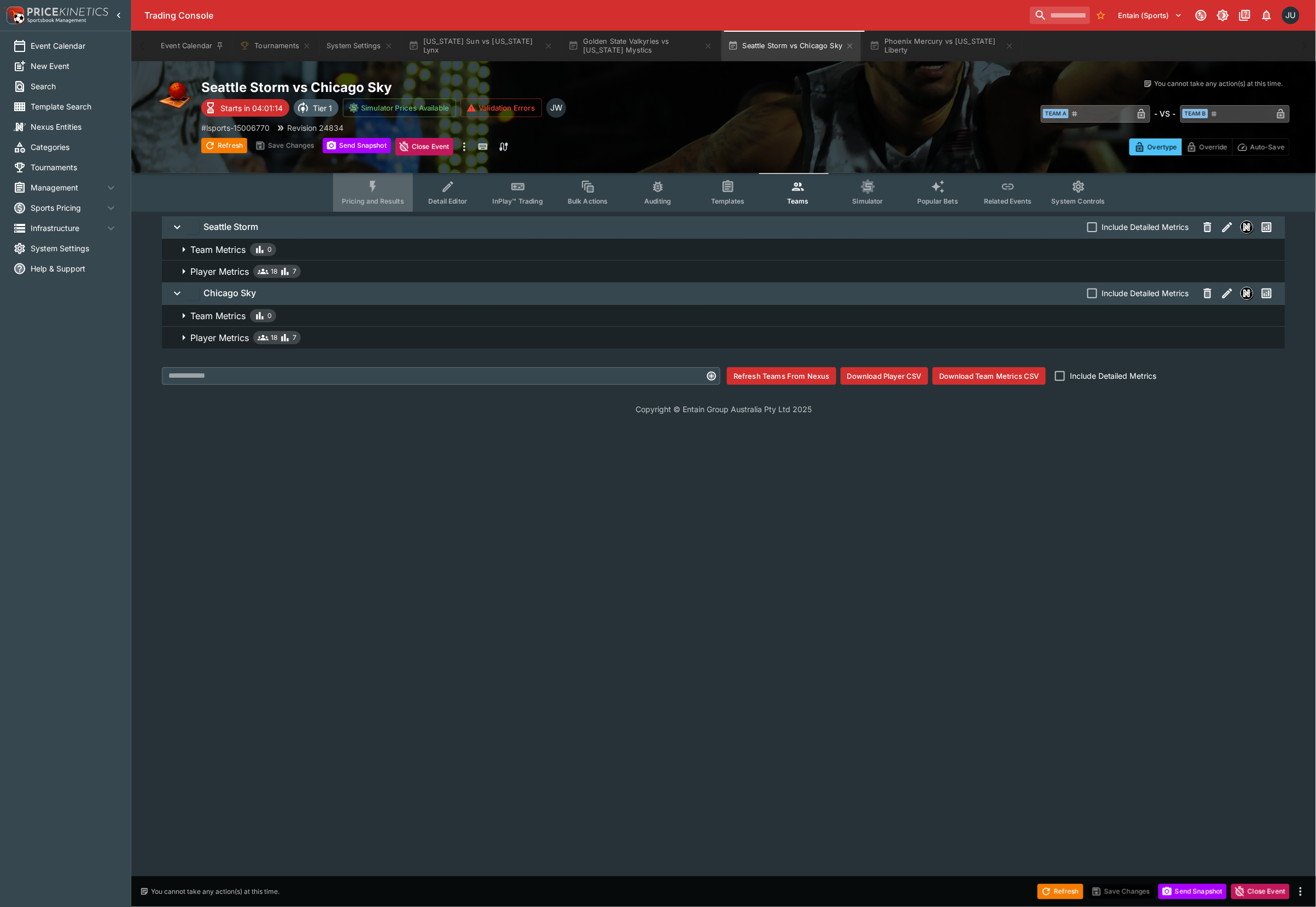
click at [379, 191] on icon "Event type filters" at bounding box center [373, 186] width 14 height 14
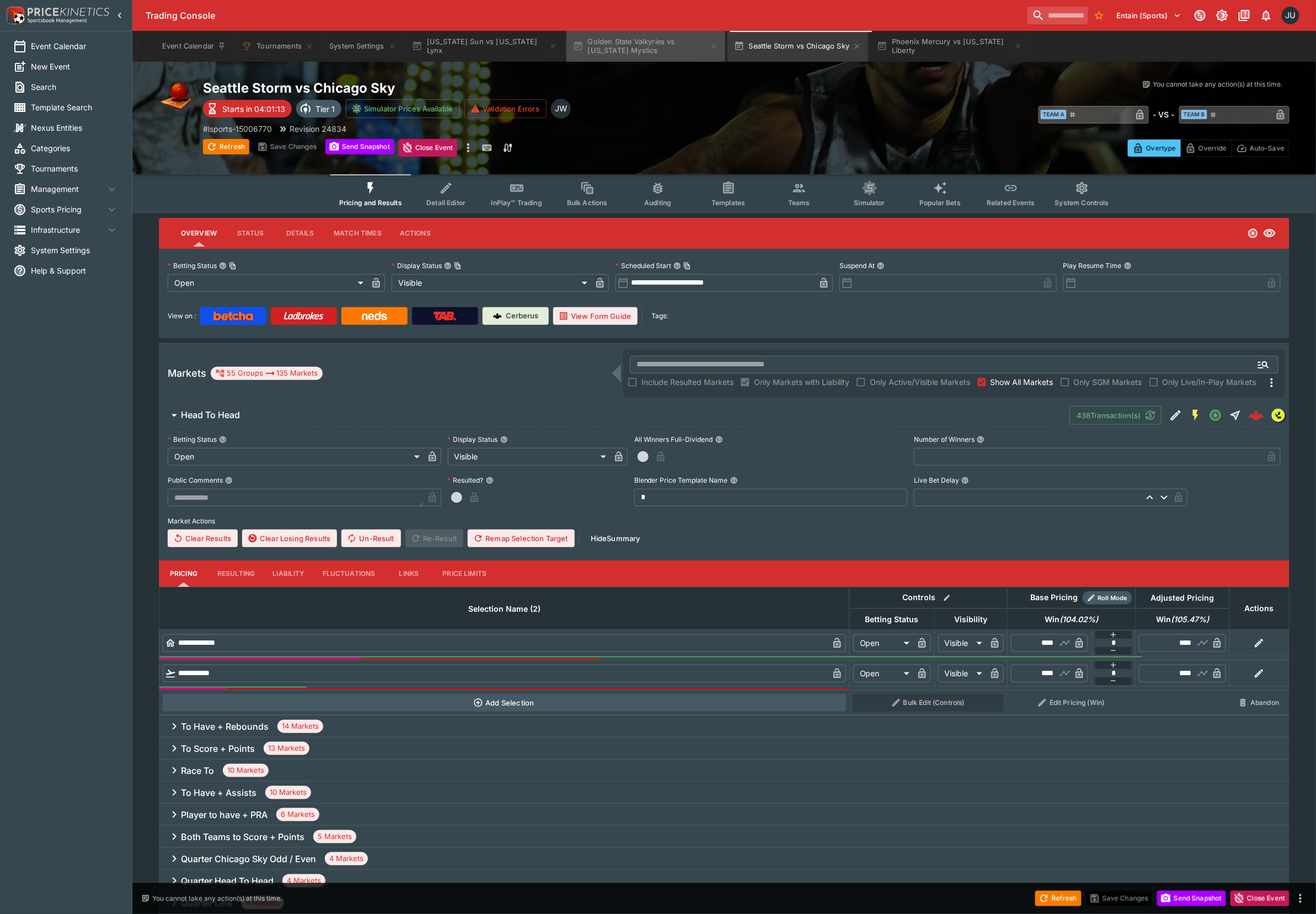
drag, startPoint x: 663, startPoint y: 39, endPoint x: 618, endPoint y: 63, distance: 51.0
click at [662, 40] on button "Golden State Valkyries vs [US_STATE] Mystics" at bounding box center [646, 46] width 159 height 31
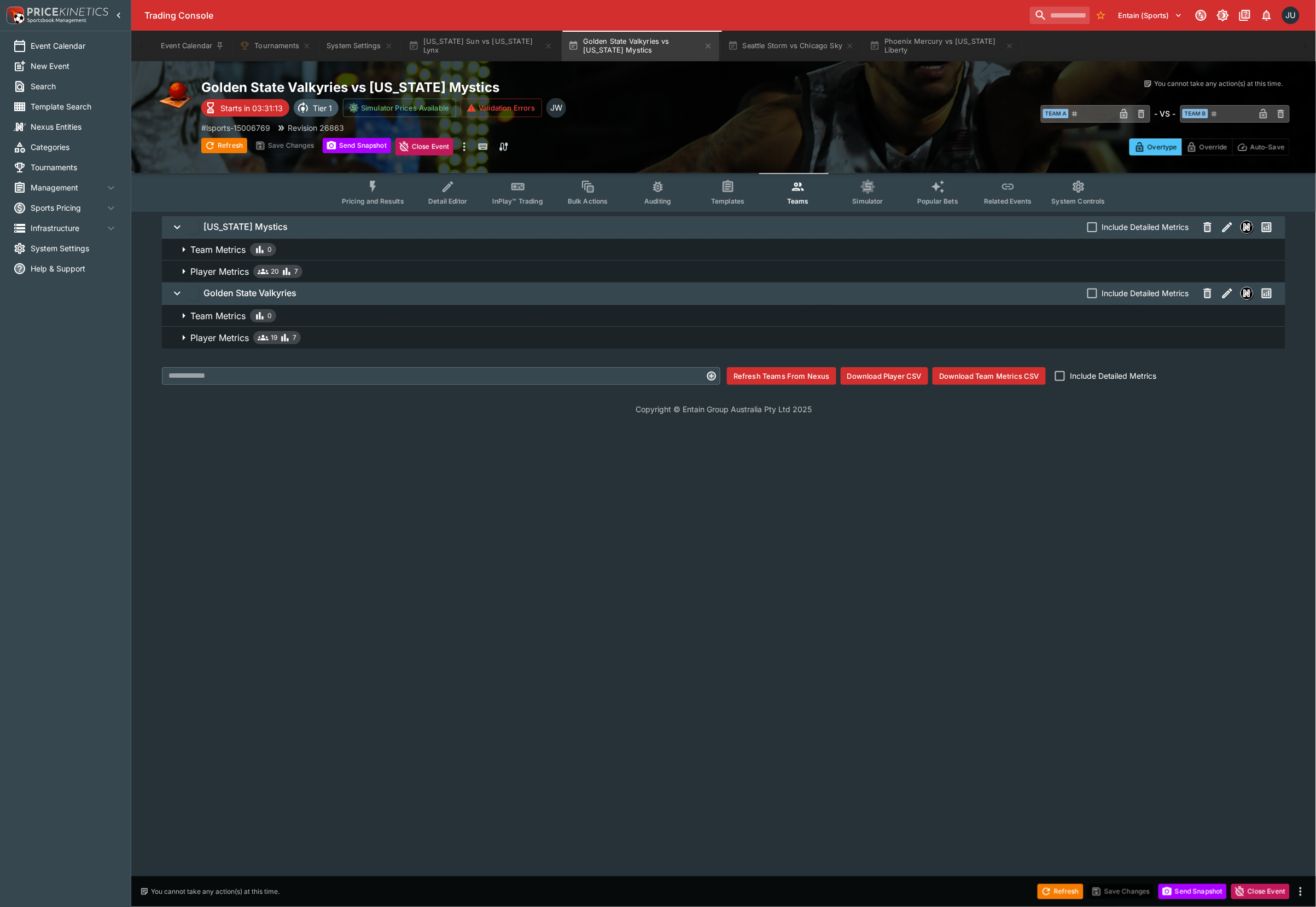
click at [390, 193] on button "Pricing and Results" at bounding box center [373, 192] width 80 height 39
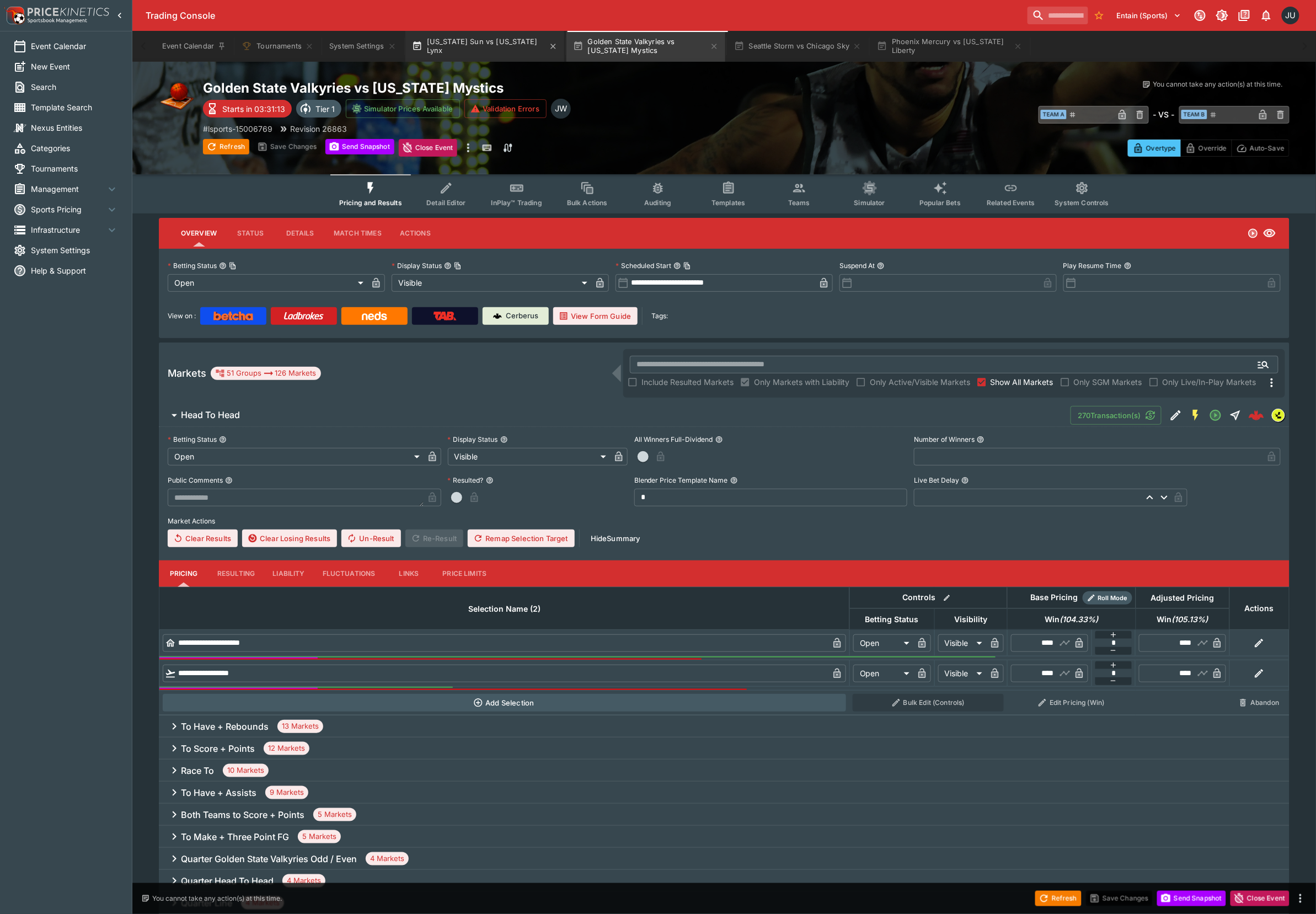
click at [471, 53] on button "[US_STATE] Sun vs [US_STATE] Lynx" at bounding box center [484, 46] width 159 height 31
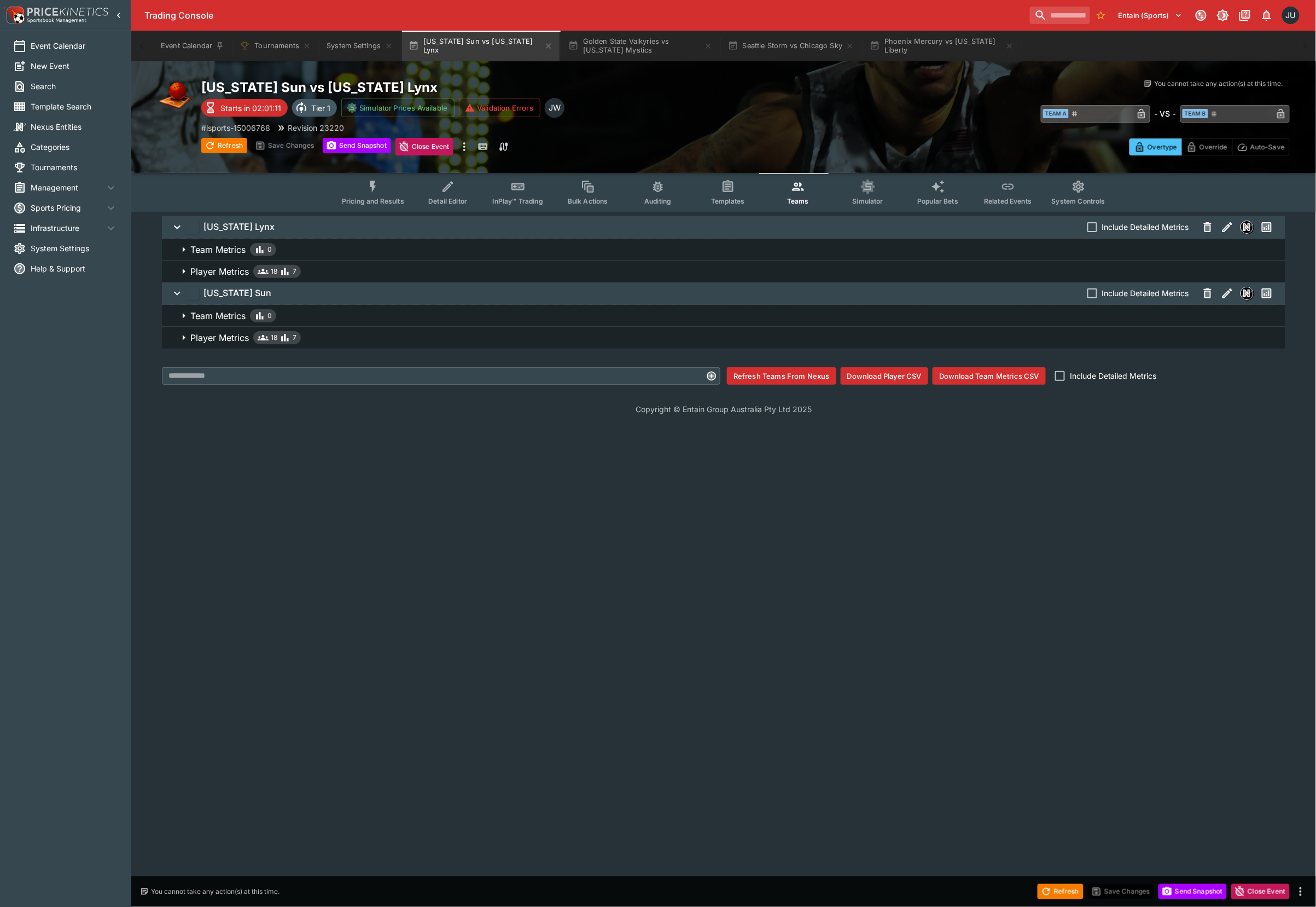
drag, startPoint x: 367, startPoint y: 195, endPoint x: 440, endPoint y: 168, distance: 77.8
click at [367, 195] on button "Pricing and Results" at bounding box center [373, 192] width 80 height 39
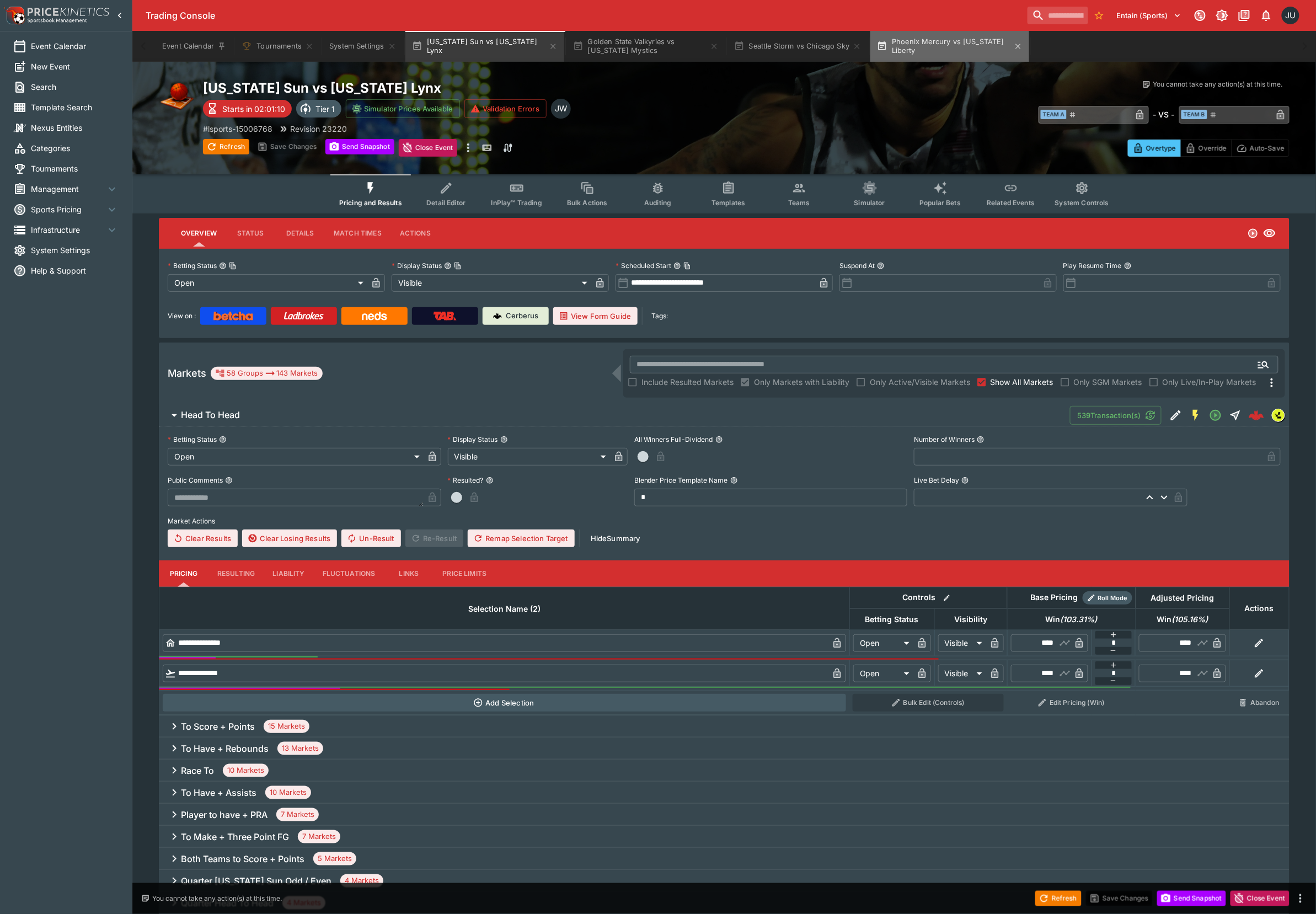
click at [938, 46] on button "Phoenix Mercury vs [US_STATE] Liberty" at bounding box center [950, 46] width 159 height 31
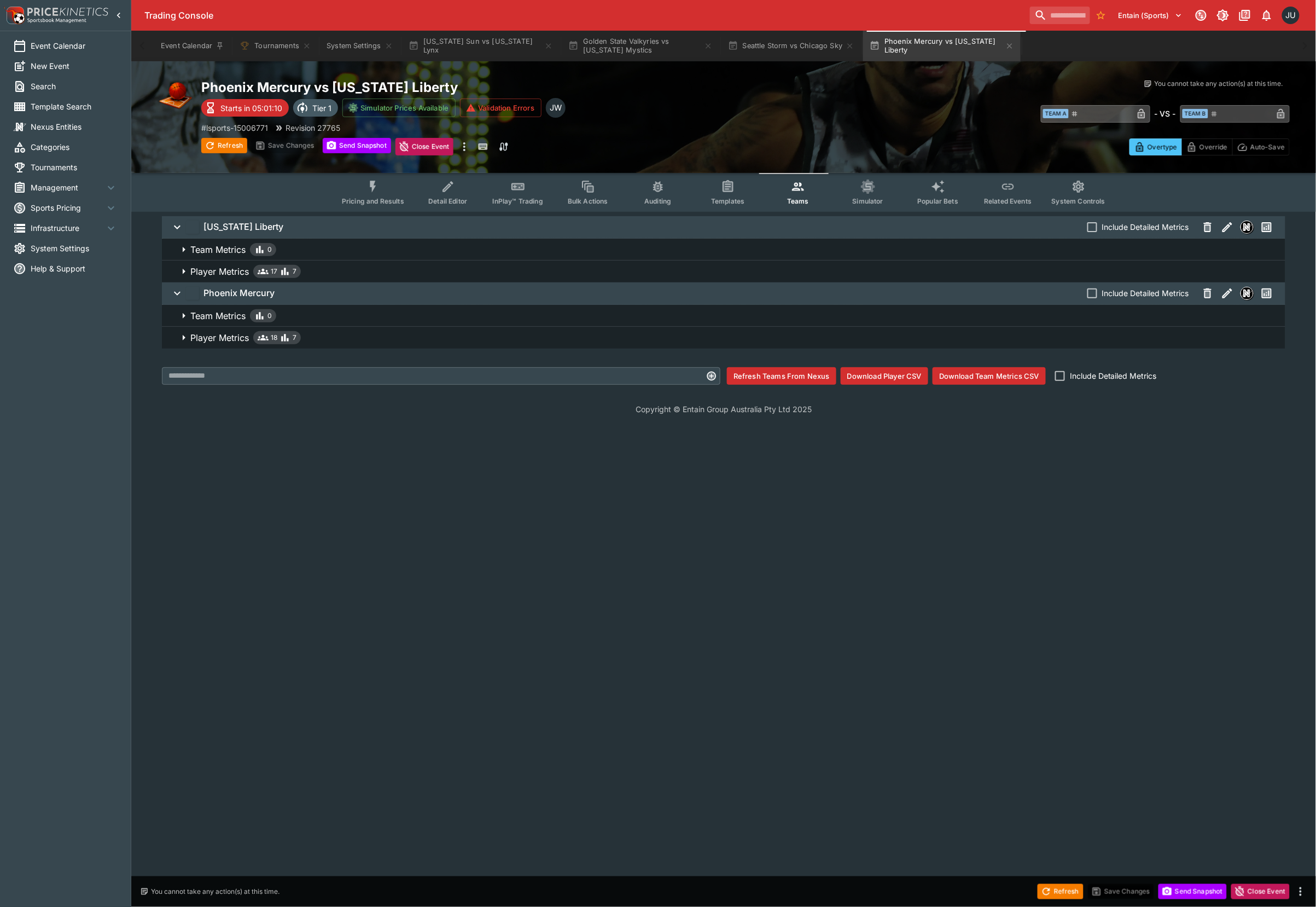
click at [383, 202] on span "Pricing and Results" at bounding box center [372, 201] width 62 height 8
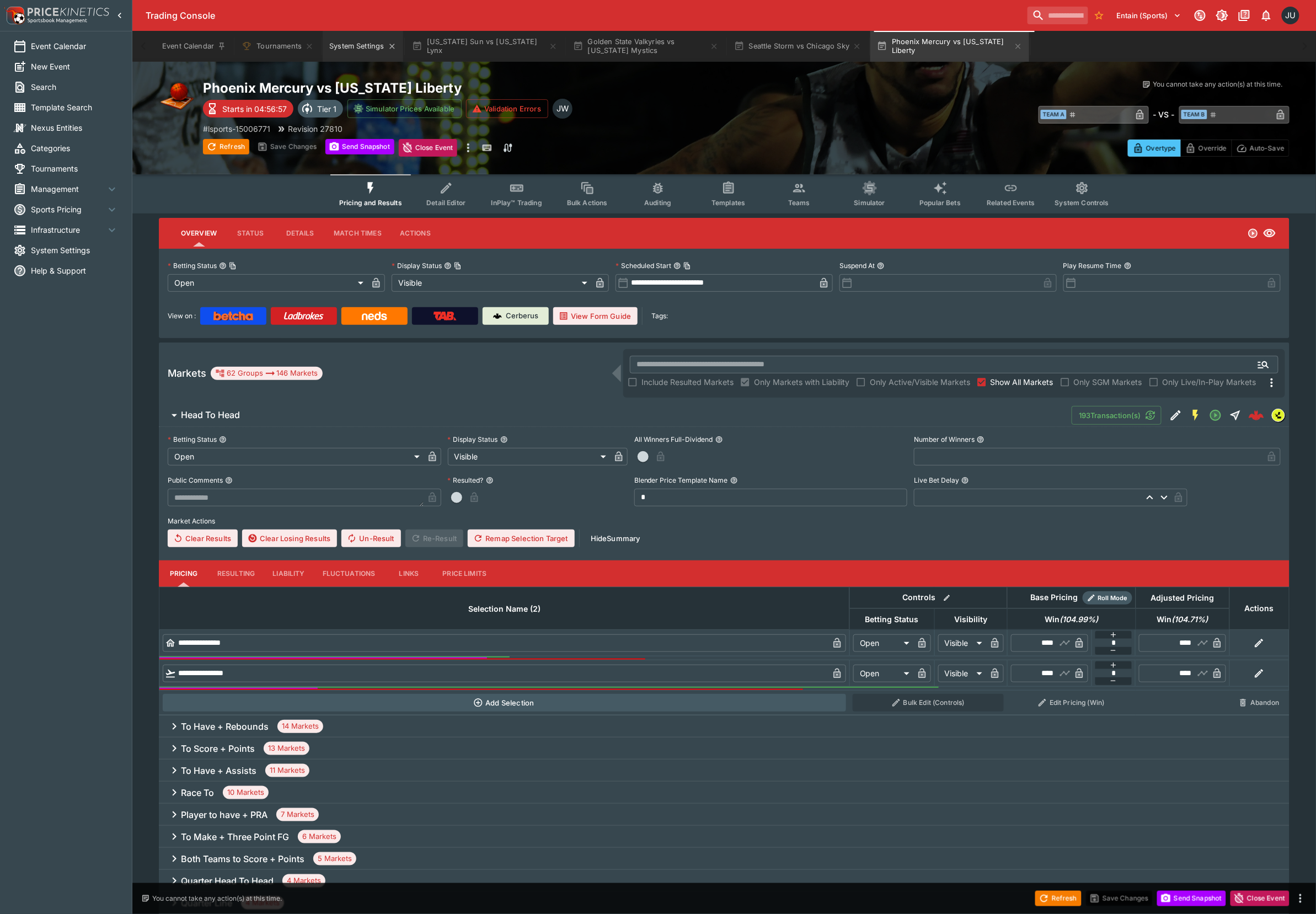
click at [356, 49] on button "System Settings" at bounding box center [363, 46] width 80 height 31
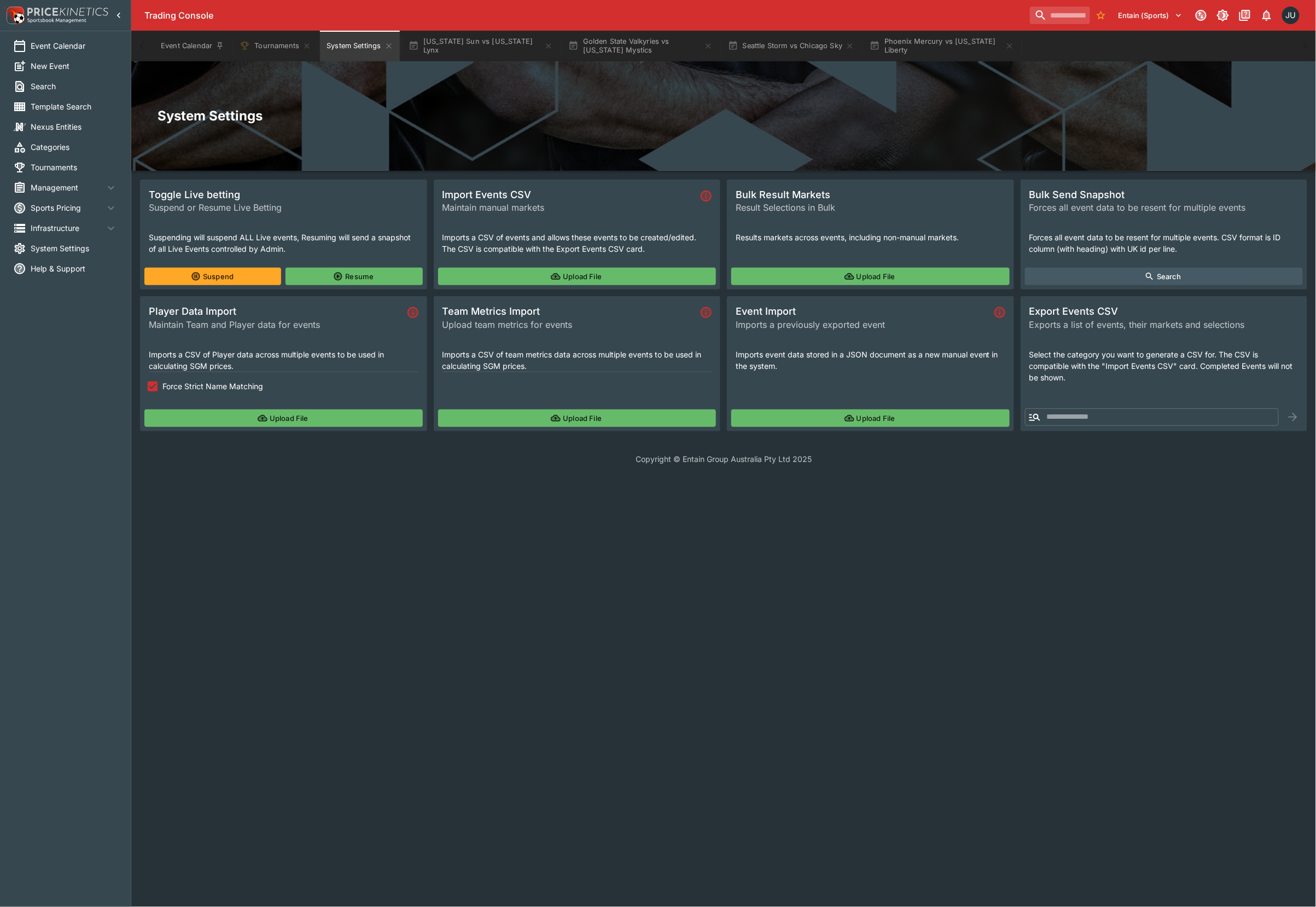
click at [228, 419] on button "Upload File" at bounding box center [283, 418] width 278 height 17
click at [532, 285] on div "Upload File" at bounding box center [577, 276] width 287 height 26
click at [522, 287] on div "Upload File" at bounding box center [577, 276] width 287 height 26
click at [518, 280] on button "Upload File" at bounding box center [577, 276] width 278 height 17
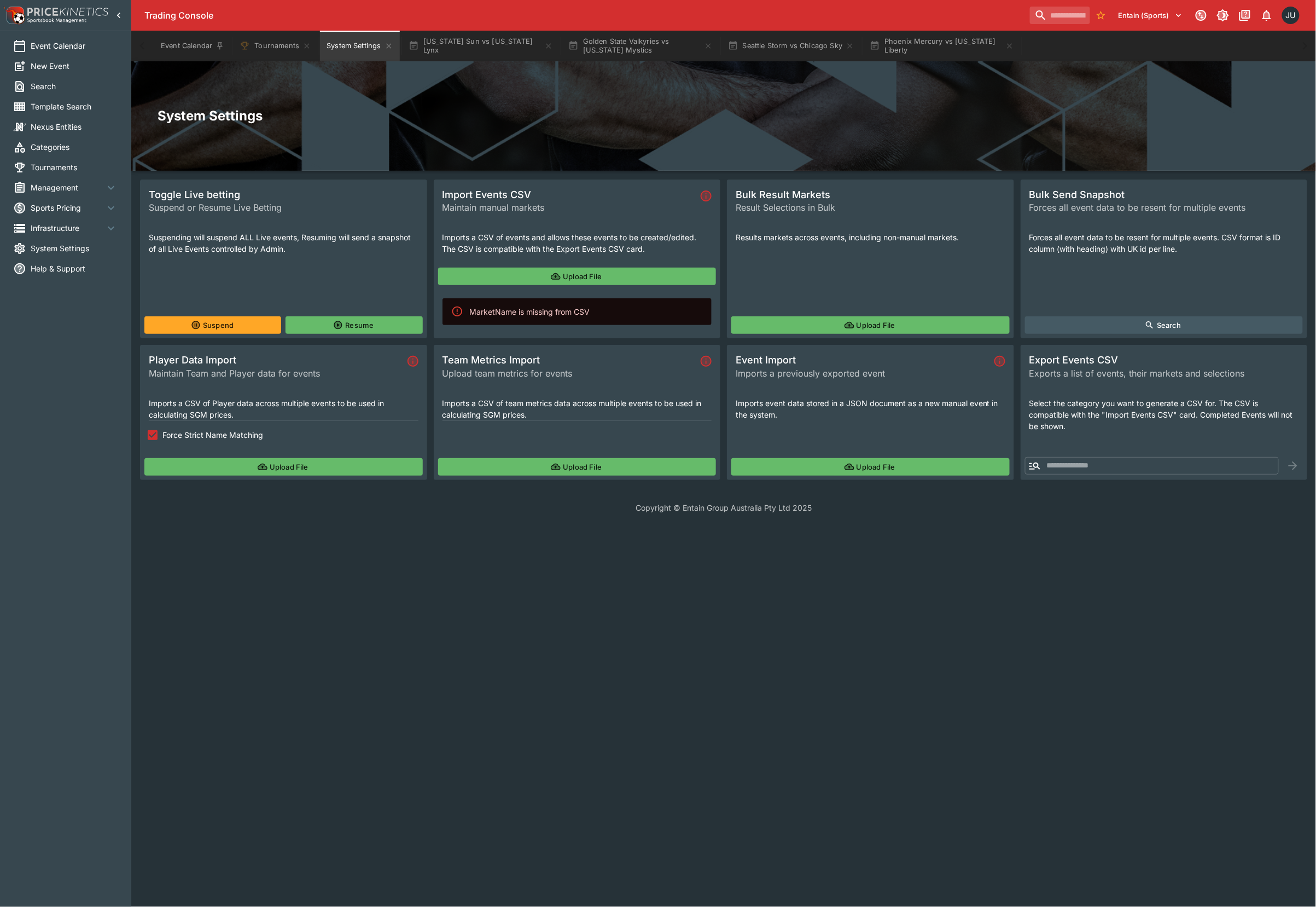
click at [296, 476] on div "Upload File" at bounding box center [283, 467] width 287 height 26
click at [288, 474] on button "Upload File" at bounding box center [283, 467] width 278 height 17
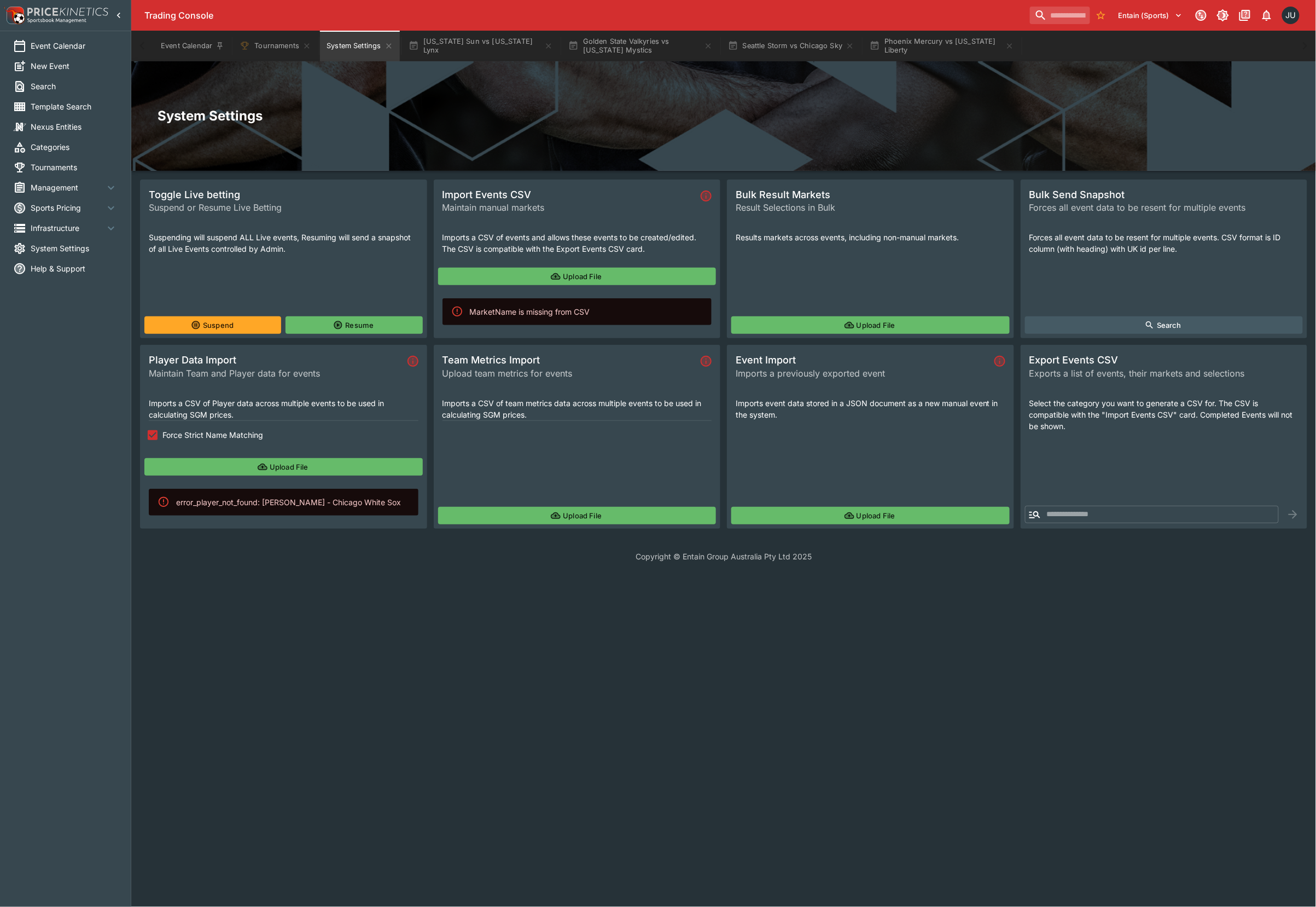
click at [165, 437] on span "Force Strict Name Matching" at bounding box center [212, 435] width 100 height 12
click at [214, 463] on button "Upload File" at bounding box center [283, 467] width 278 height 17
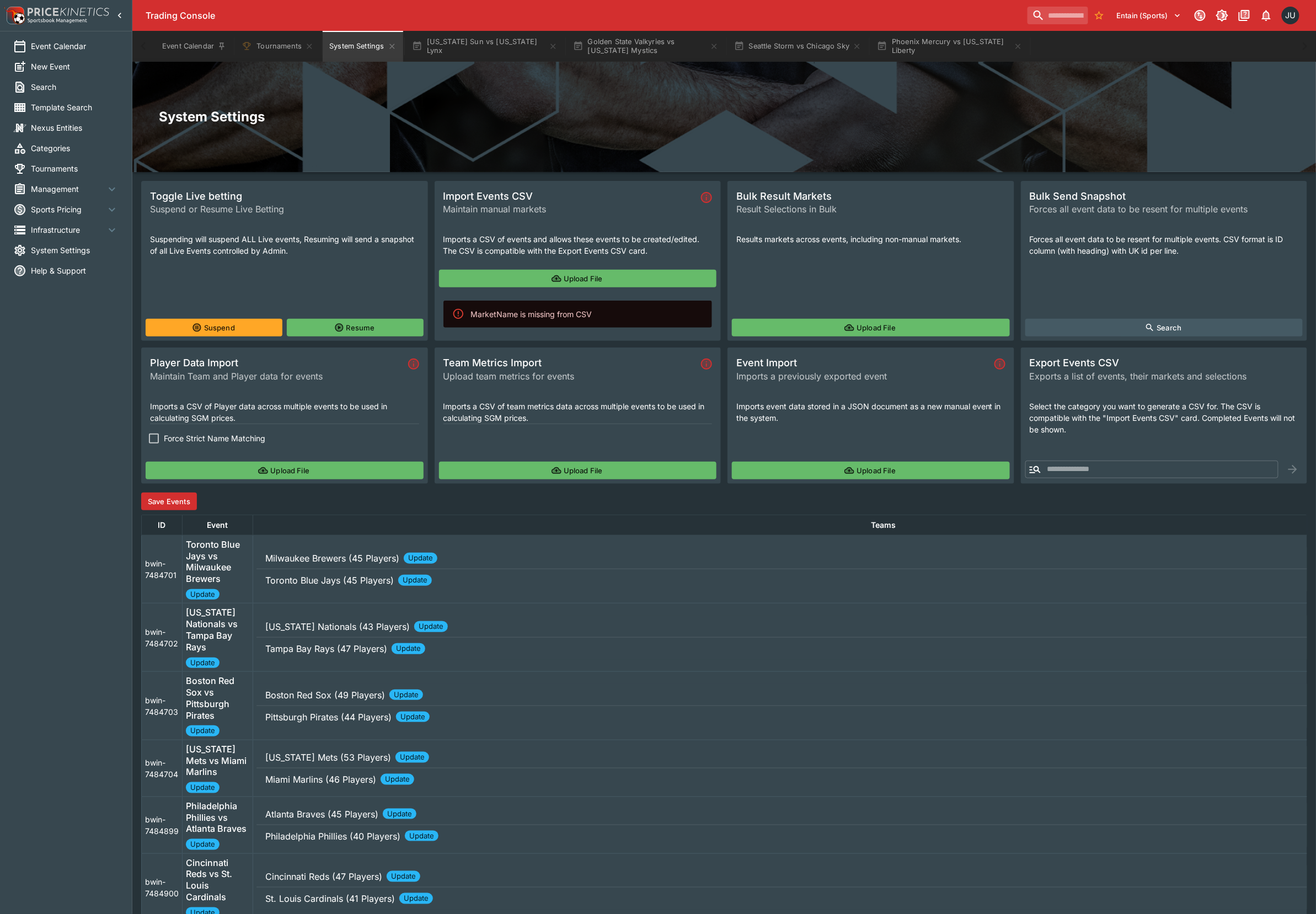
click at [154, 500] on button "Save Events" at bounding box center [169, 501] width 55 height 17
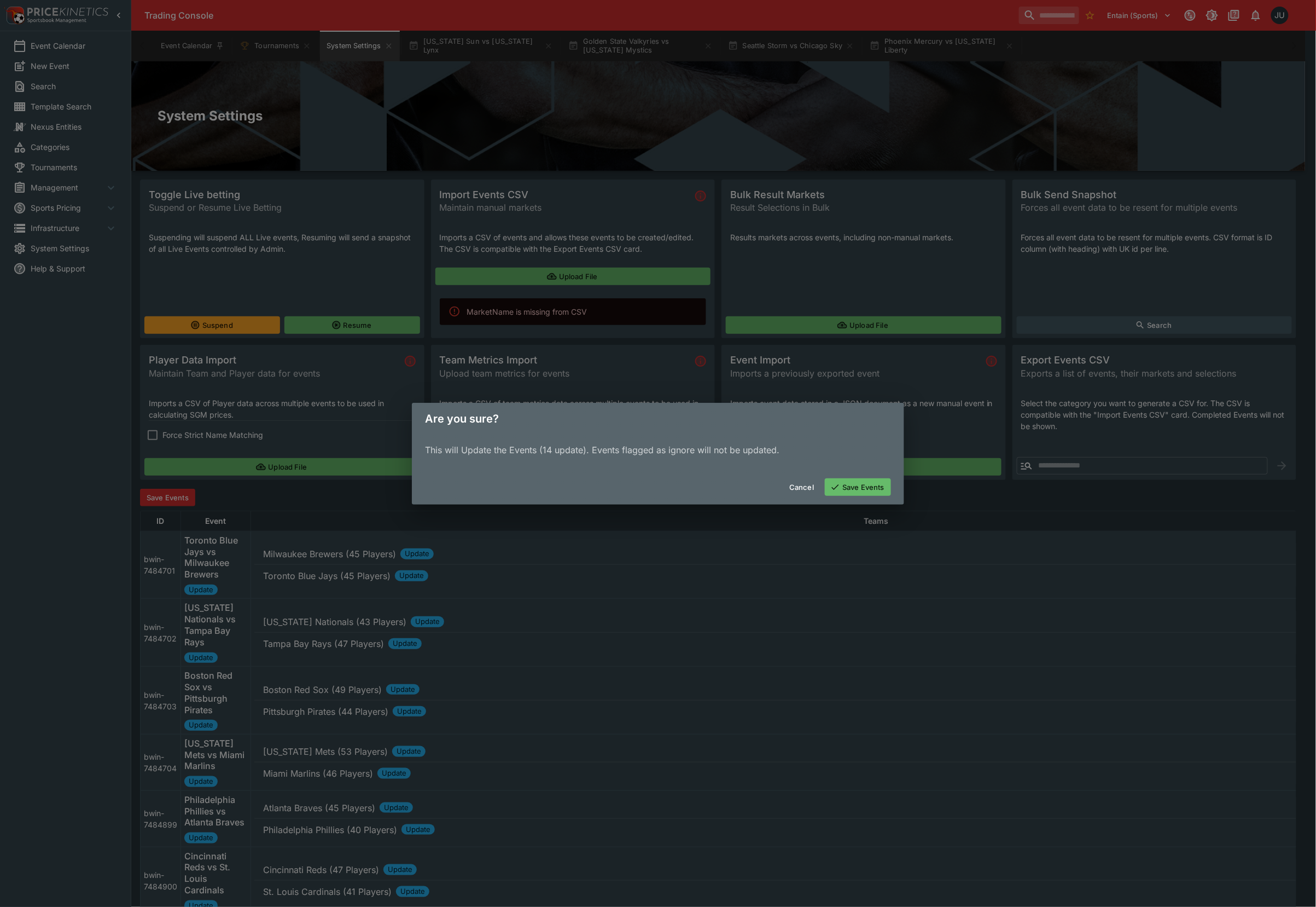
click at [852, 483] on button "Save Events" at bounding box center [857, 486] width 66 height 17
